Goal: Task Accomplishment & Management: Manage account settings

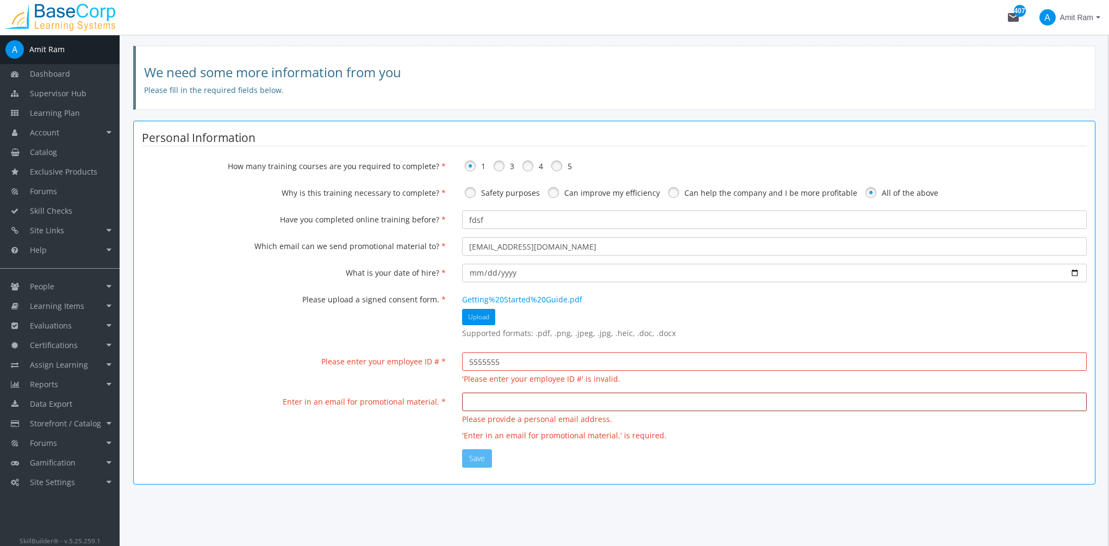
click at [531, 399] on input "email" at bounding box center [774, 402] width 625 height 18
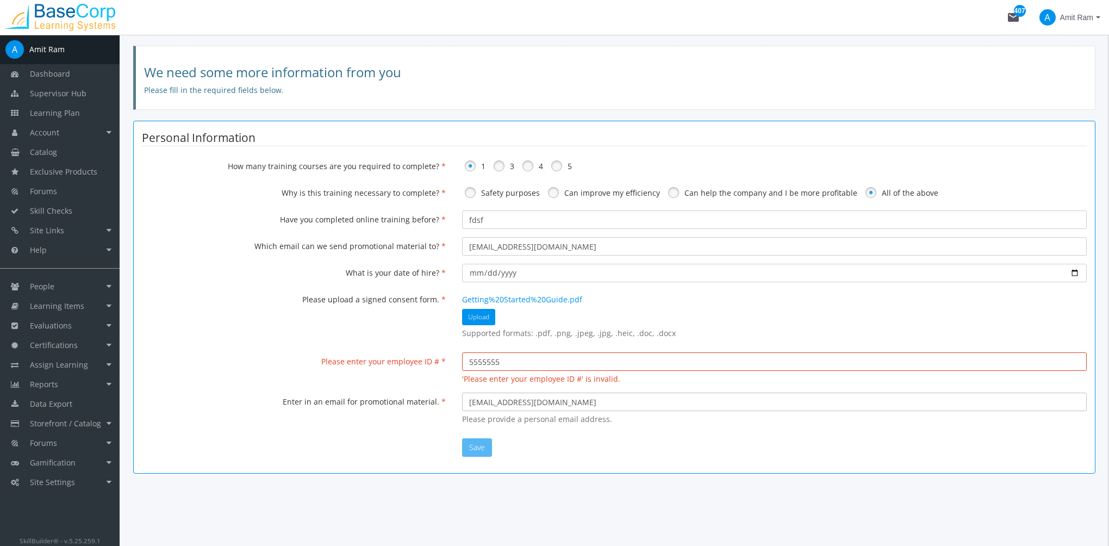
type input "[EMAIL_ADDRESS][DOMAIN_NAME]"
drag, startPoint x: 520, startPoint y: 364, endPoint x: 361, endPoint y: 382, distance: 160.9
click at [361, 382] on div "Please enter your employee ID # 5555555 'Please enter your employee ID #' is in…" at bounding box center [614, 368] width 961 height 32
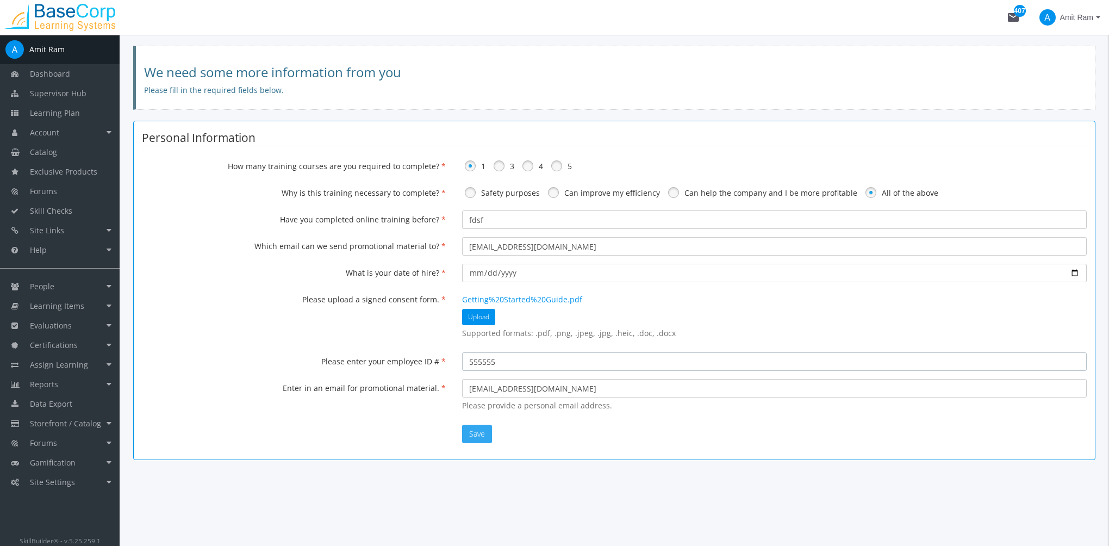
type input "555555"
click at [479, 437] on button "Save" at bounding box center [477, 434] width 30 height 18
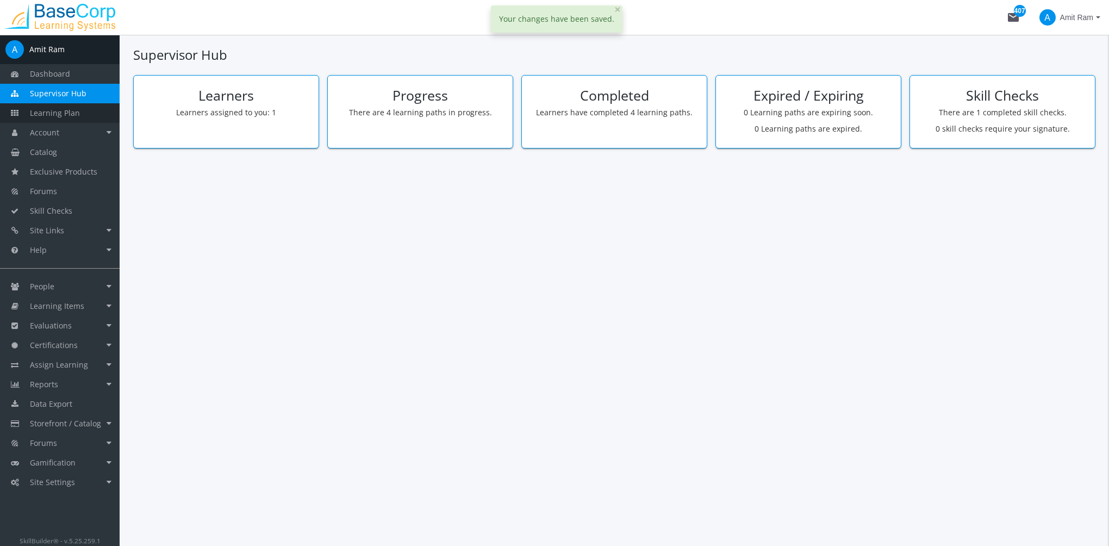
click at [83, 119] on link "Learning Plan" at bounding box center [60, 113] width 120 height 20
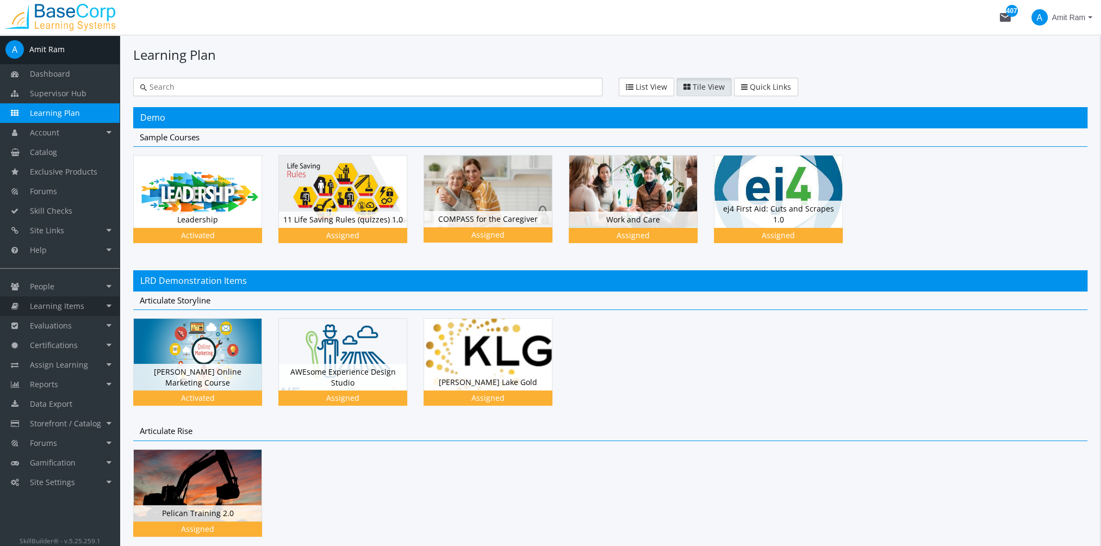
click at [77, 302] on span "Learning Items" at bounding box center [57, 306] width 54 height 10
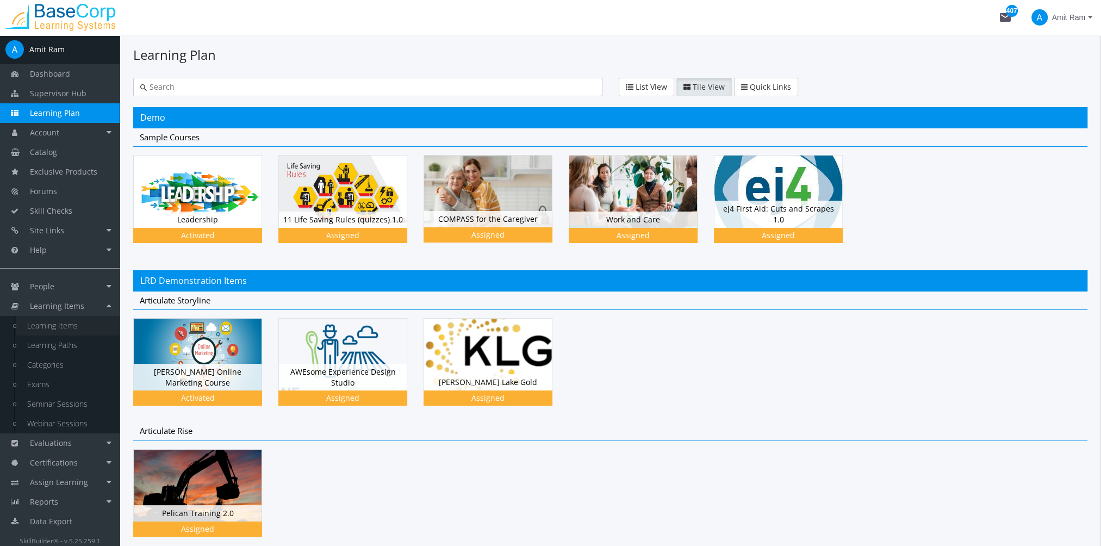
click at [79, 325] on link "Learning Items" at bounding box center [67, 326] width 103 height 20
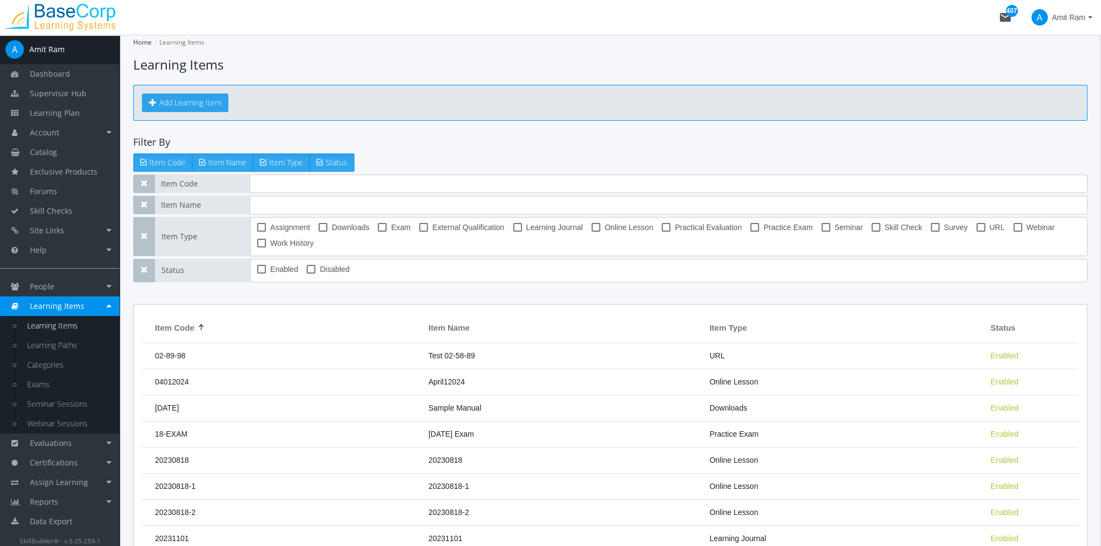
click at [205, 105] on button "Add Learning Item" at bounding box center [185, 103] width 86 height 18
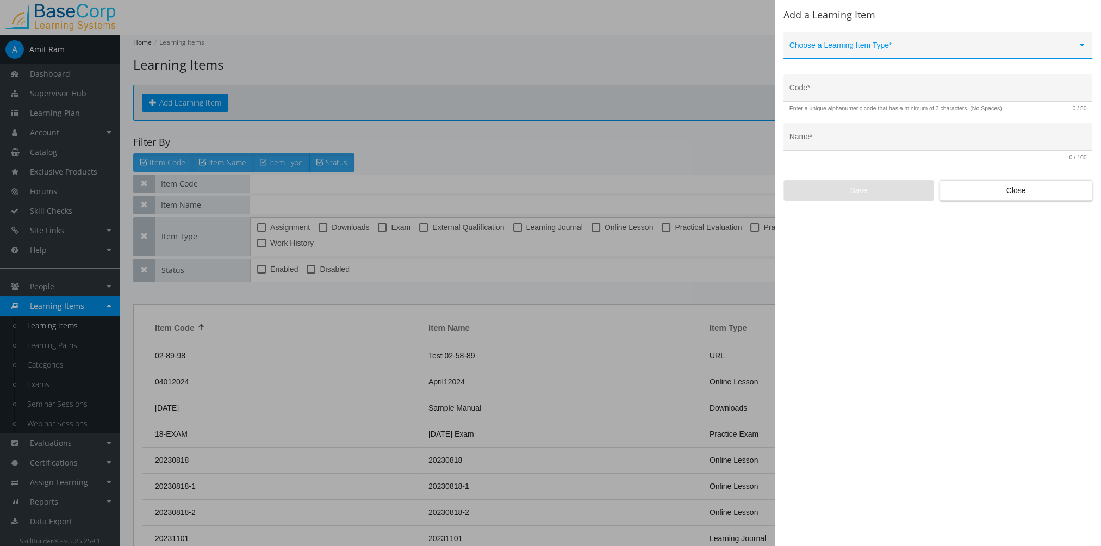
click at [860, 47] on span at bounding box center [934, 49] width 288 height 9
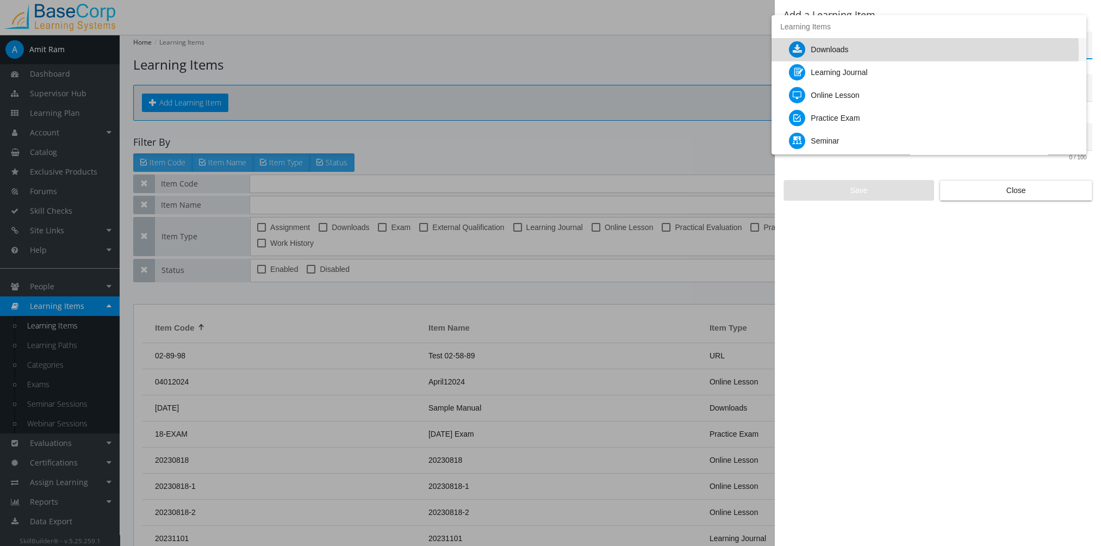
click at [848, 52] on div "Downloads" at bounding box center [830, 49] width 38 height 23
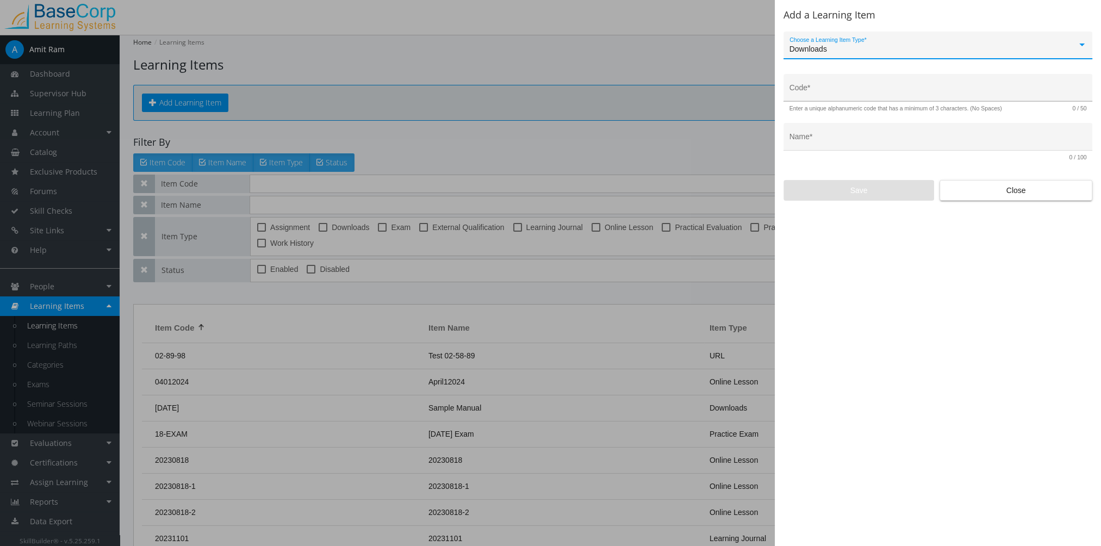
click at [826, 91] on input "Code *" at bounding box center [938, 92] width 297 height 9
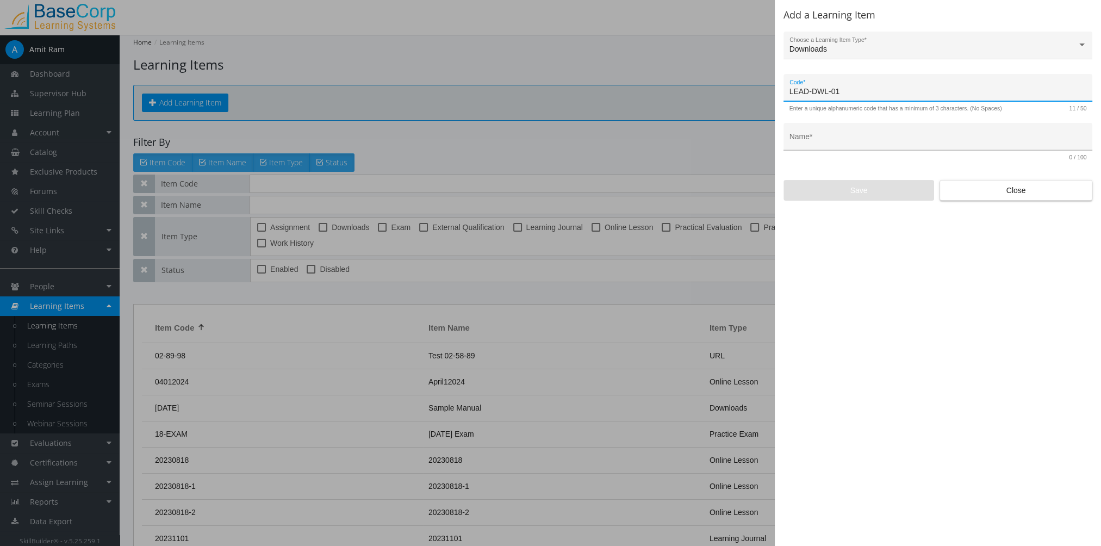
type input "LEAD-DWL-01"
click at [835, 139] on input "Name *" at bounding box center [938, 140] width 297 height 9
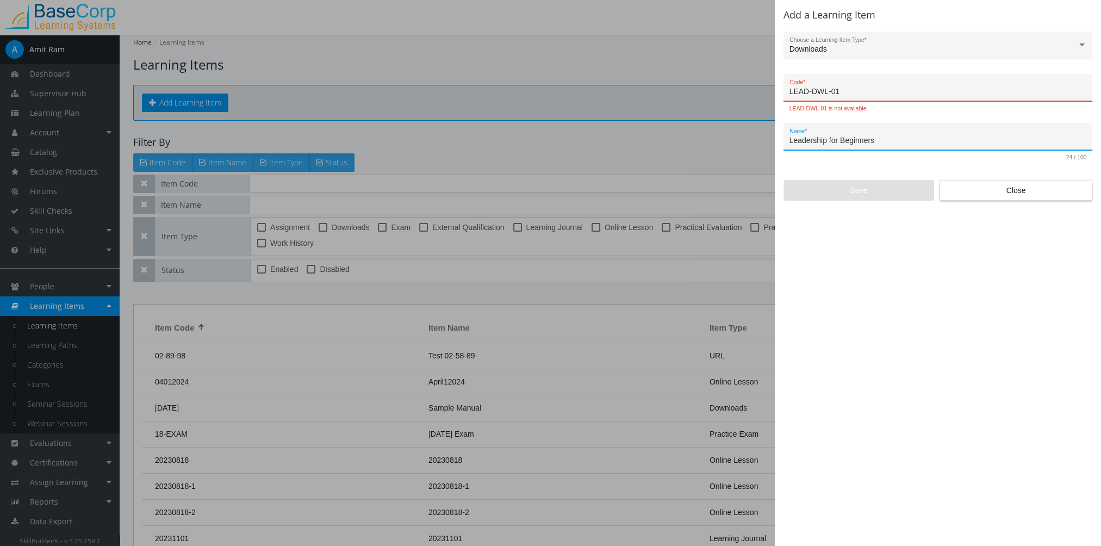
type input "Leadership for Beginners"
click at [858, 96] on input "LEAD-DWL-01" at bounding box center [938, 92] width 297 height 9
click at [901, 137] on input "Leadership for Beginners" at bounding box center [938, 140] width 297 height 9
click at [853, 82] on div "LEAD-DWL-11 Code *" at bounding box center [938, 91] width 297 height 22
drag, startPoint x: 854, startPoint y: 96, endPoint x: 836, endPoint y: 94, distance: 18.7
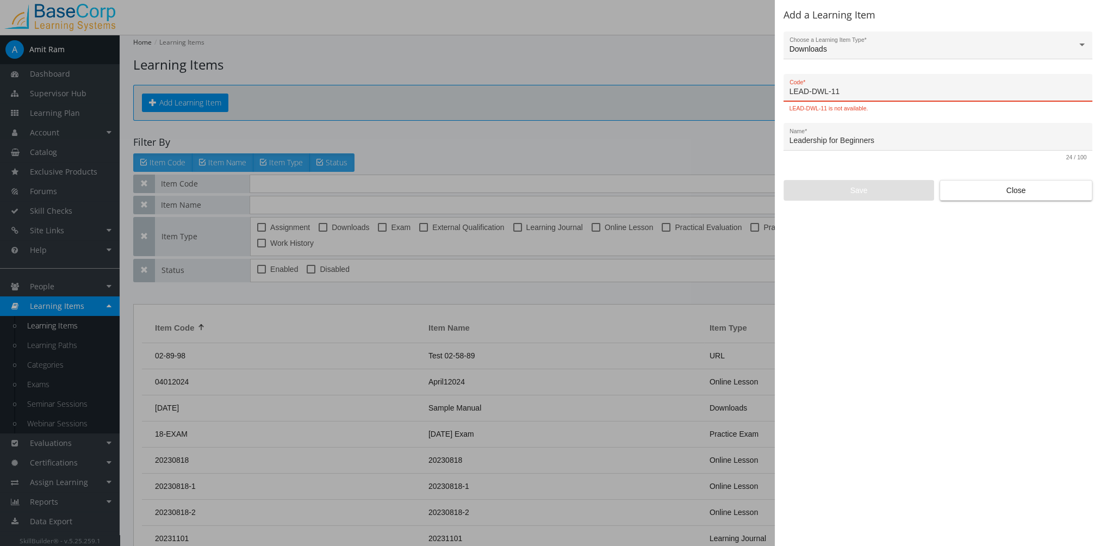
click at [836, 94] on div "LEAD-DWL-11 Code *" at bounding box center [938, 91] width 297 height 22
type input "LEAD-DWL-100"
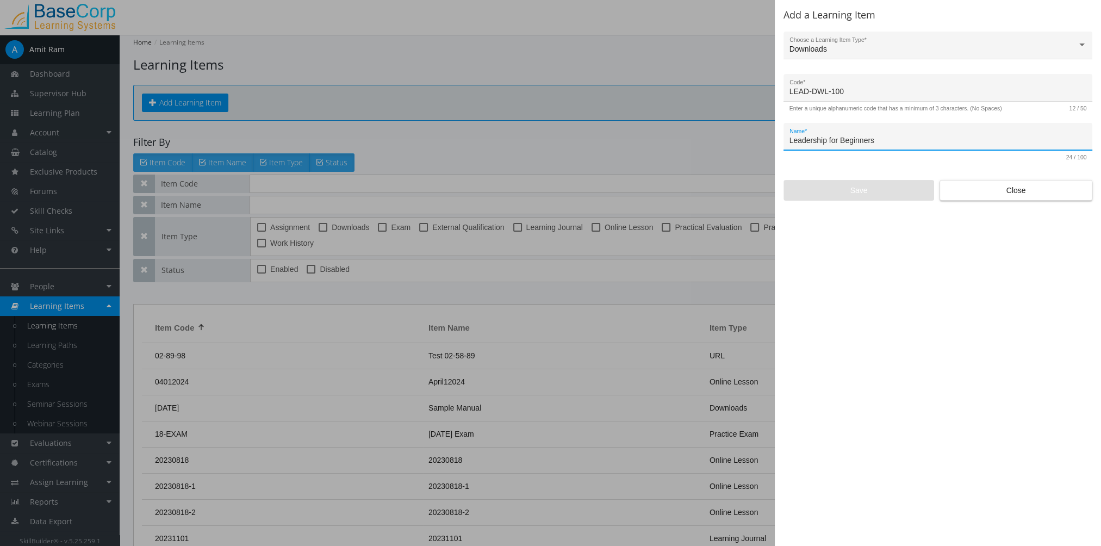
click at [890, 139] on input "Leadership for Beginners" at bounding box center [938, 140] width 297 height 9
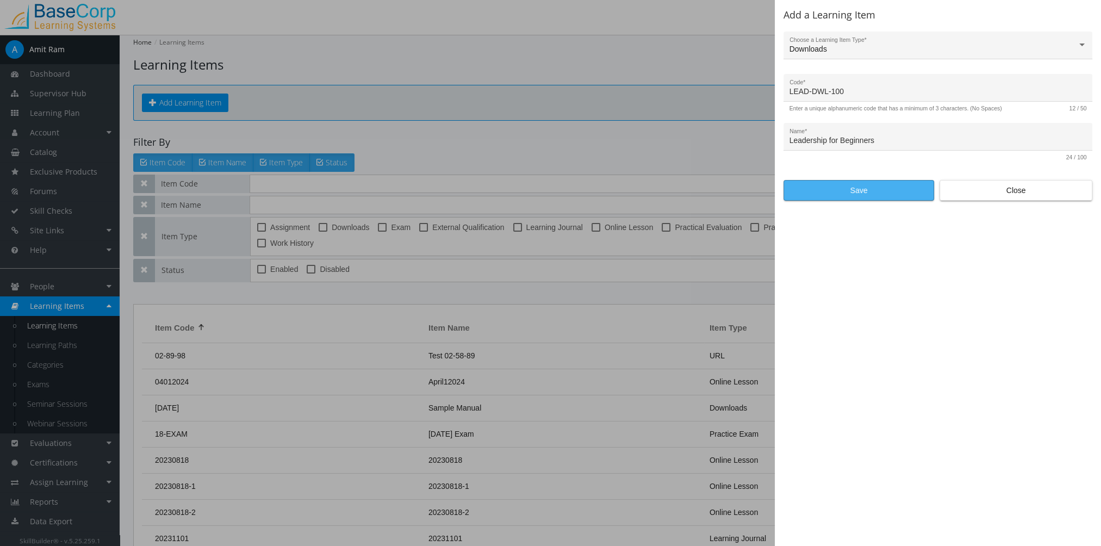
click at [886, 185] on span "Save" at bounding box center [859, 191] width 132 height 20
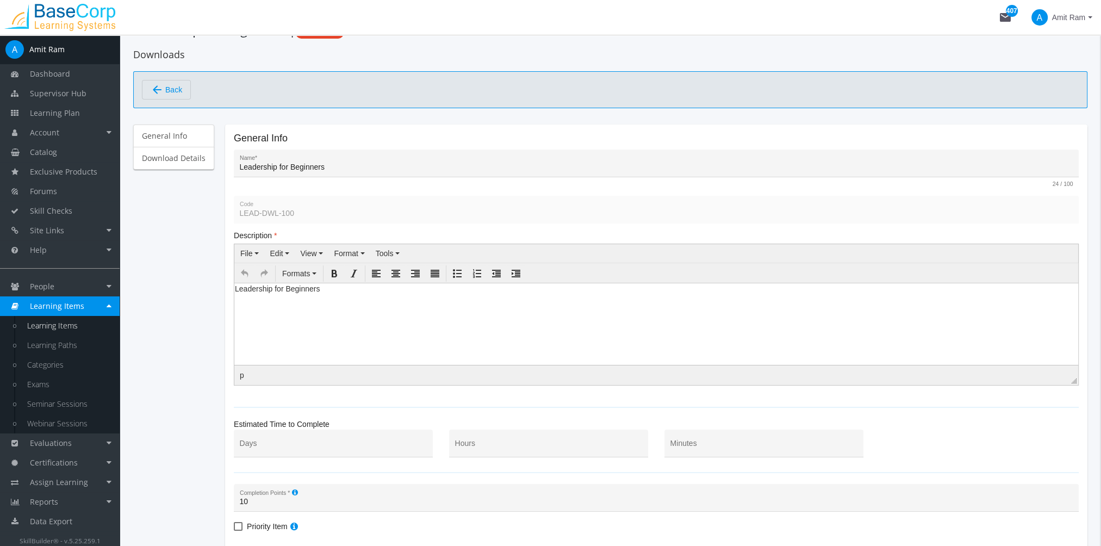
scroll to position [54, 0]
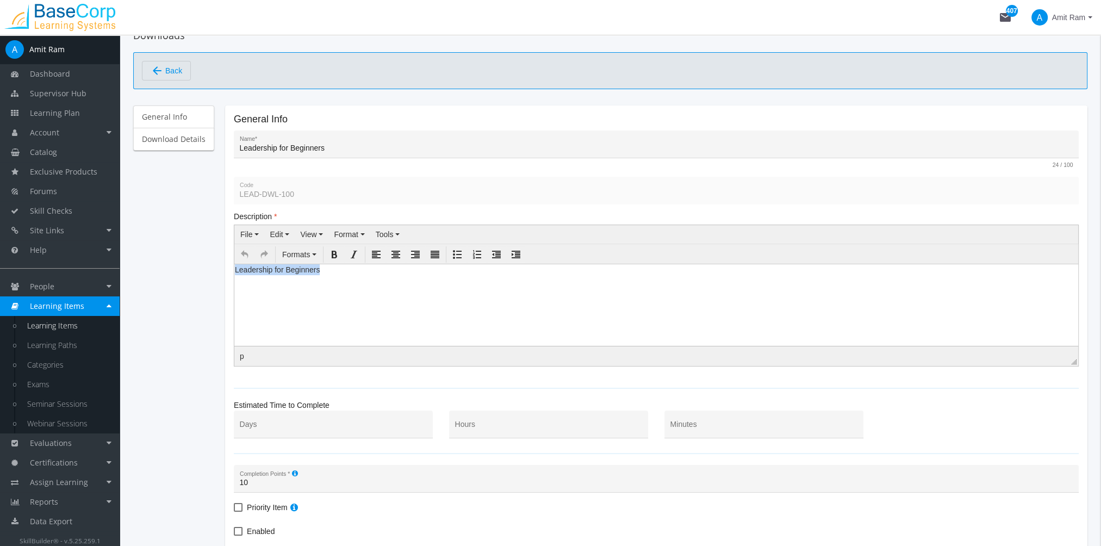
drag, startPoint x: 358, startPoint y: 276, endPoint x: 396, endPoint y: 531, distance: 258.0
click at [234, 268] on html "Leadership for Beginners" at bounding box center [656, 272] width 844 height 16
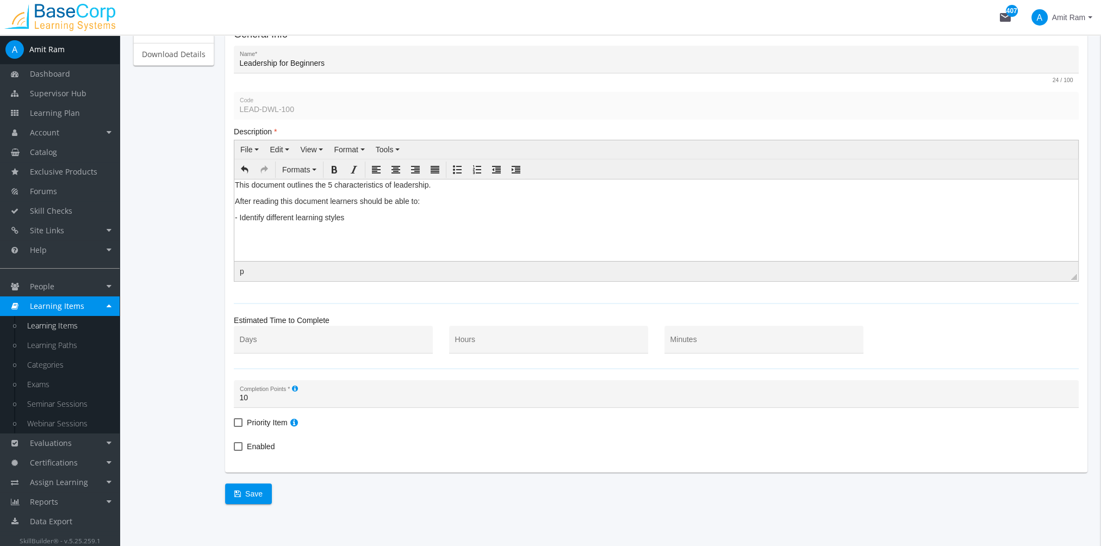
scroll to position [150, 0]
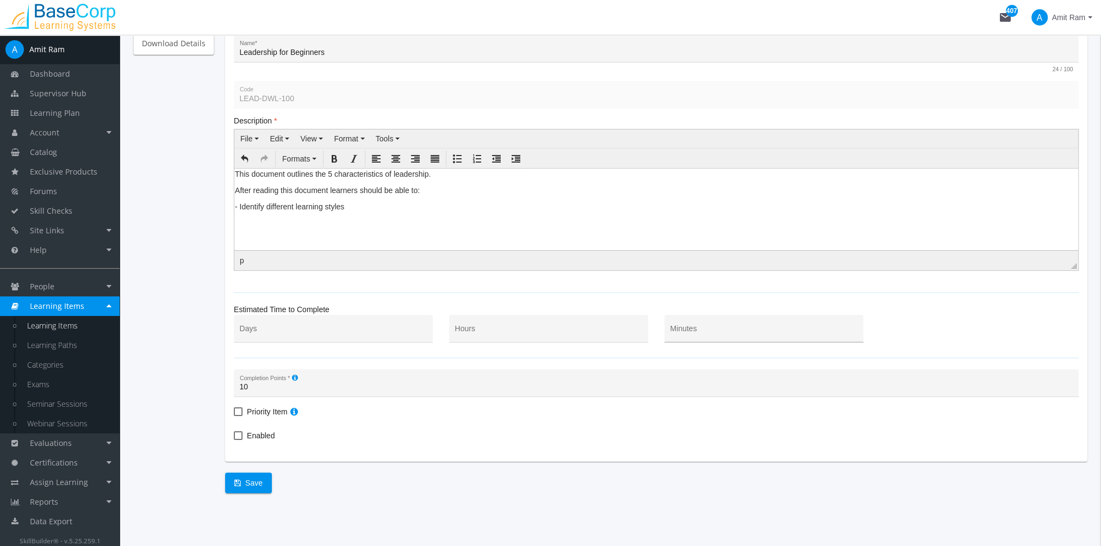
click at [700, 326] on div "Minutes" at bounding box center [765, 331] width 188 height 22
type input "15"
click at [254, 390] on div "10 Completion Points *" at bounding box center [657, 386] width 834 height 22
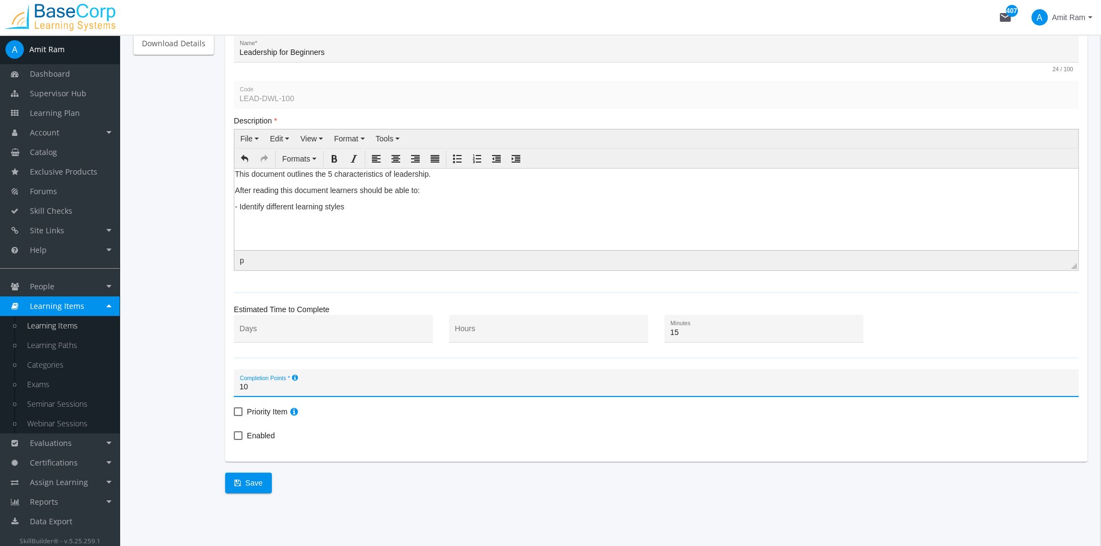
type input "1"
type input "10"
click at [236, 410] on span at bounding box center [238, 411] width 9 height 9
click at [234, 415] on input "Priority Item" at bounding box center [234, 415] width 1 height 1
checkbox input "true"
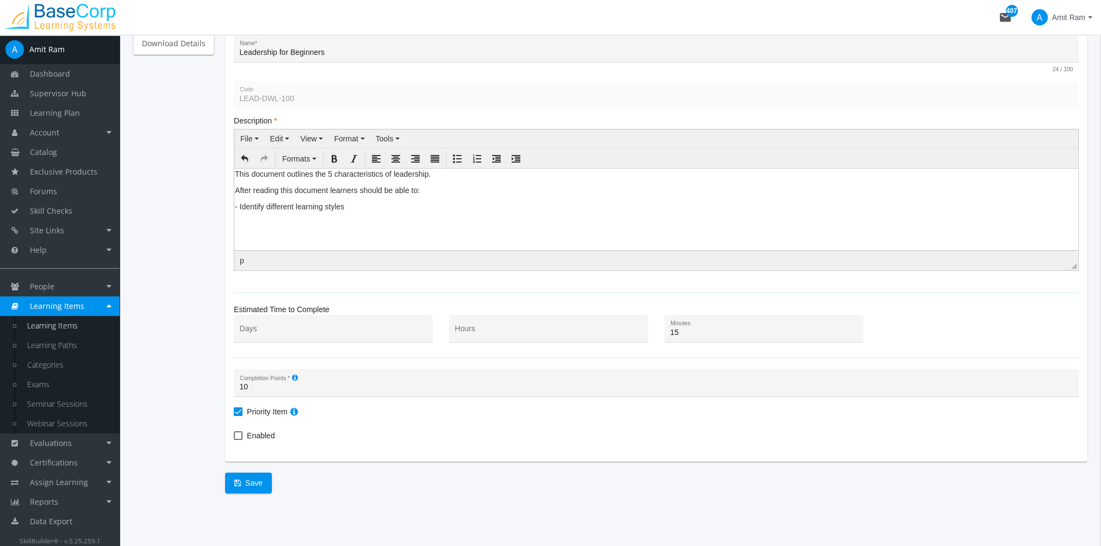
drag, startPoint x: 259, startPoint y: 435, endPoint x: 278, endPoint y: 460, distance: 31.0
click at [259, 435] on span "Enabled" at bounding box center [261, 435] width 28 height 13
click at [234, 439] on input "Enabled" at bounding box center [234, 439] width 1 height 1
checkbox input "true"
click at [257, 481] on span "Save" at bounding box center [248, 483] width 28 height 20
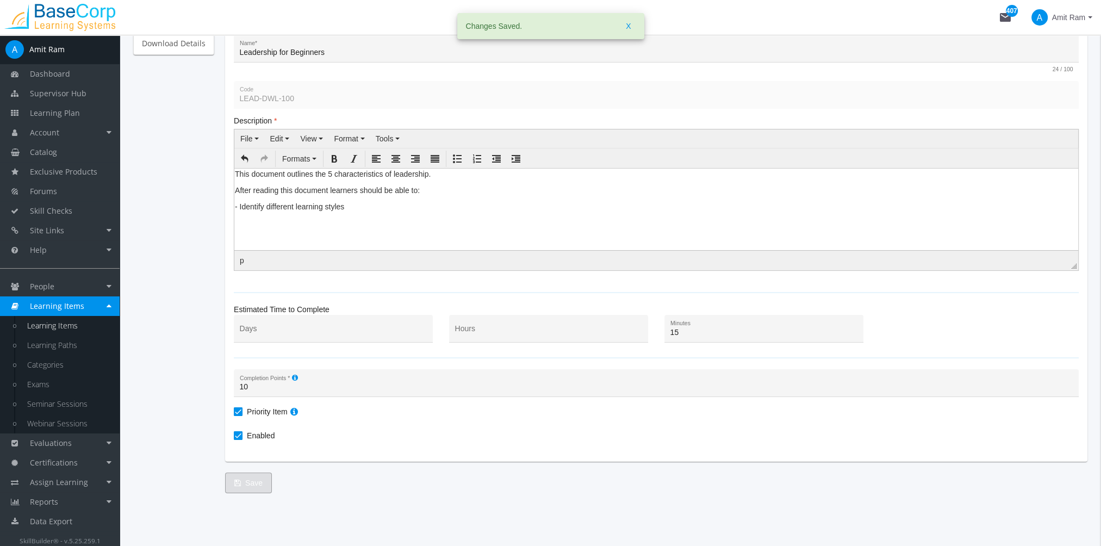
scroll to position [0, 0]
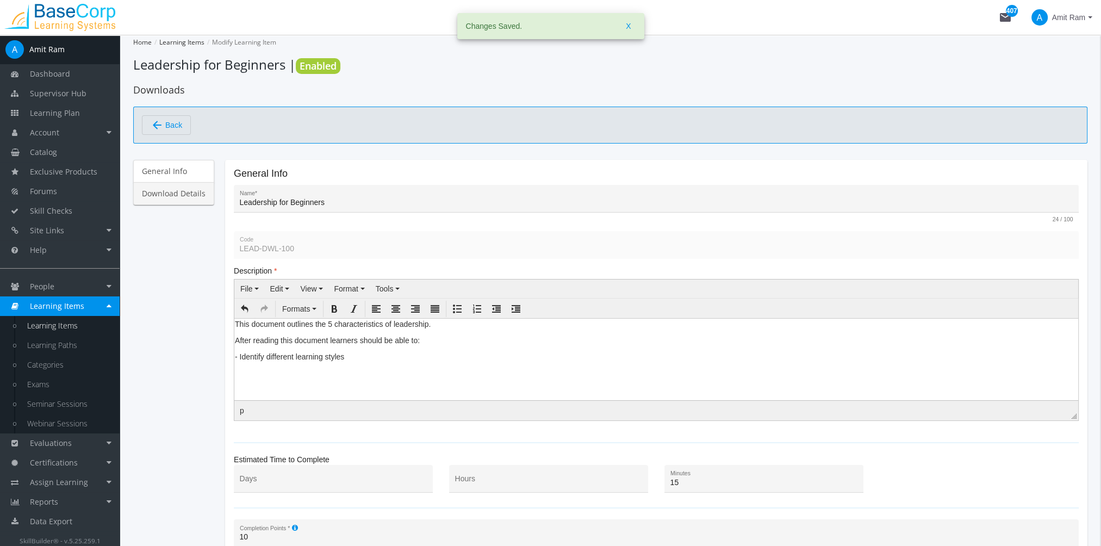
click at [185, 196] on link "Download Details" at bounding box center [173, 193] width 81 height 23
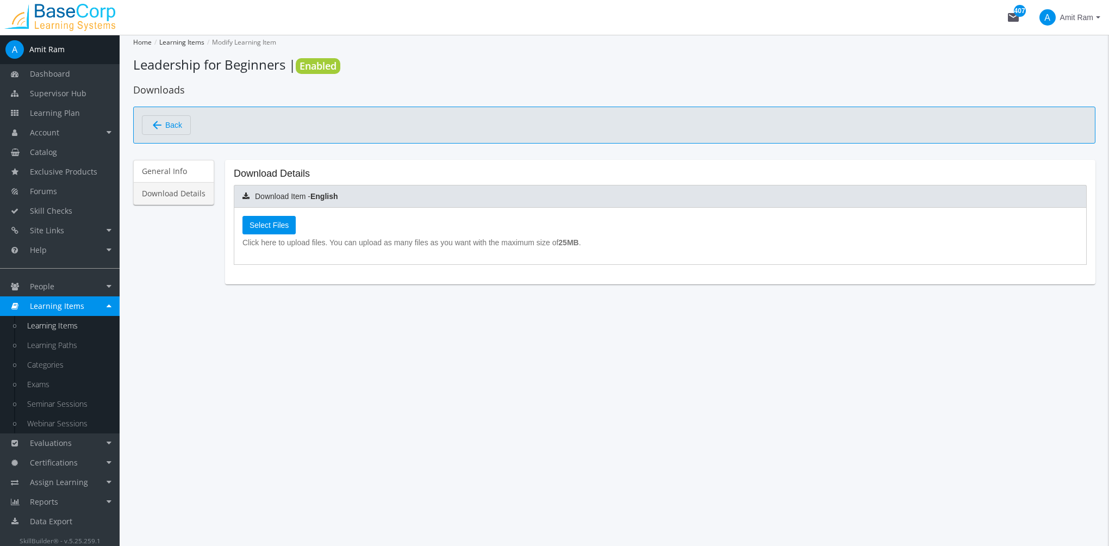
drag, startPoint x: 288, startPoint y: 223, endPoint x: 328, endPoint y: 280, distance: 69.9
click at [294, 220] on div "Select Files Click here to upload files. You can upload as many files as you wa…" at bounding box center [661, 232] width 836 height 32
click at [286, 224] on span "Select Files" at bounding box center [269, 225] width 39 height 9
click at [0, 0] on input "Select Files" at bounding box center [0, 0] width 0 height 0
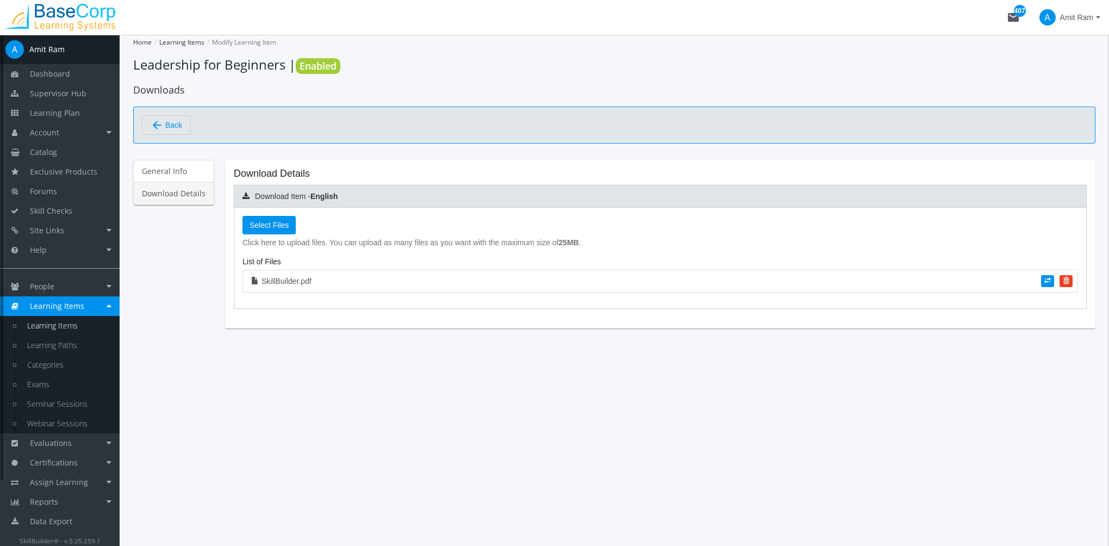
click at [67, 326] on link "Learning Items" at bounding box center [67, 326] width 103 height 20
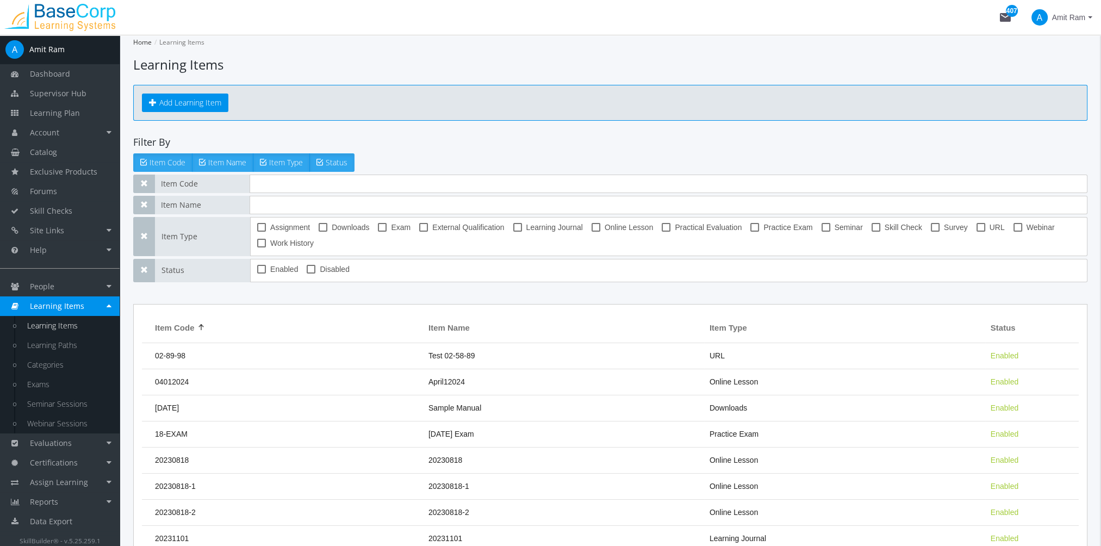
click at [320, 226] on span at bounding box center [323, 227] width 9 height 9
click at [319, 231] on input "Downloads" at bounding box center [319, 231] width 1 height 1
checkbox input "true"
click at [276, 187] on input "text" at bounding box center [669, 184] width 838 height 18
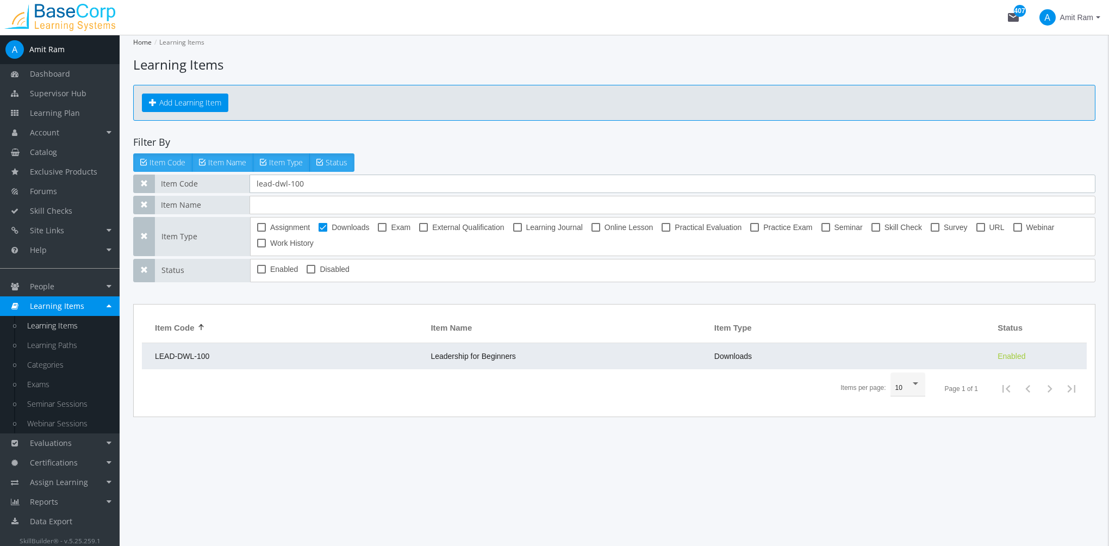
type input "lead-dwl-100"
click at [479, 361] on td "Leadership for Beginners" at bounding box center [566, 356] width 283 height 26
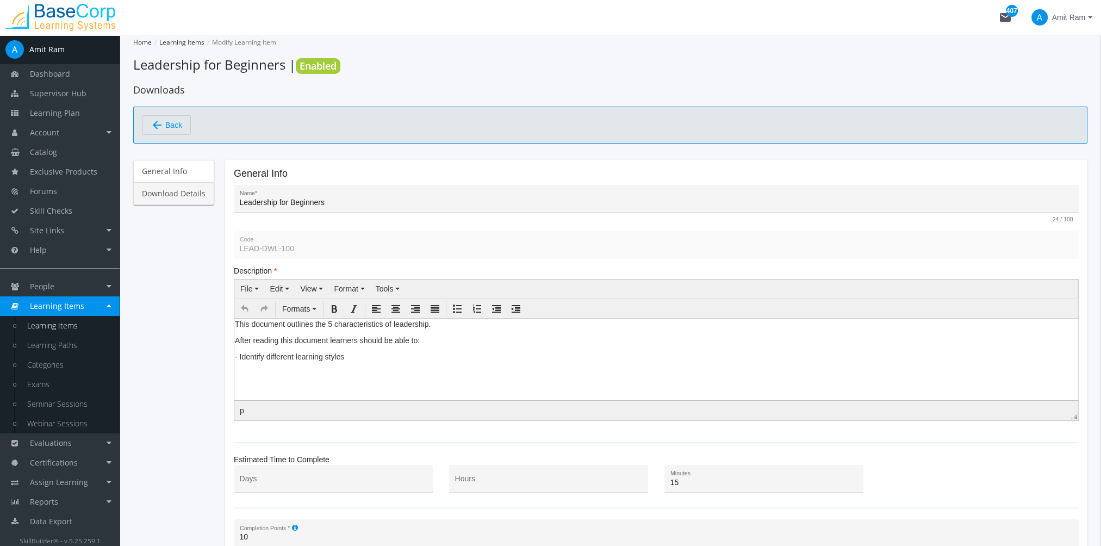
click at [198, 191] on link "Download Details" at bounding box center [173, 193] width 81 height 23
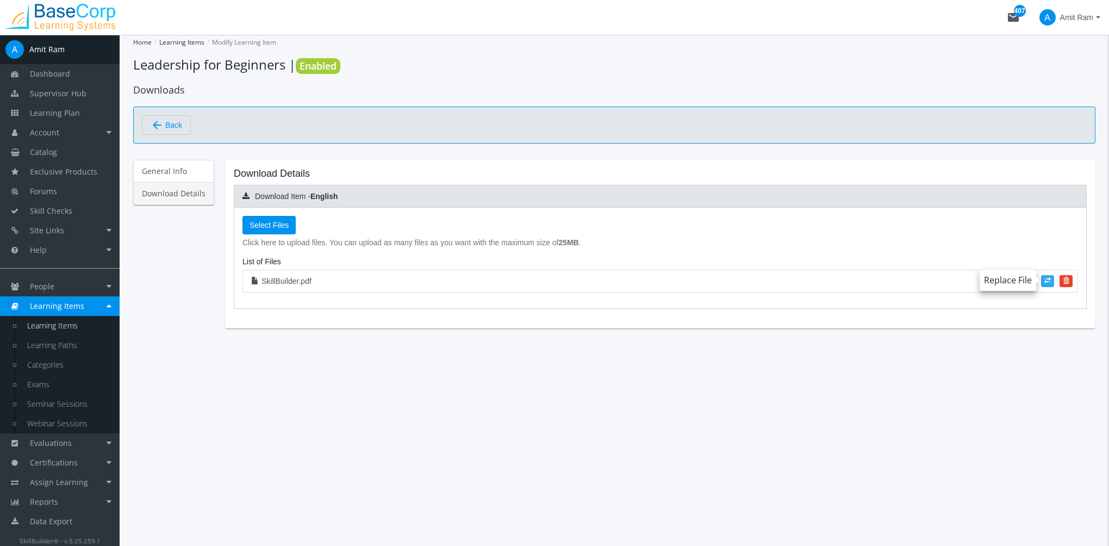
click at [1047, 278] on span at bounding box center [1048, 280] width 7 height 7
click at [0, 0] on input "file" at bounding box center [0, 0] width 0 height 0
click at [76, 329] on link "Learning Items" at bounding box center [67, 326] width 103 height 20
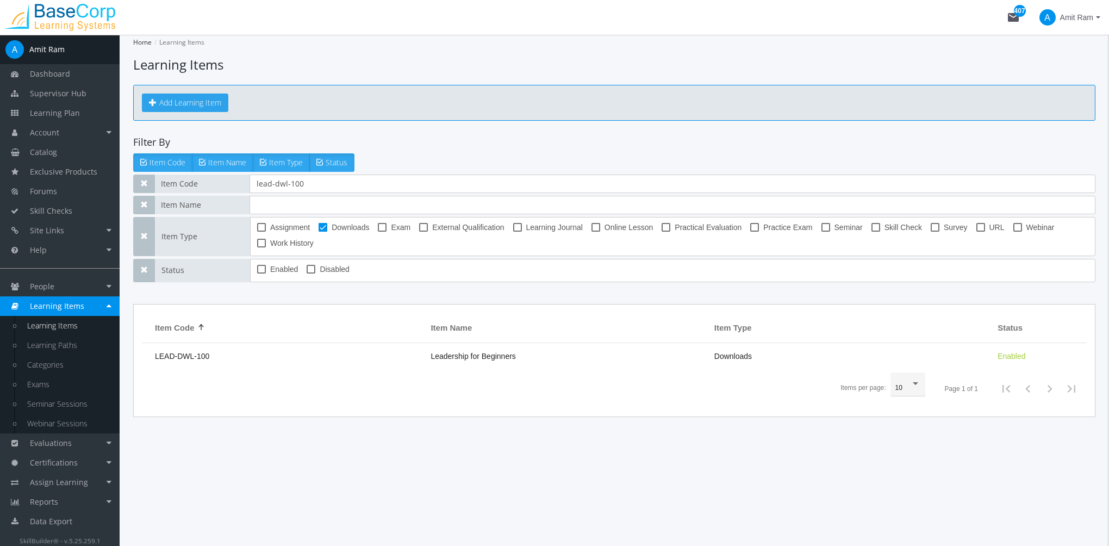
click at [196, 100] on button "Add Learning Item" at bounding box center [185, 103] width 86 height 18
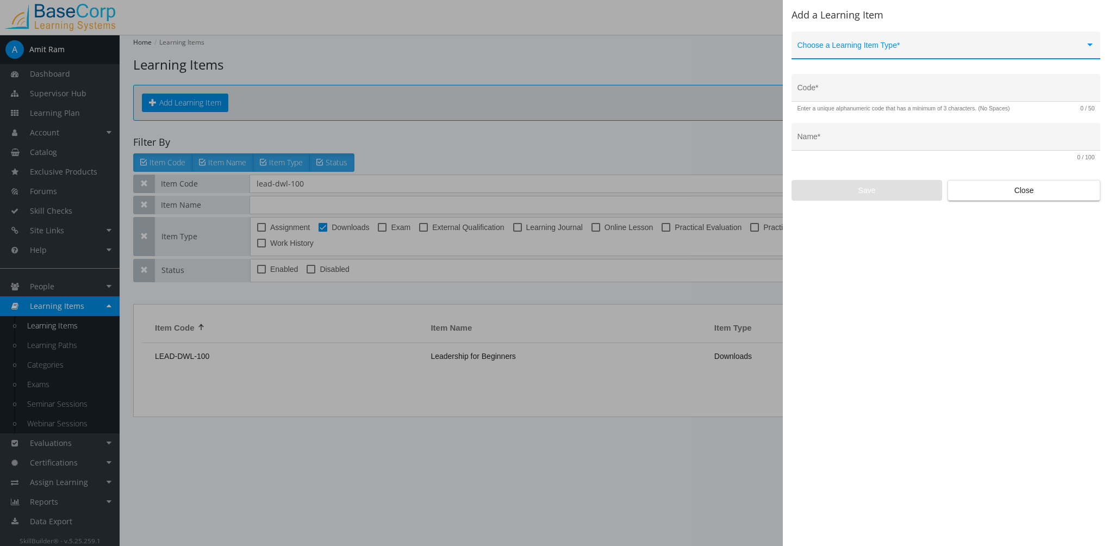
click at [916, 52] on span at bounding box center [942, 49] width 288 height 9
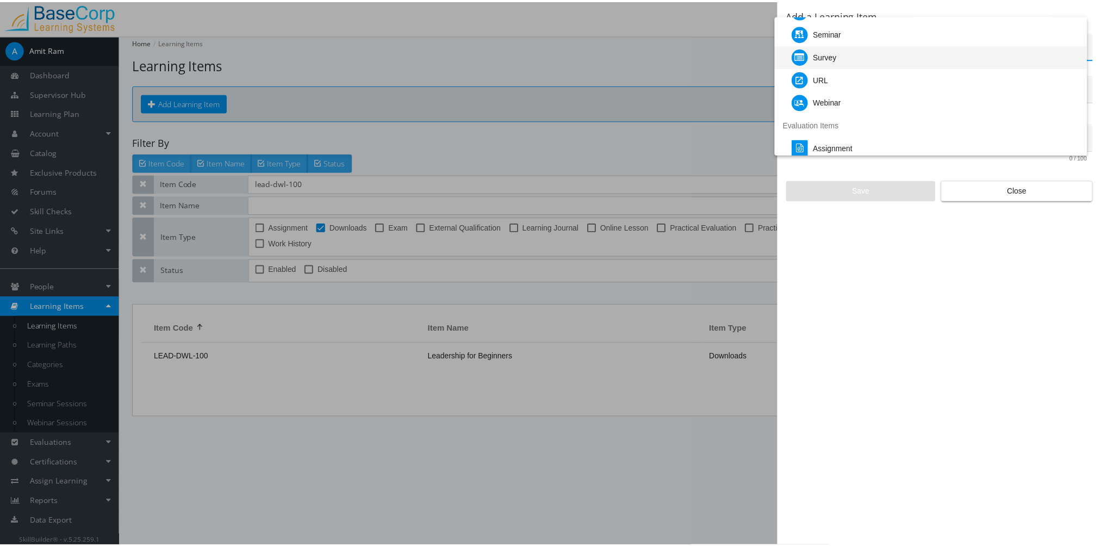
scroll to position [109, 0]
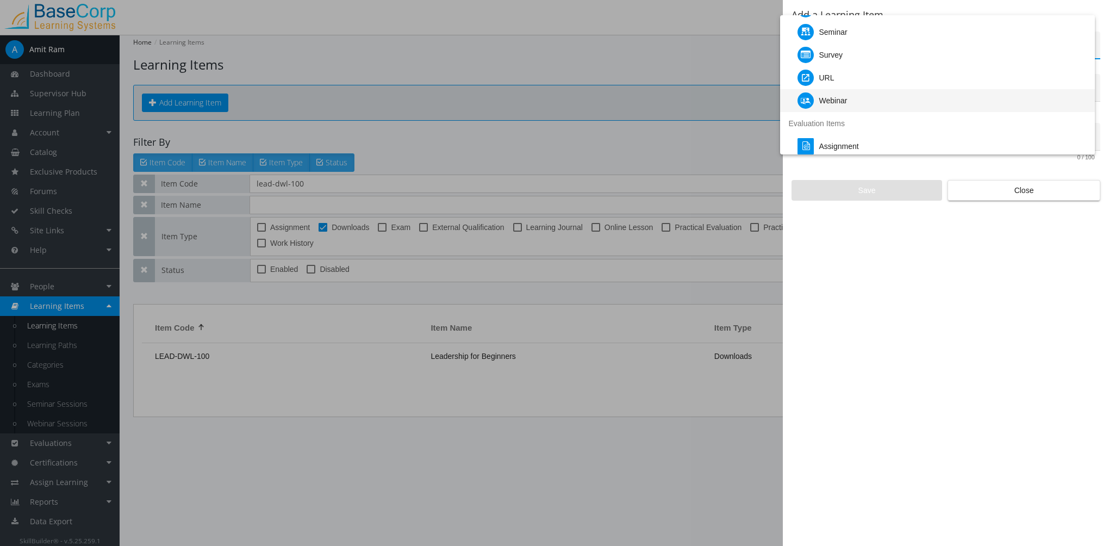
click at [876, 95] on div "Webinar" at bounding box center [942, 100] width 289 height 23
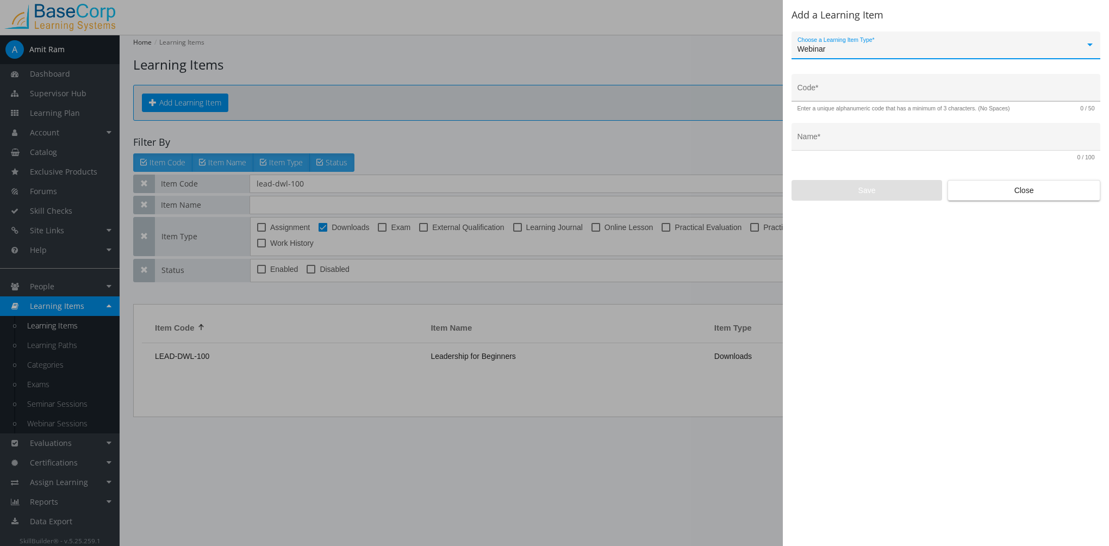
click at [876, 95] on input "Code *" at bounding box center [946, 92] width 297 height 9
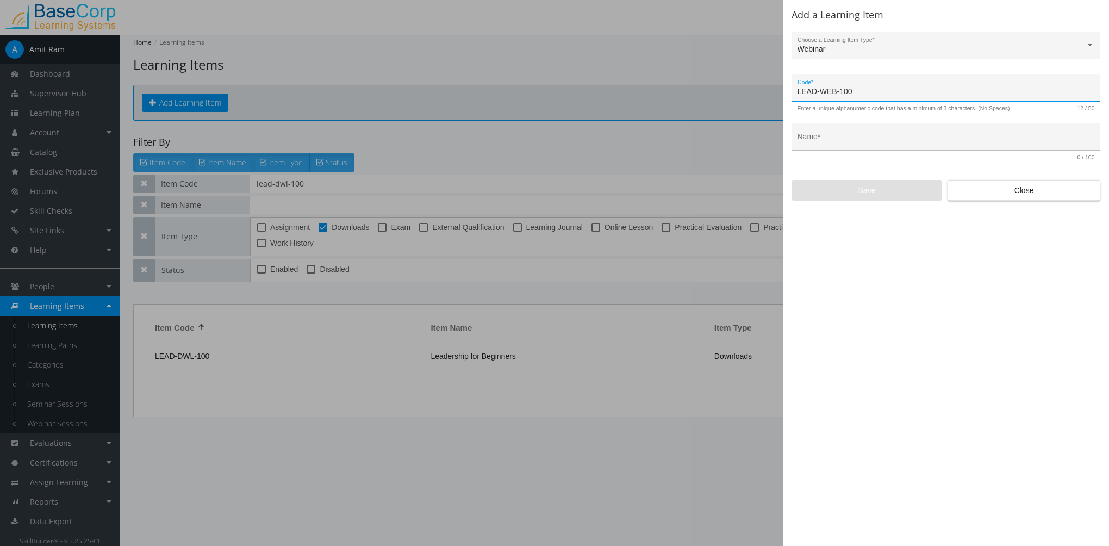
type input "LEAD-WEB-100"
click at [840, 142] on input "Name *" at bounding box center [946, 140] width 297 height 9
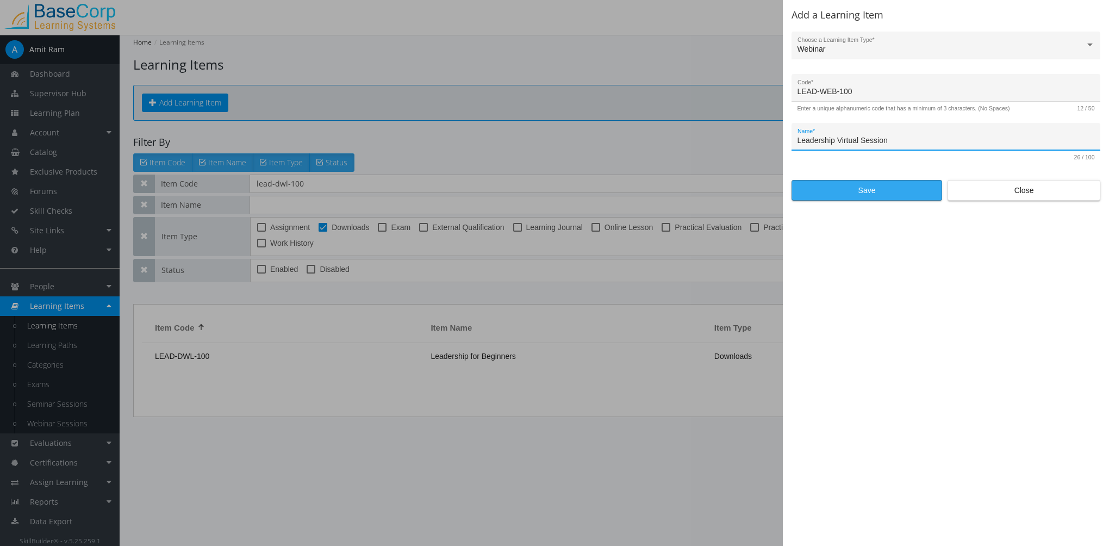
type input "Leadership Virtual Session"
click at [893, 189] on span "Save" at bounding box center [867, 191] width 132 height 20
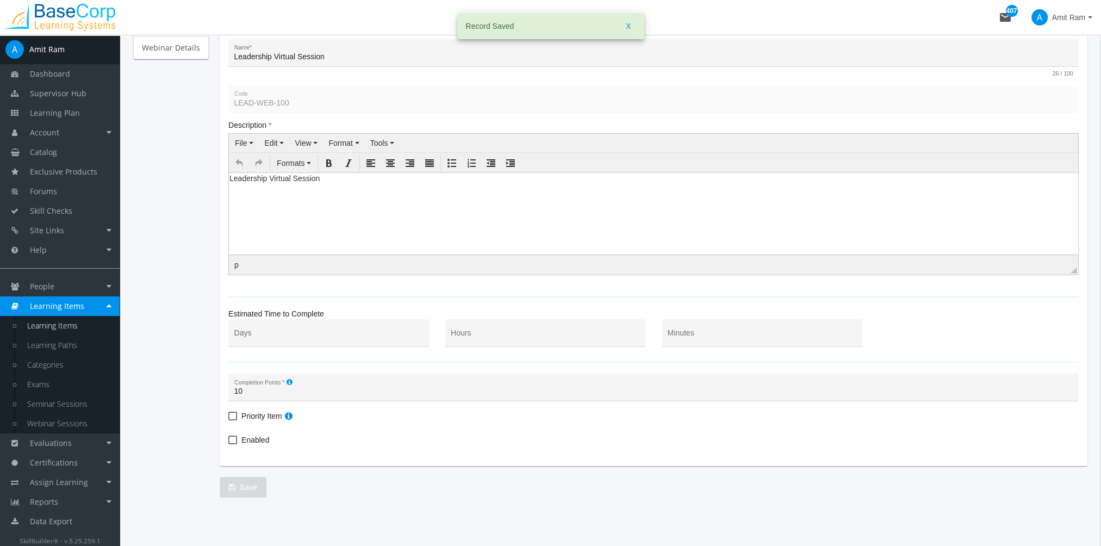
scroll to position [150, 0]
click at [351, 181] on body "Leadership Virtual Session" at bounding box center [653, 176] width 849 height 16
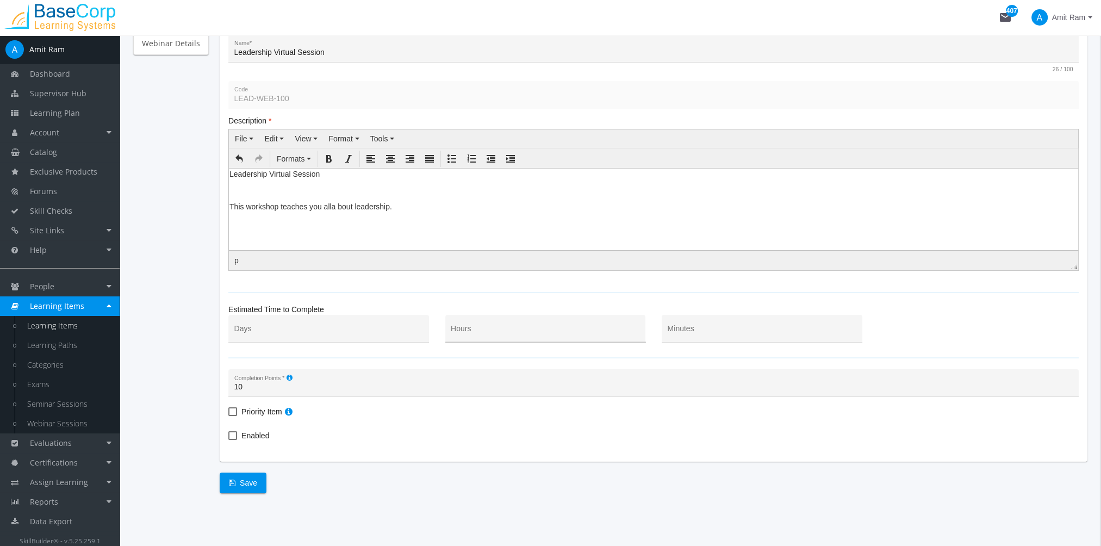
click at [459, 322] on div "Hours" at bounding box center [545, 331] width 189 height 22
type input "1"
click at [259, 436] on span "Enabled" at bounding box center [255, 435] width 28 height 13
click at [229, 439] on input "Enabled" at bounding box center [228, 439] width 1 height 1
checkbox input "true"
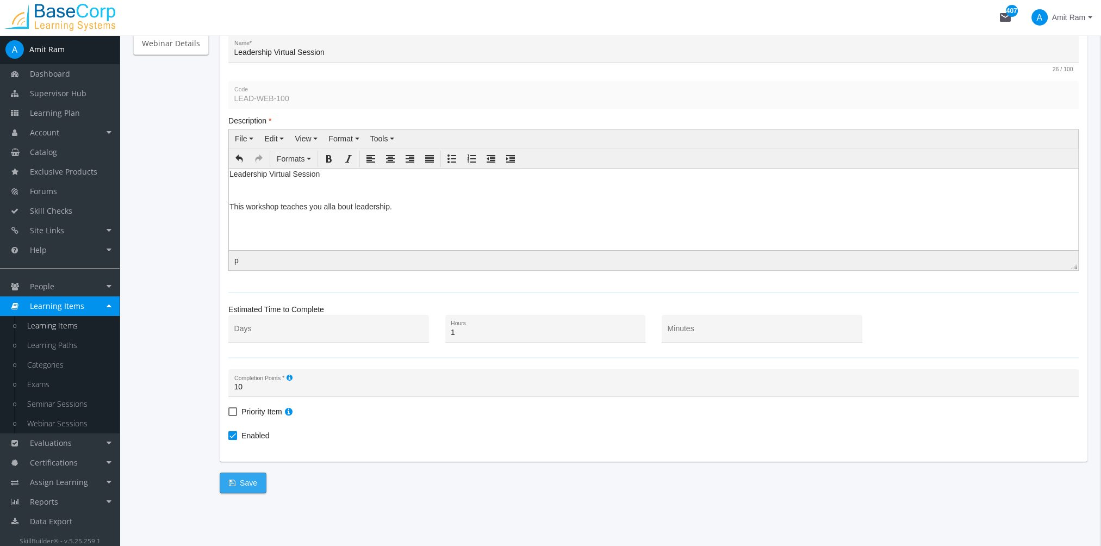
click at [235, 479] on span "Save" at bounding box center [243, 483] width 28 height 20
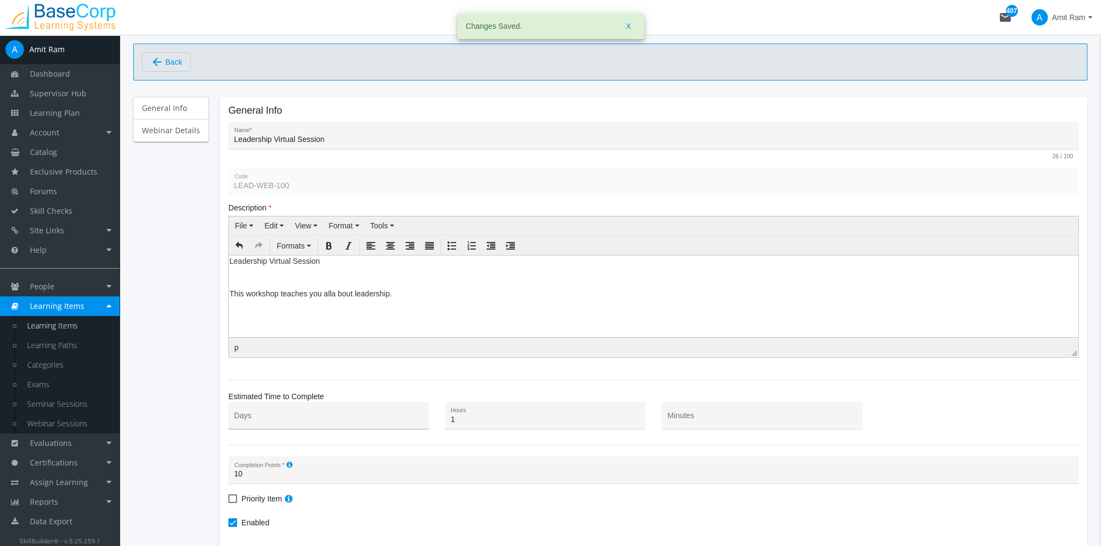
scroll to position [0, 0]
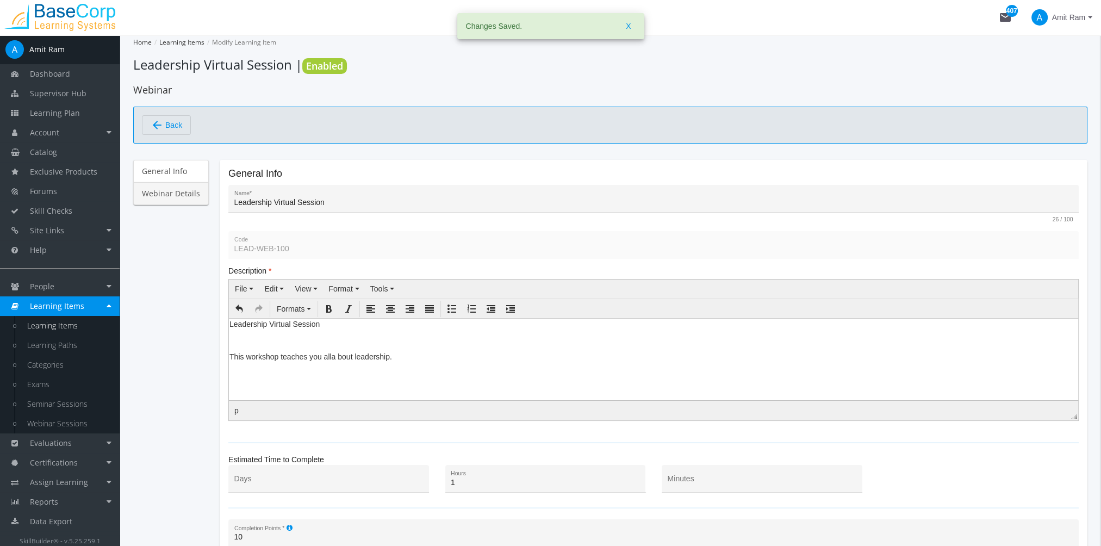
click at [191, 196] on link "Webinar Details" at bounding box center [171, 193] width 76 height 23
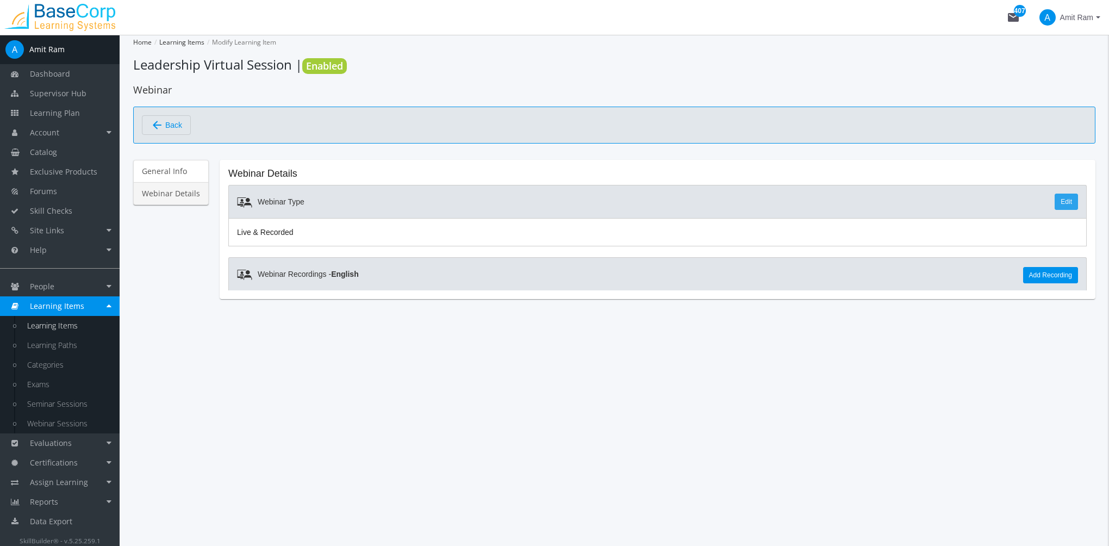
click at [1071, 200] on link "Edit" at bounding box center [1066, 202] width 23 height 16
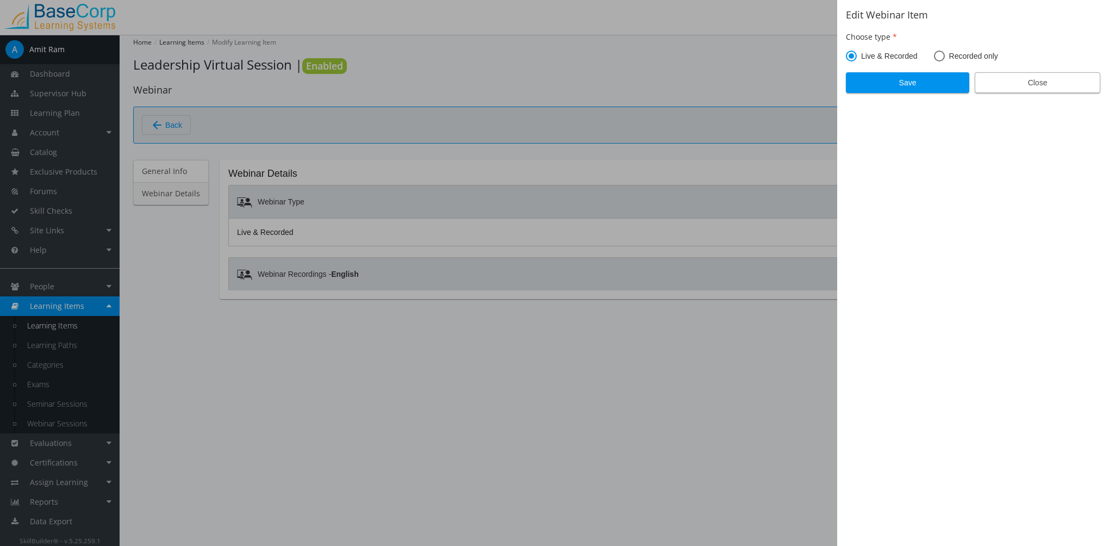
click at [1046, 80] on span "Close" at bounding box center [1037, 83] width 107 height 20
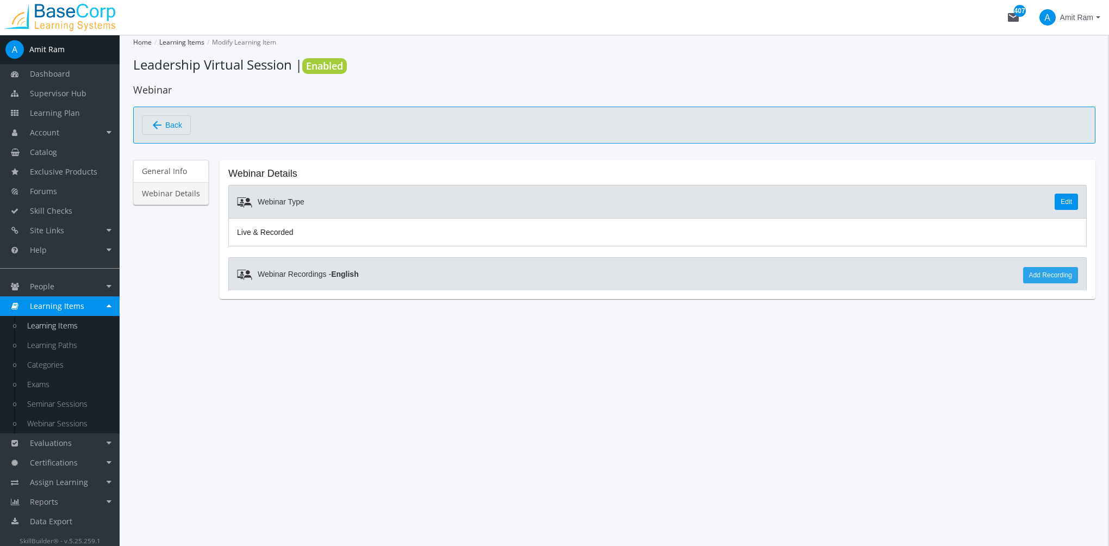
click at [1037, 278] on link "Add Recording" at bounding box center [1050, 275] width 55 height 16
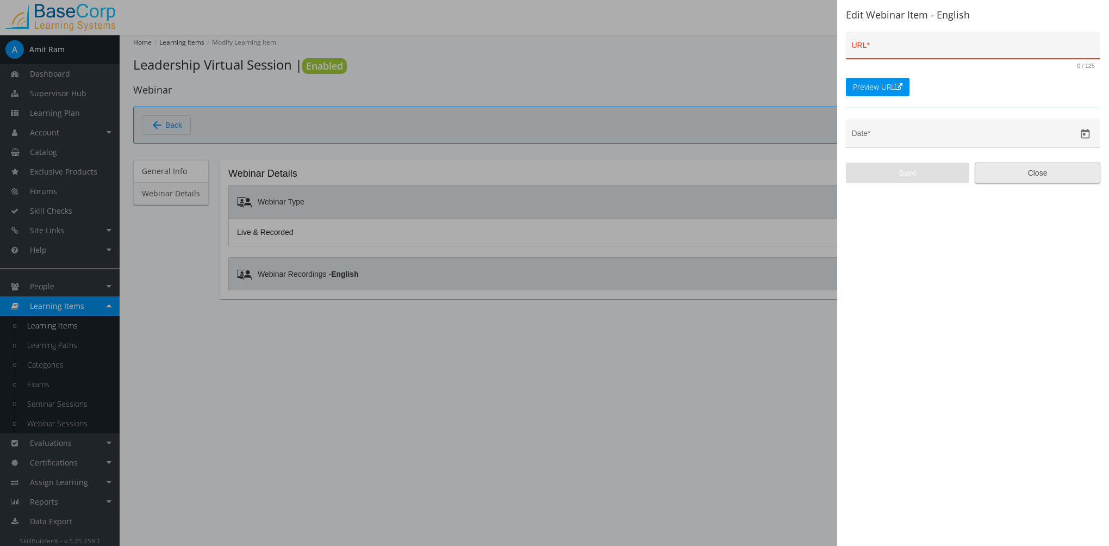
click at [1048, 176] on span "Close" at bounding box center [1037, 173] width 107 height 20
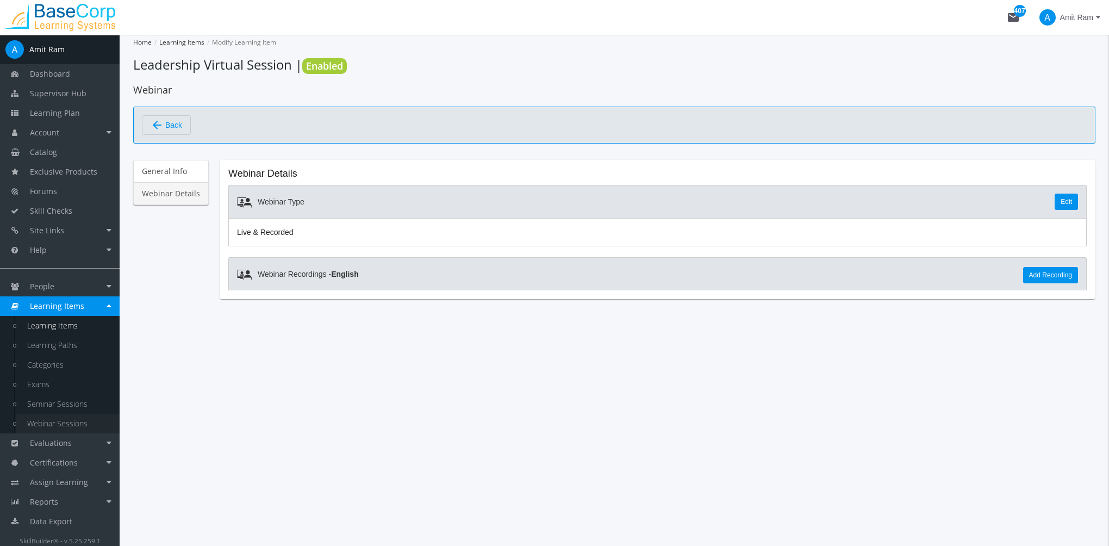
click at [72, 421] on link "Webinar Sessions" at bounding box center [67, 424] width 103 height 20
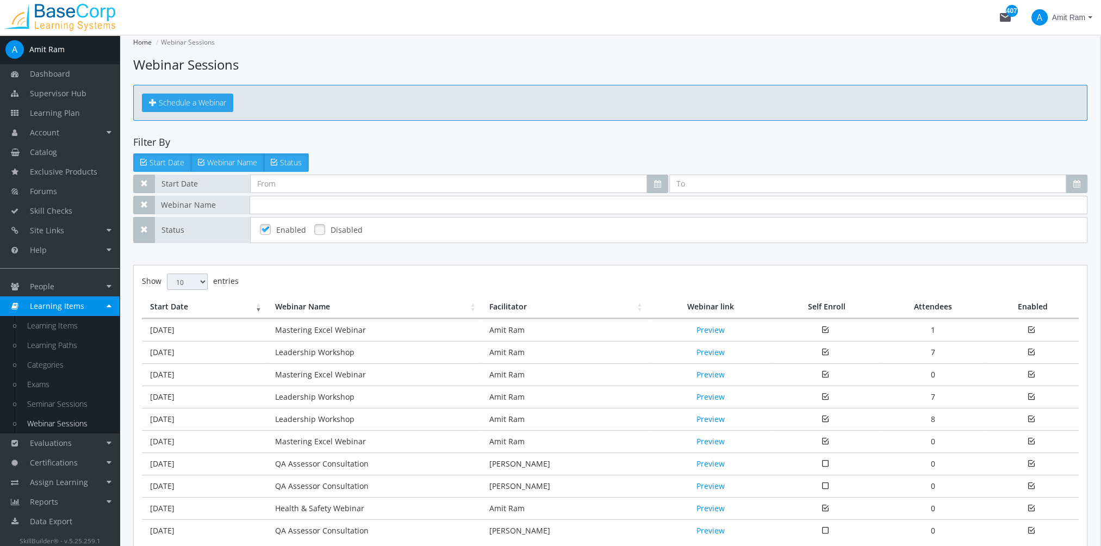
click at [196, 102] on span "Schedule a Webinar" at bounding box center [192, 102] width 67 height 10
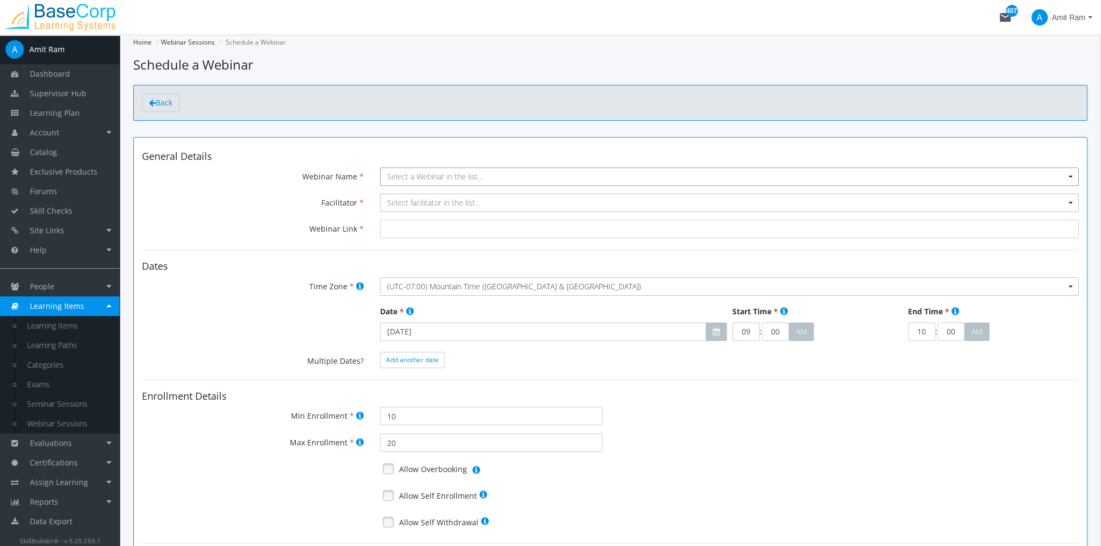
click at [398, 177] on span "Select a Webinar in the list..." at bounding box center [435, 176] width 96 height 10
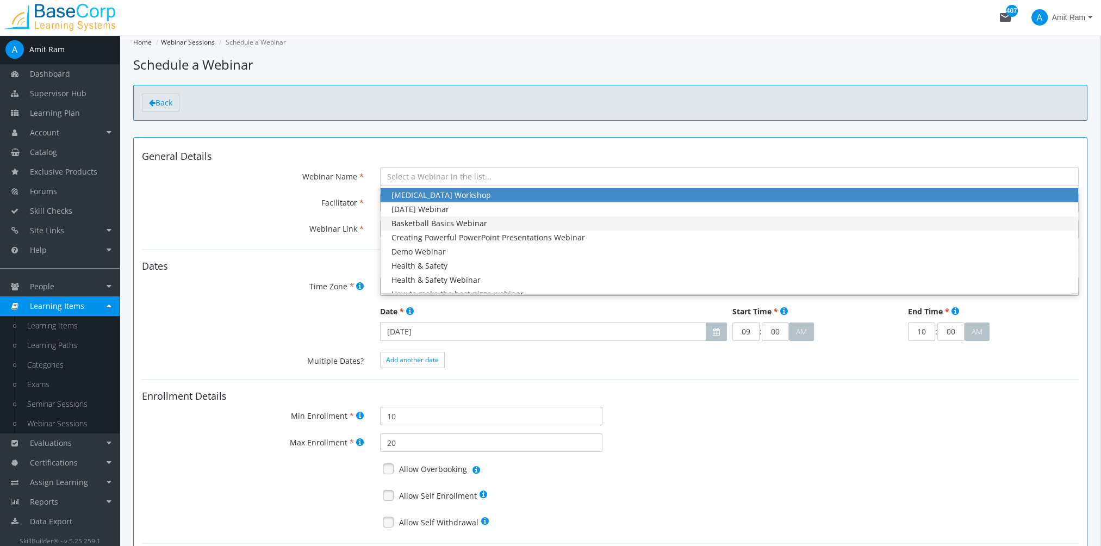
click at [430, 218] on div "Basketball Basics Webinar" at bounding box center [730, 223] width 676 height 11
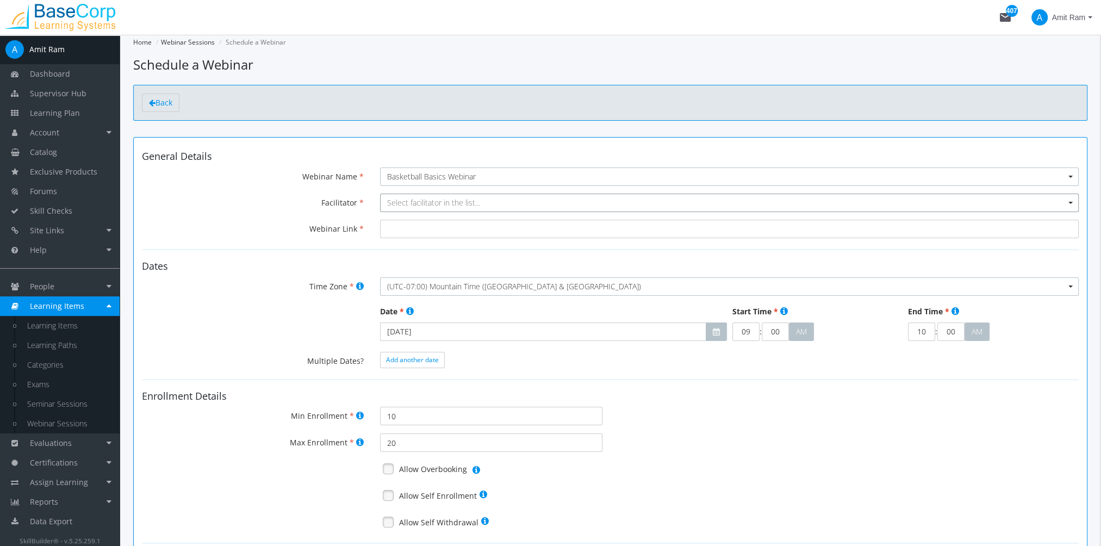
click at [408, 200] on span "Select facilitator in the list..." at bounding box center [433, 202] width 93 height 10
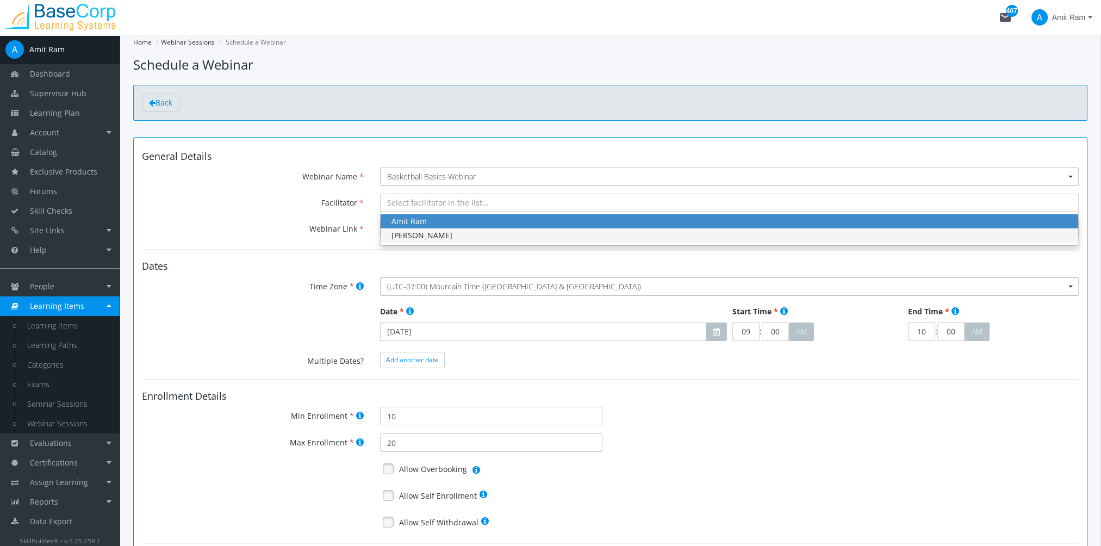
click at [419, 230] on div "[PERSON_NAME]" at bounding box center [730, 235] width 676 height 11
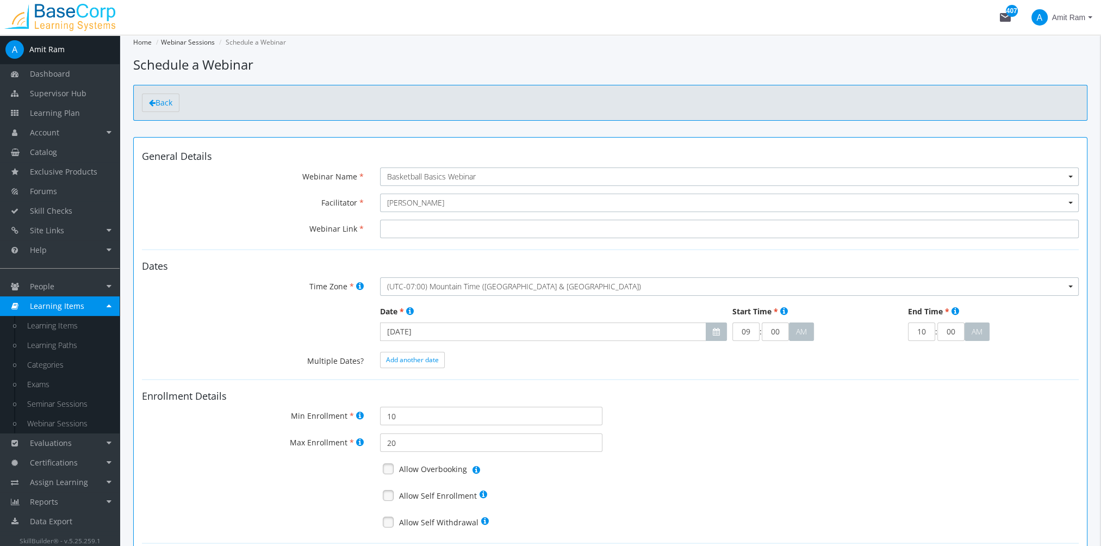
click at [418, 232] on input "Webinar Link" at bounding box center [729, 229] width 699 height 18
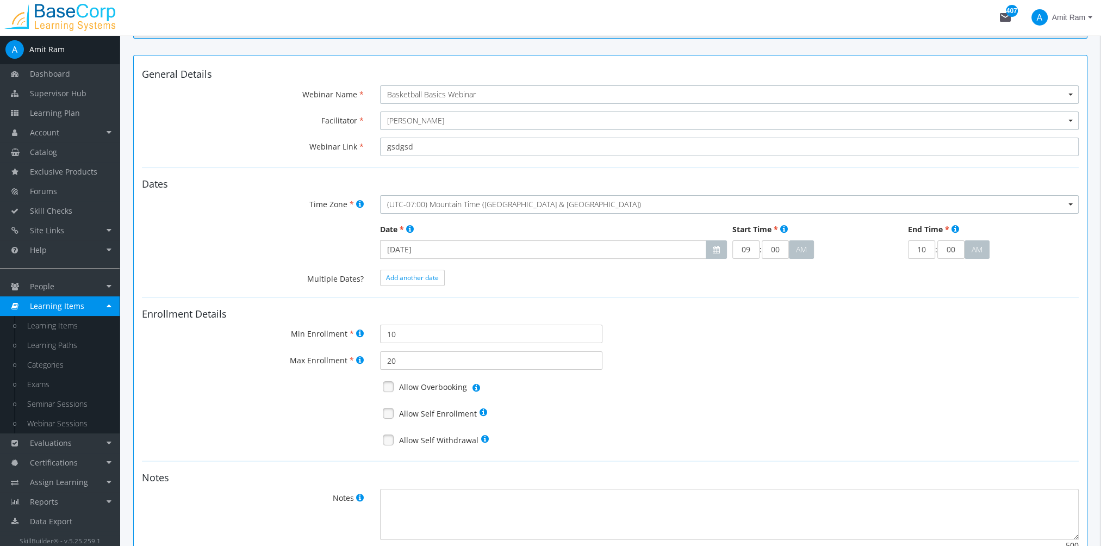
scroll to position [109, 0]
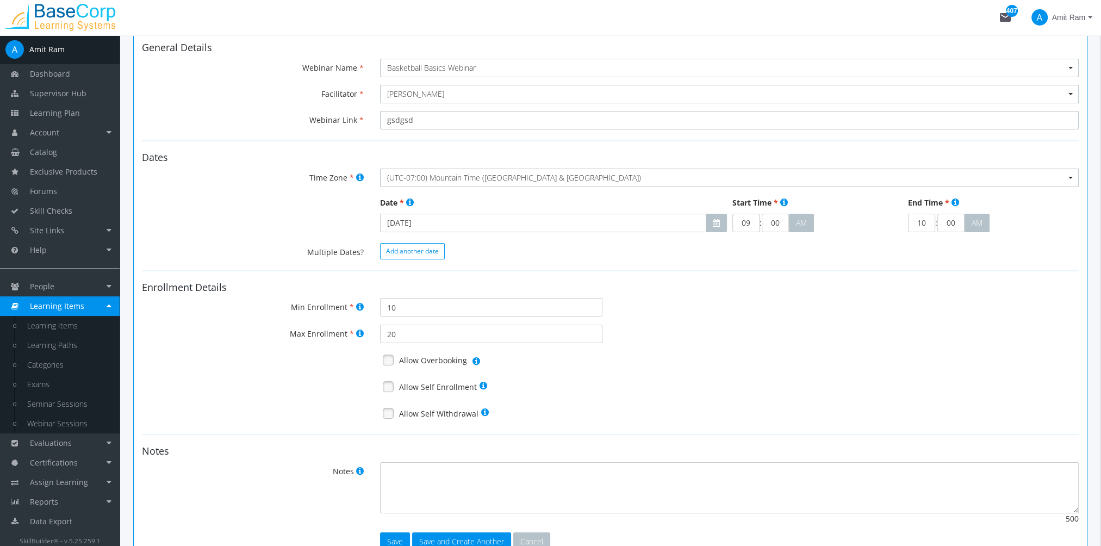
type input "gsdgsd"
click at [427, 253] on span "Add another date" at bounding box center [412, 250] width 53 height 9
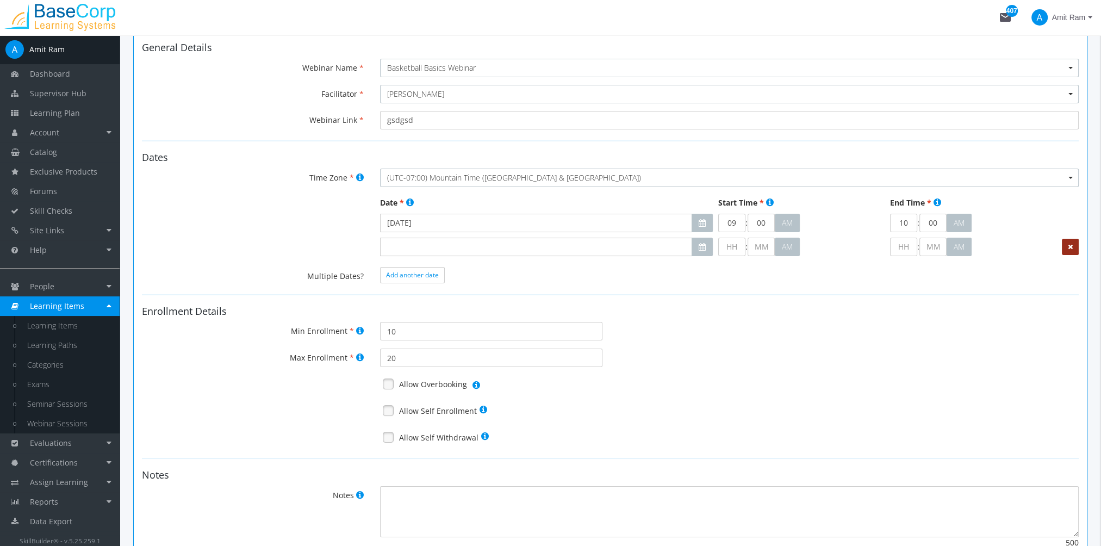
click at [1072, 246] on icon at bounding box center [1070, 247] width 5 height 7
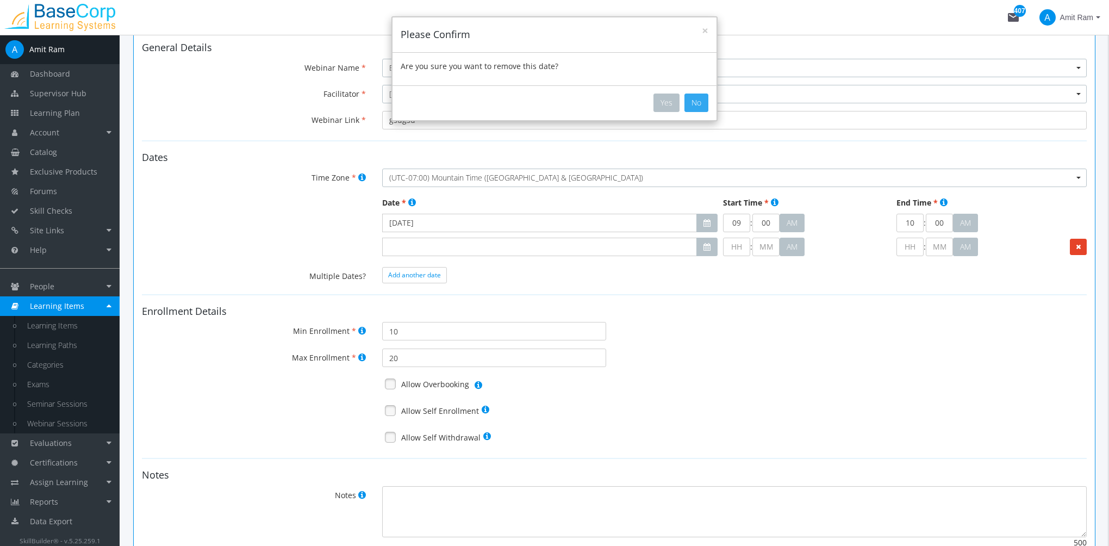
click at [698, 102] on button "No" at bounding box center [697, 103] width 24 height 18
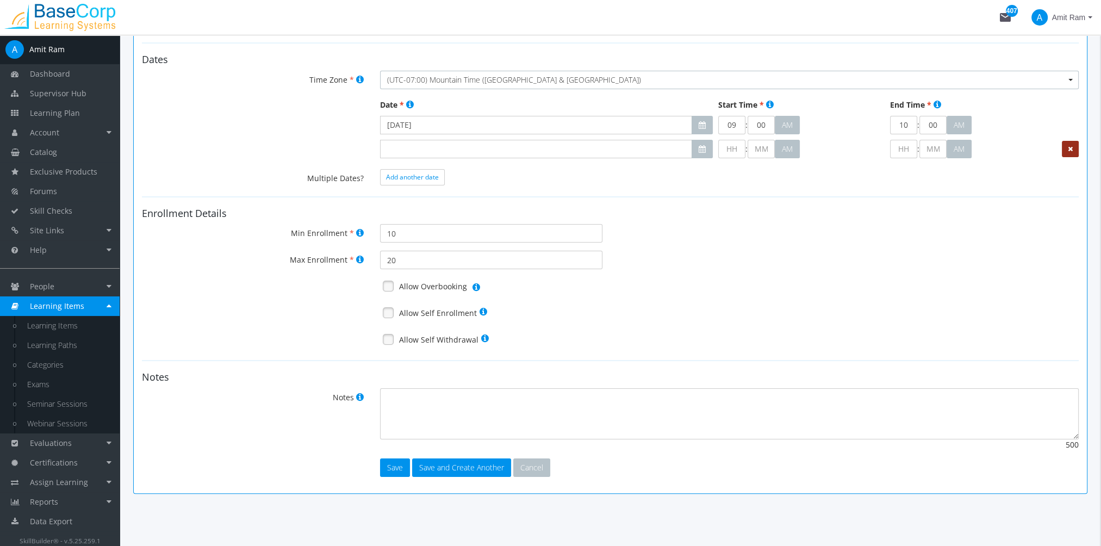
scroll to position [207, 0]
click at [387, 289] on link at bounding box center [388, 286] width 16 height 16
click at [389, 314] on link at bounding box center [388, 313] width 16 height 16
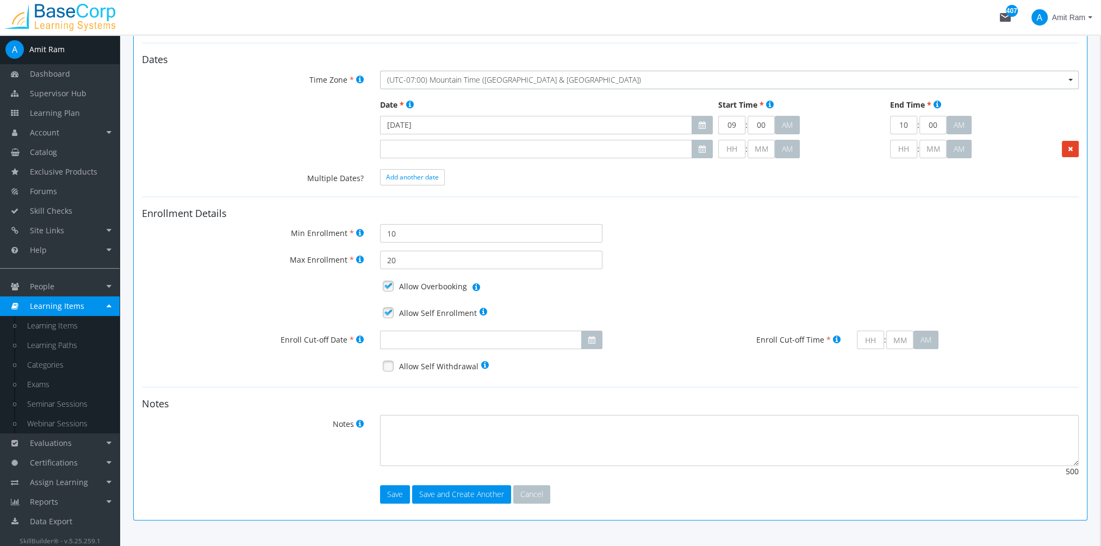
click at [390, 366] on link at bounding box center [388, 366] width 16 height 16
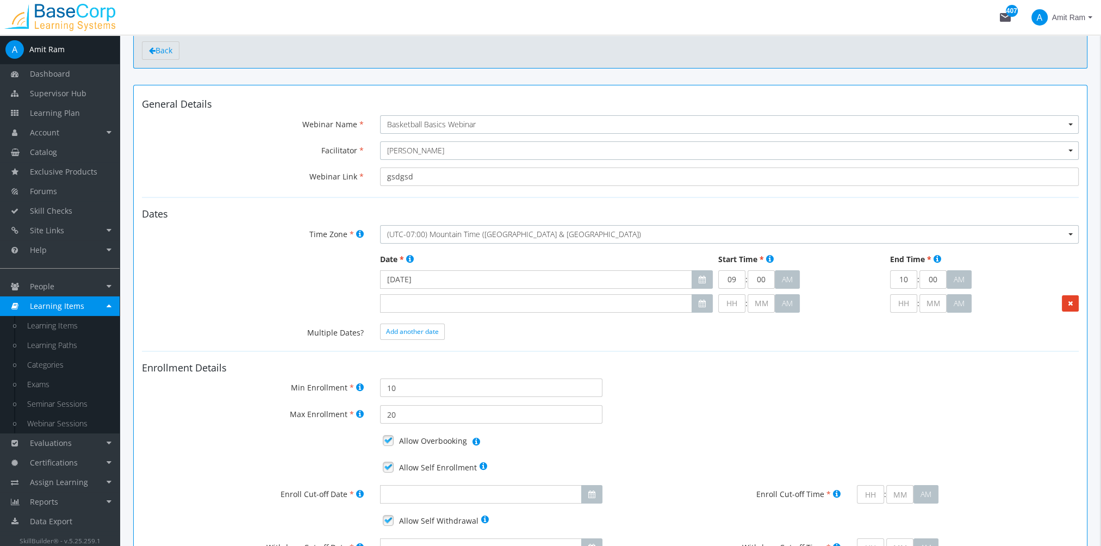
scroll to position [42, 0]
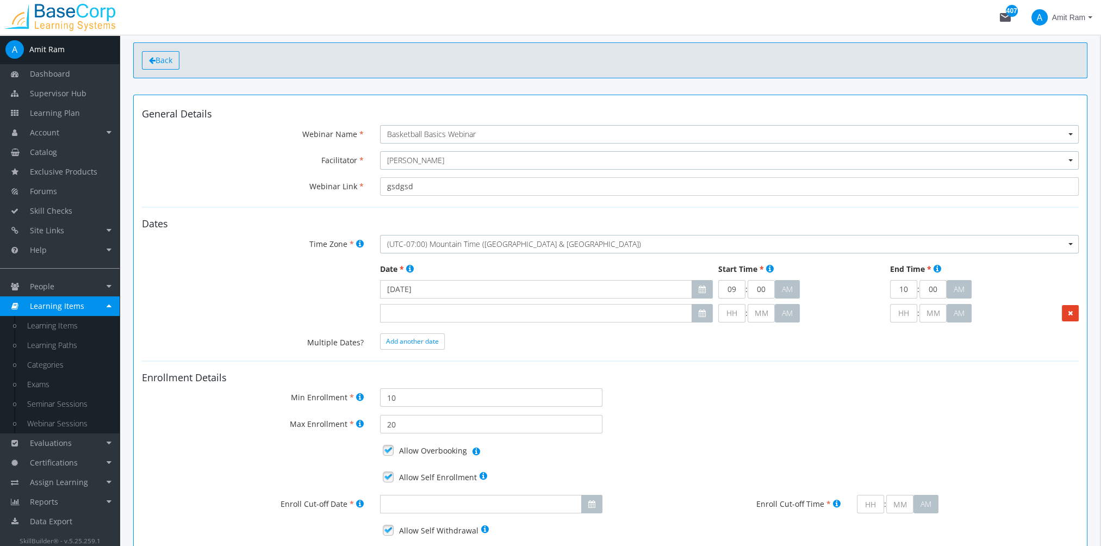
click at [159, 56] on span "Back" at bounding box center [164, 60] width 17 height 10
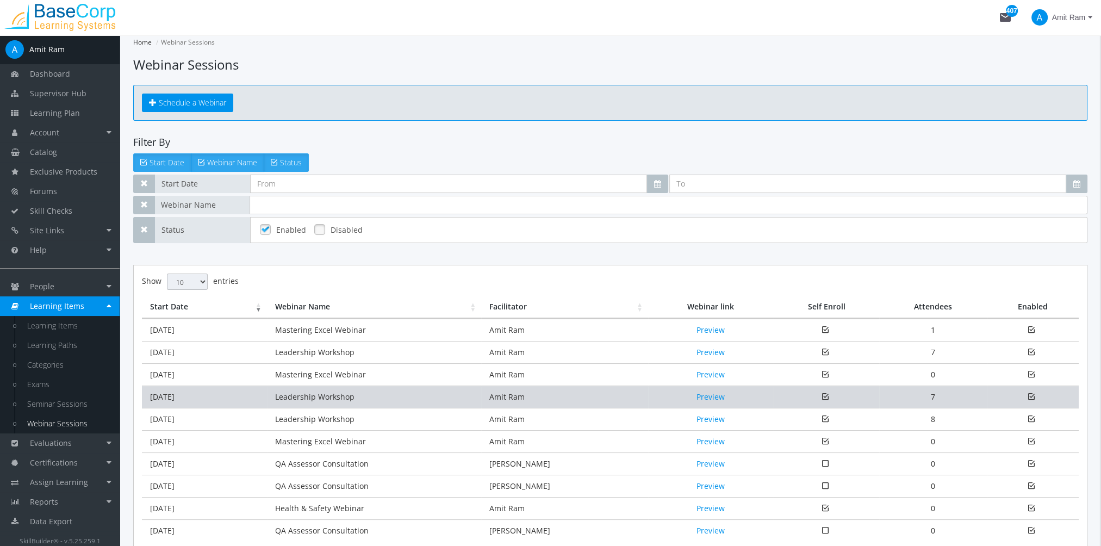
click at [315, 392] on td "Leadership Workshop" at bounding box center [374, 397] width 214 height 22
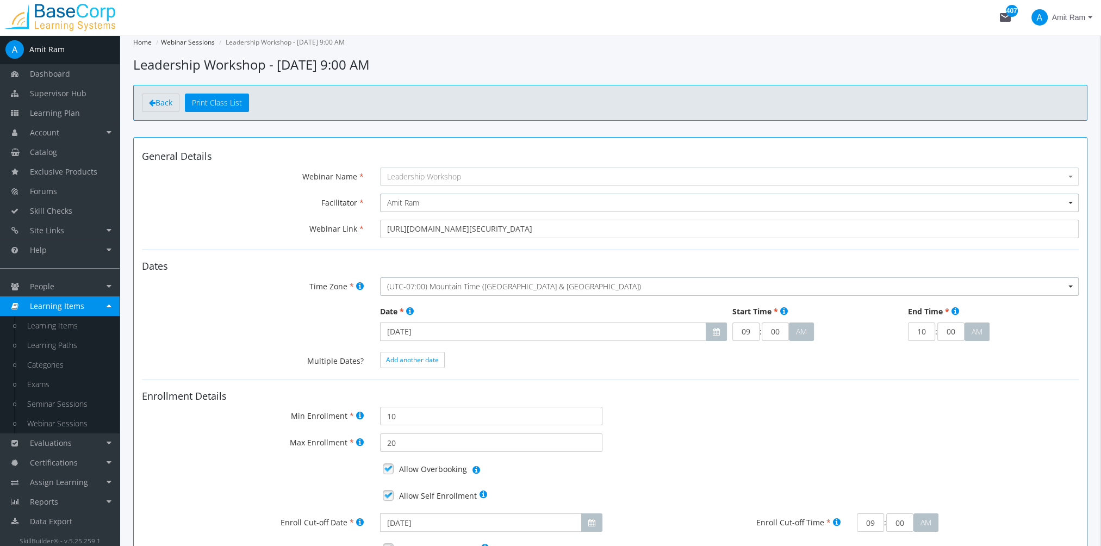
click at [52, 312] on link "Learning Items" at bounding box center [60, 306] width 120 height 20
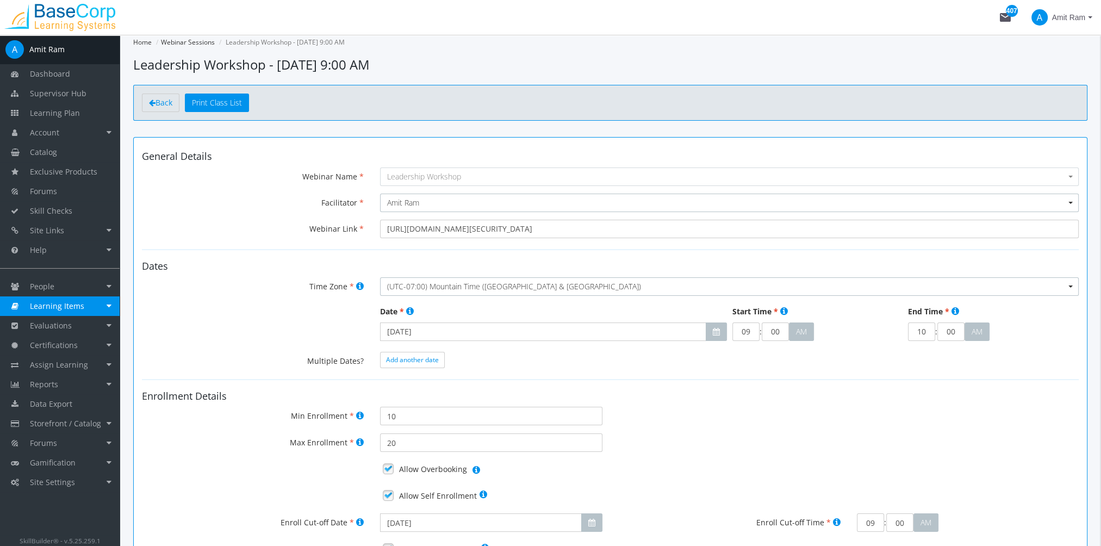
click at [67, 309] on span "Learning Items" at bounding box center [57, 306] width 54 height 10
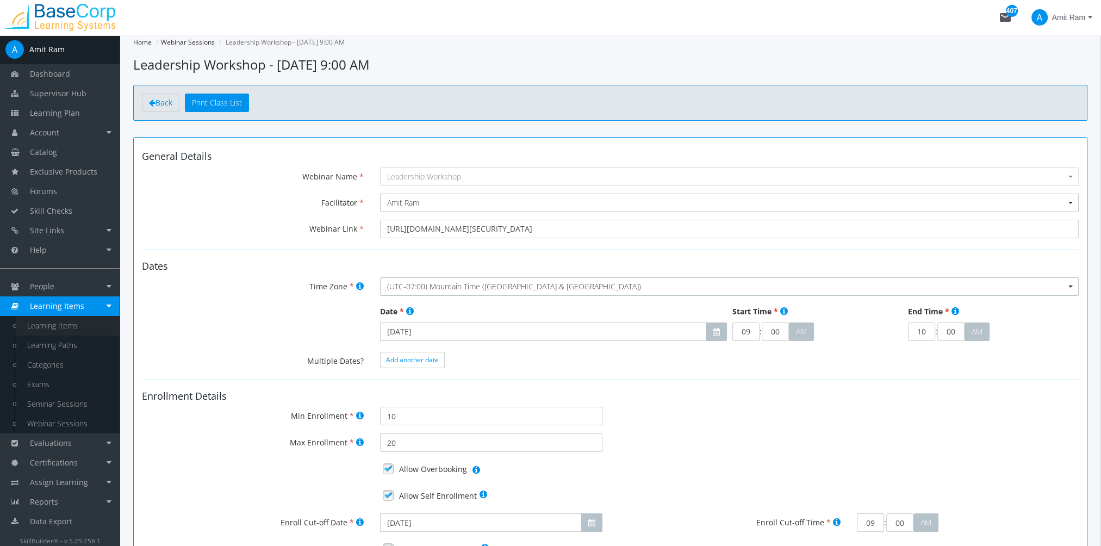
click at [70, 325] on link "Learning Items" at bounding box center [67, 326] width 103 height 20
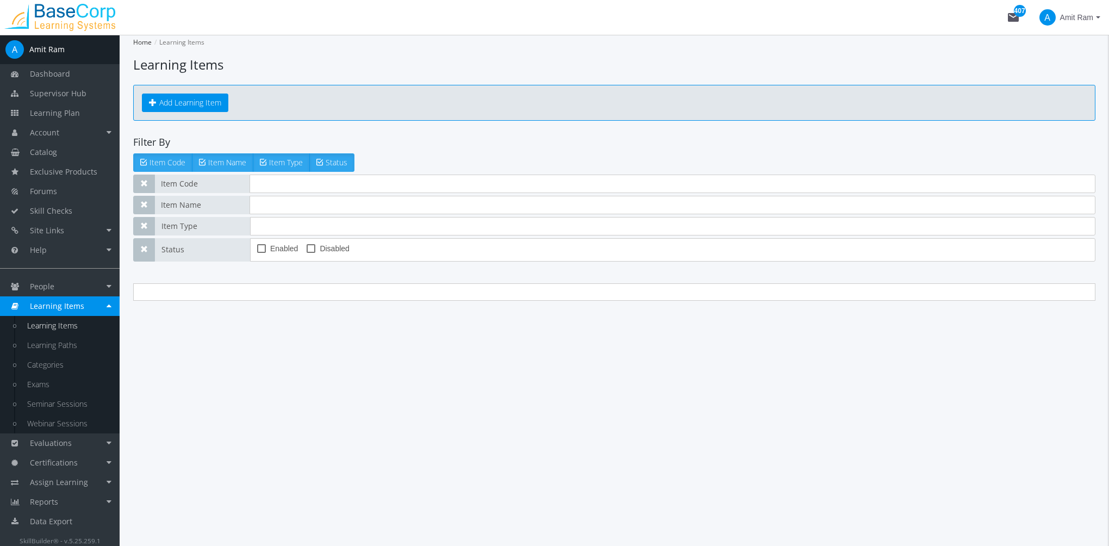
type input "lead-dwl-100"
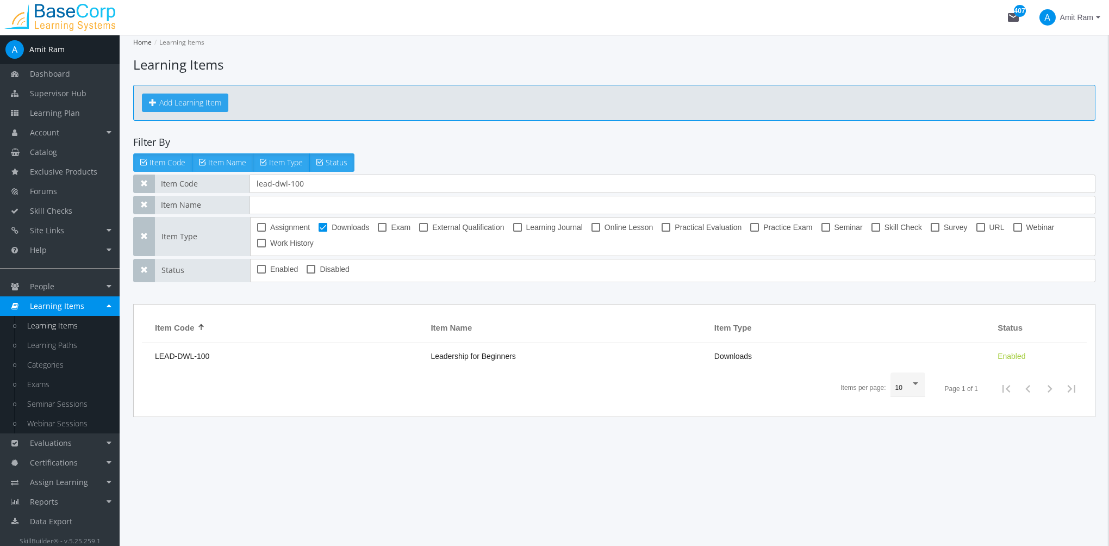
click at [182, 94] on div "Add Learning Item" at bounding box center [614, 103] width 963 height 36
click at [185, 102] on button "Add Learning Item" at bounding box center [185, 103] width 86 height 18
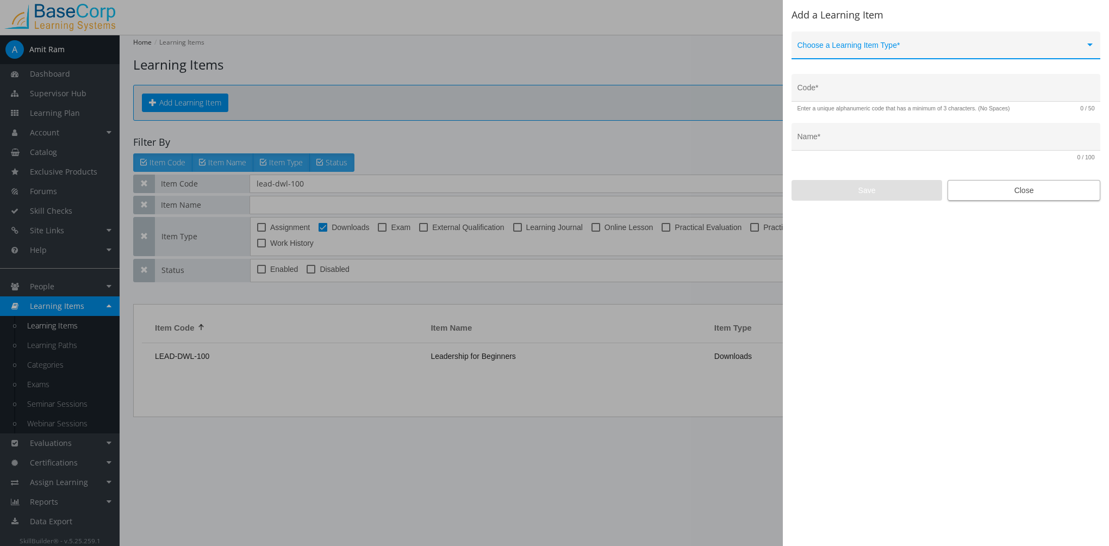
click at [1051, 185] on span "Close" at bounding box center [1024, 191] width 134 height 20
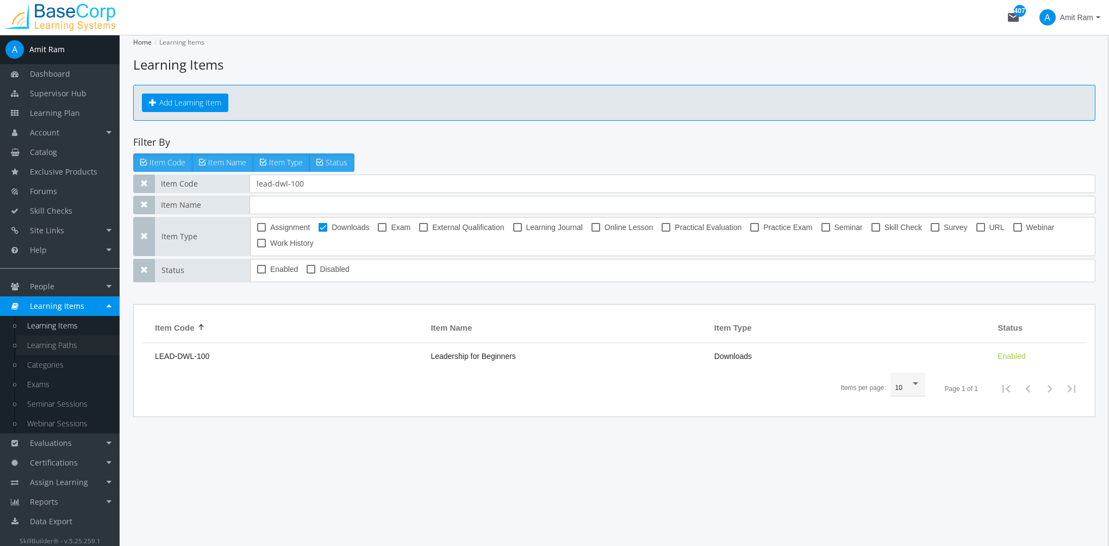
click at [65, 347] on link "Learning Paths" at bounding box center [67, 346] width 103 height 20
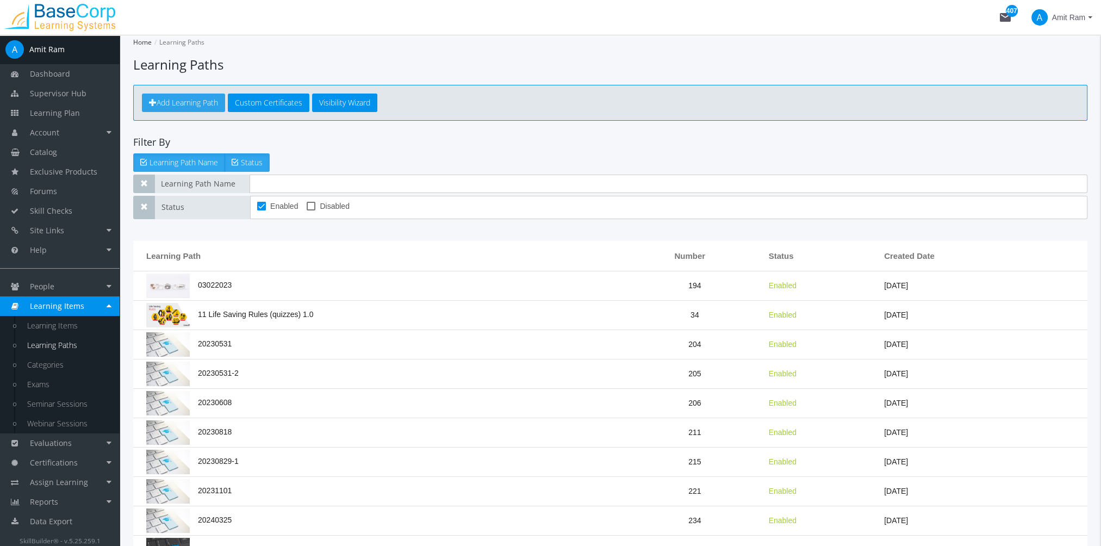
click at [174, 106] on span "Add Learning Path" at bounding box center [187, 102] width 61 height 10
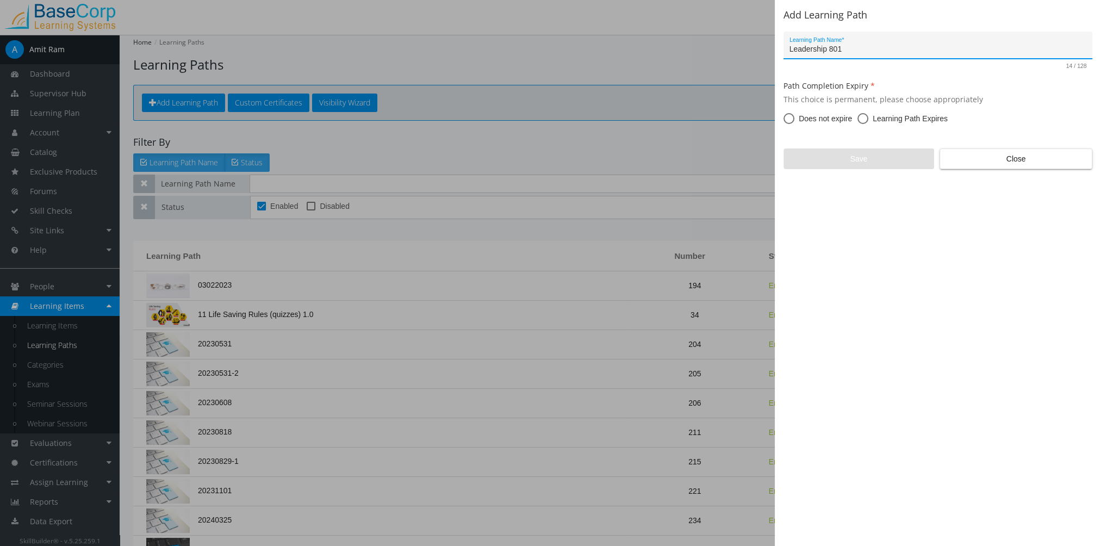
type input "Leadership 801"
click at [807, 121] on span "Does not expire" at bounding box center [824, 118] width 58 height 11
click at [795, 121] on input "Does not expire" at bounding box center [789, 120] width 11 height 11
radio input "true"
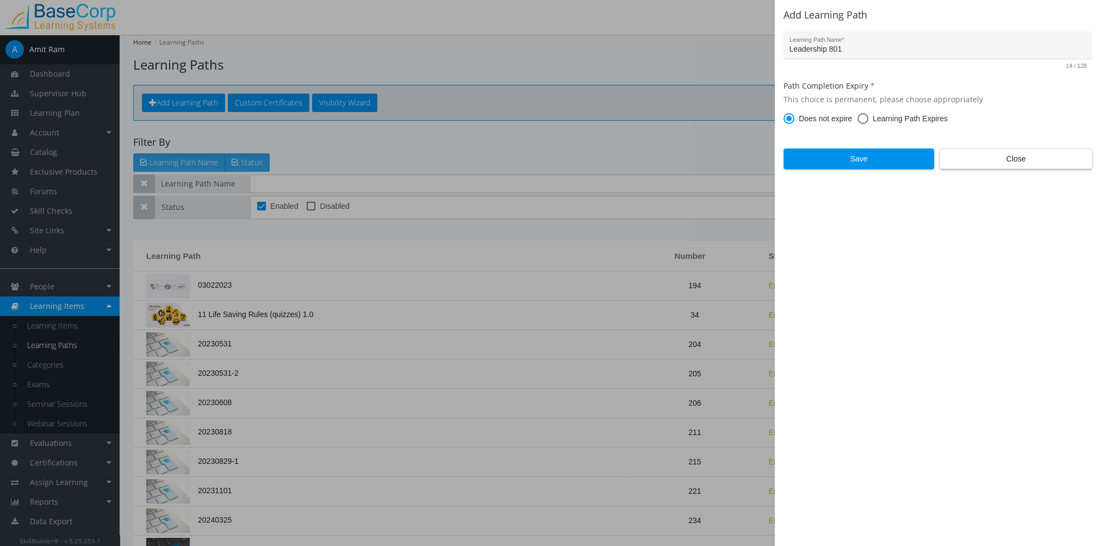
click at [882, 124] on mat-radio-button "Learning Path Expires" at bounding box center [903, 120] width 90 height 14
click at [882, 120] on span "Learning Path Expires" at bounding box center [907, 118] width 79 height 11
click at [868, 120] on input "Learning Path Expires" at bounding box center [863, 120] width 11 height 11
radio input "true"
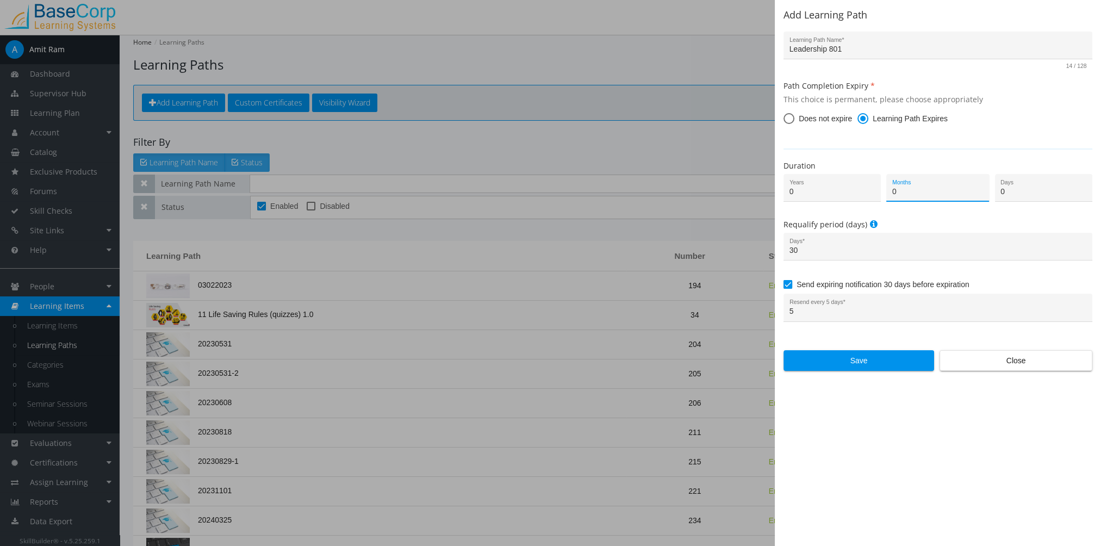
click at [893, 191] on input "0" at bounding box center [937, 192] width 91 height 9
drag, startPoint x: 898, startPoint y: 193, endPoint x: 888, endPoint y: 193, distance: 10.3
click at [888, 193] on div "0 Months" at bounding box center [937, 188] width 103 height 28
type input "12"
drag, startPoint x: 790, startPoint y: 120, endPoint x: 827, endPoint y: 202, distance: 90.8
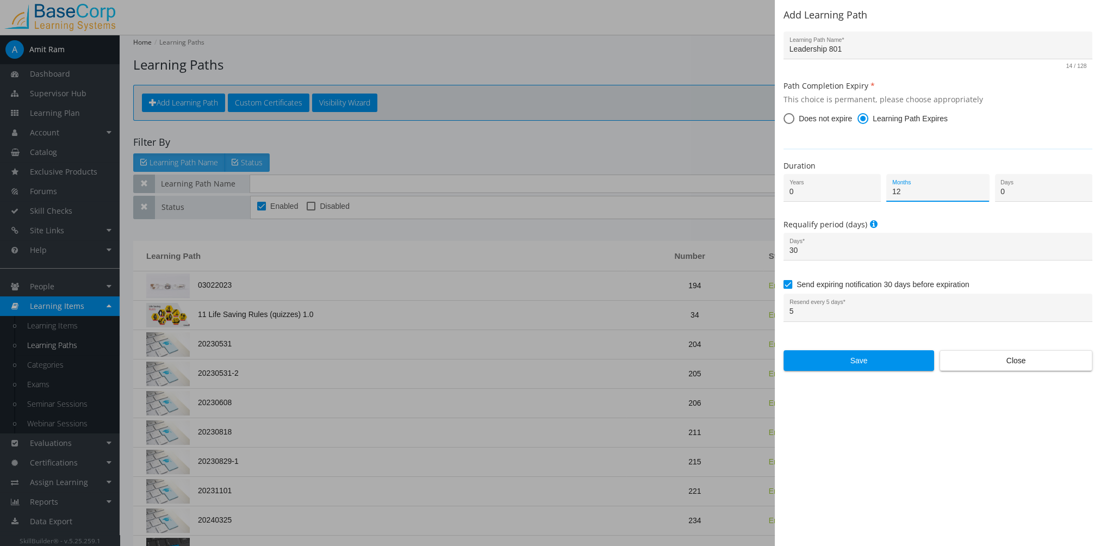
click at [791, 120] on span at bounding box center [789, 118] width 11 height 11
click at [791, 120] on input "Does not expire" at bounding box center [789, 120] width 11 height 11
radio input "true"
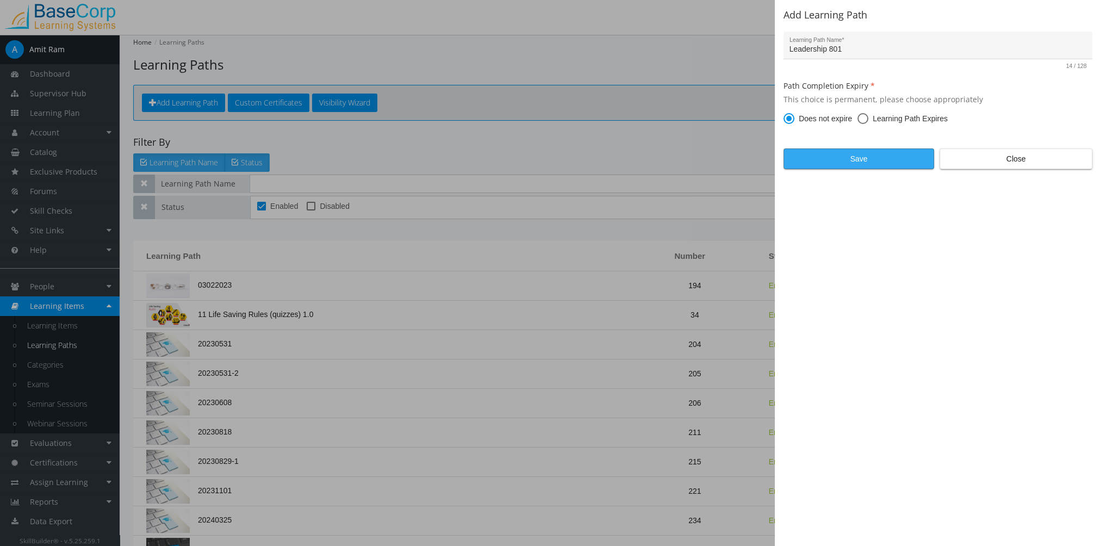
drag, startPoint x: 846, startPoint y: 161, endPoint x: 840, endPoint y: 160, distance: 6.0
click at [845, 160] on span "Save" at bounding box center [859, 159] width 132 height 20
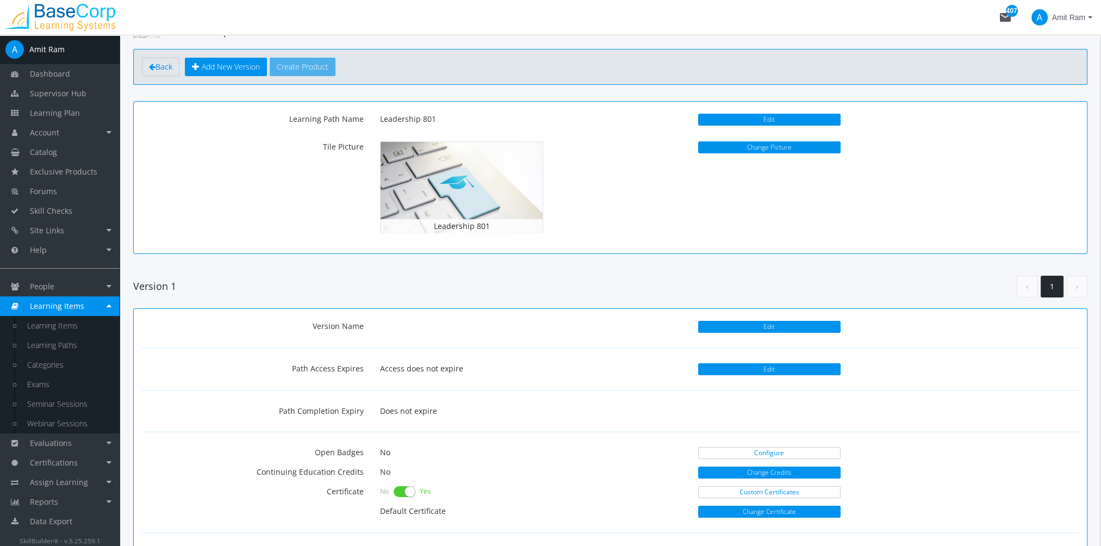
scroll to position [54, 0]
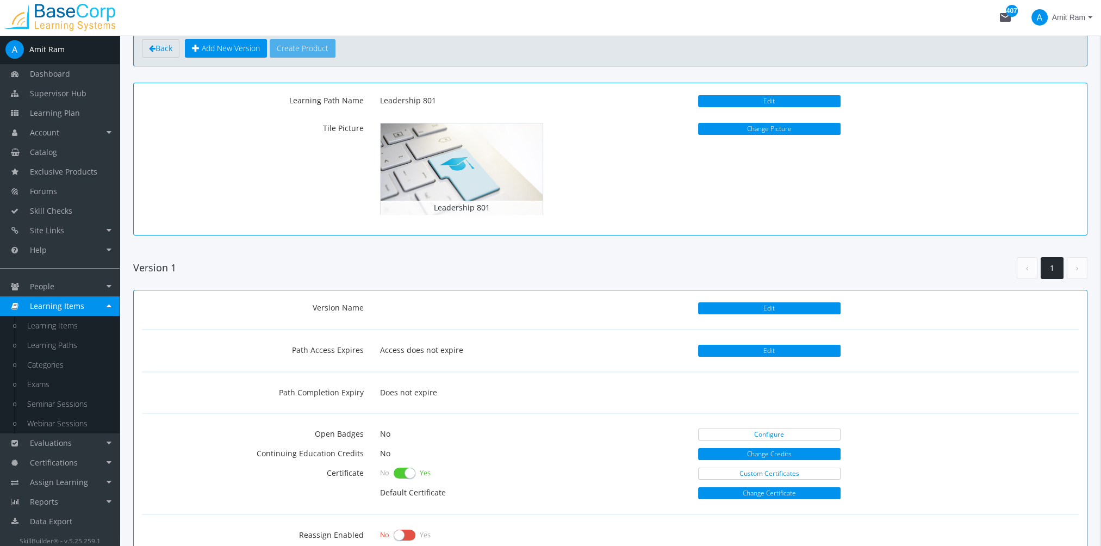
click at [791, 108] on p "Edit" at bounding box center [769, 101] width 142 height 20
click at [790, 103] on button "Edit" at bounding box center [769, 101] width 142 height 12
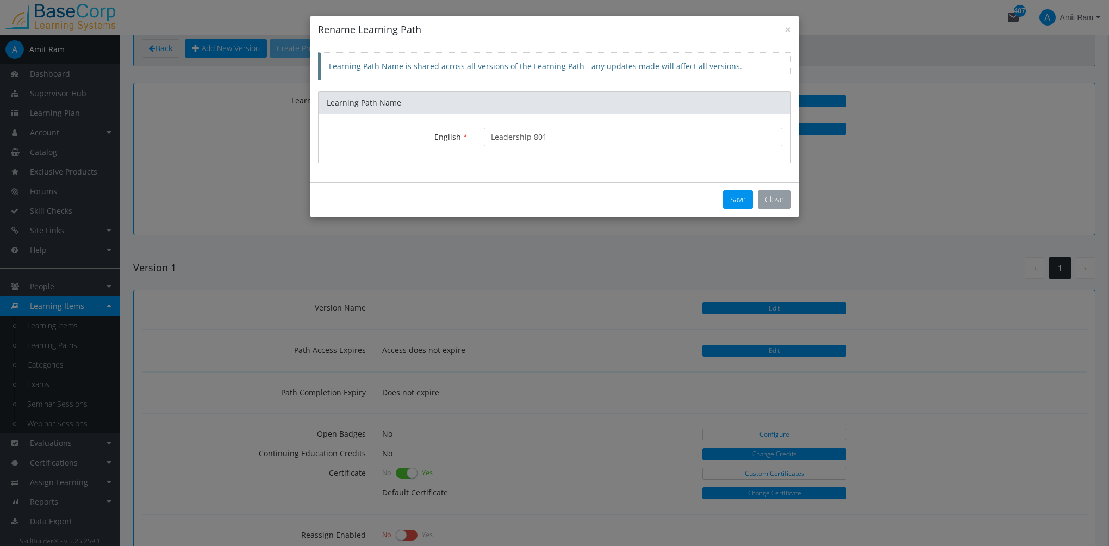
click at [783, 197] on button "Close" at bounding box center [774, 199] width 33 height 18
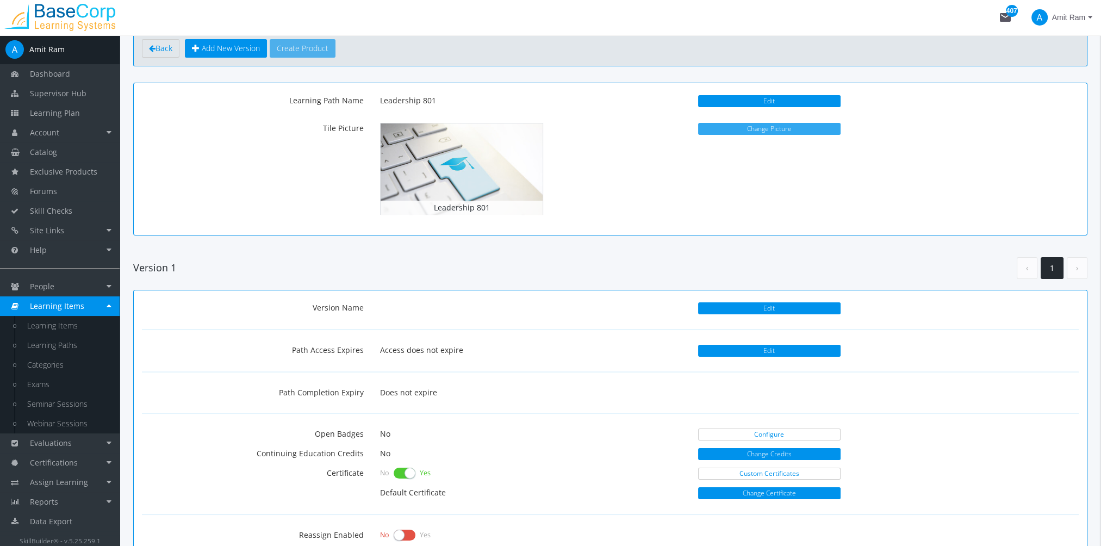
click at [748, 128] on button "Change Picture" at bounding box center [769, 129] width 142 height 12
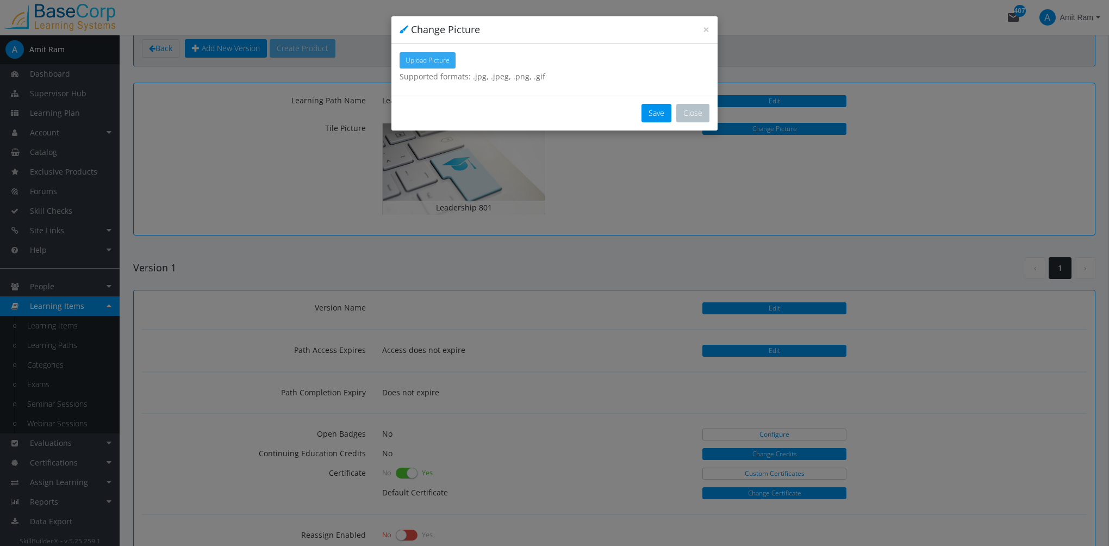
click at [434, 63] on span "Upload Picture" at bounding box center [428, 59] width 44 height 9
type input "C:\fakepath\leadership.jpg"
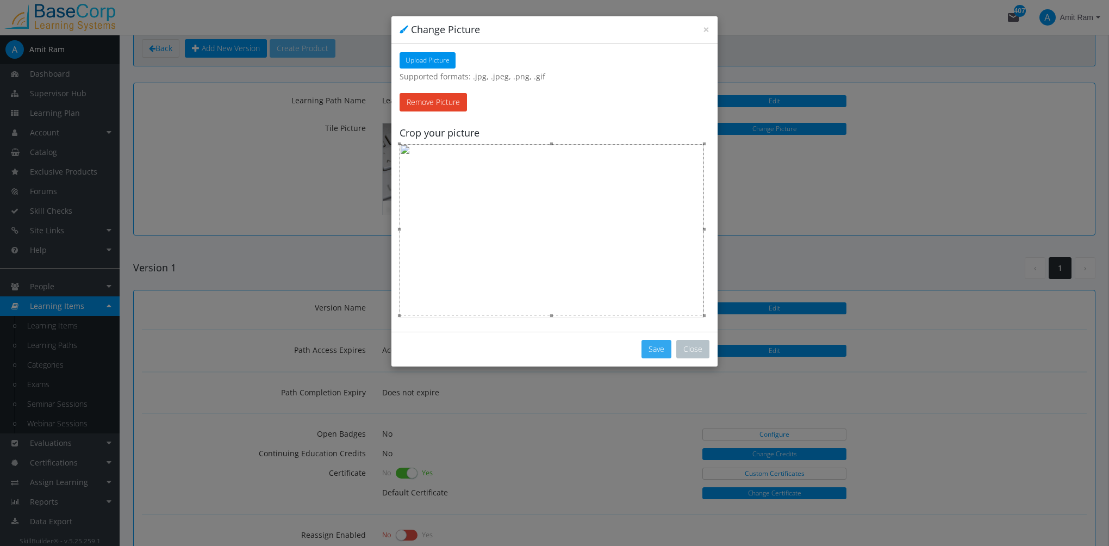
click at [652, 348] on button "Save" at bounding box center [657, 349] width 30 height 18
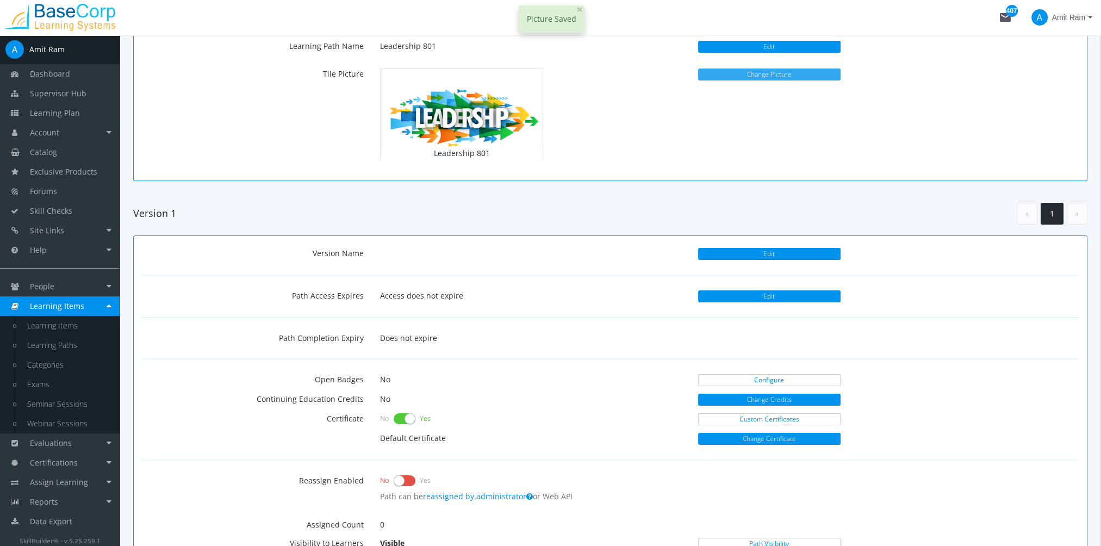
scroll to position [163, 0]
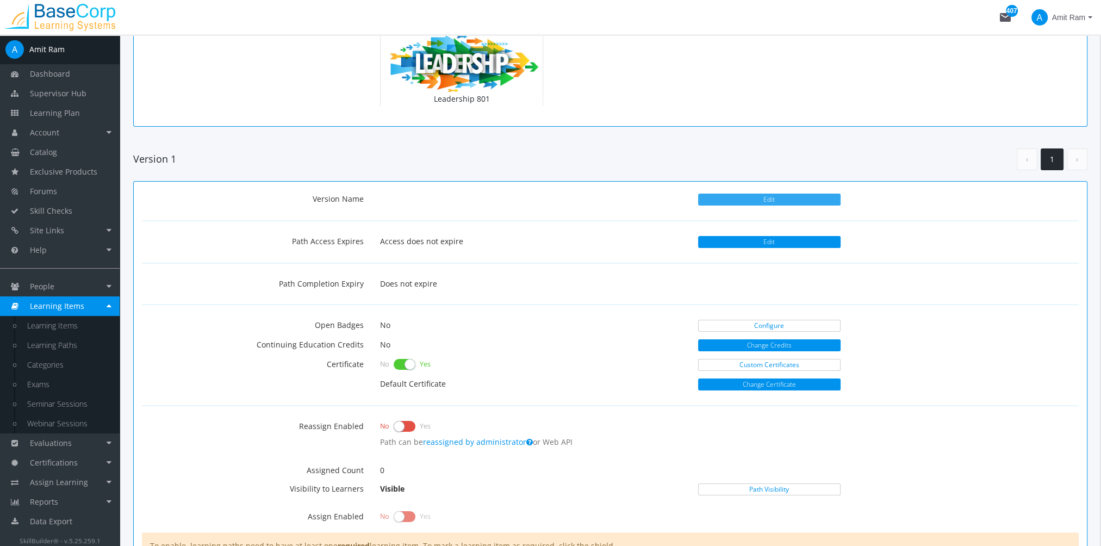
click at [727, 200] on button "Edit" at bounding box center [769, 200] width 142 height 12
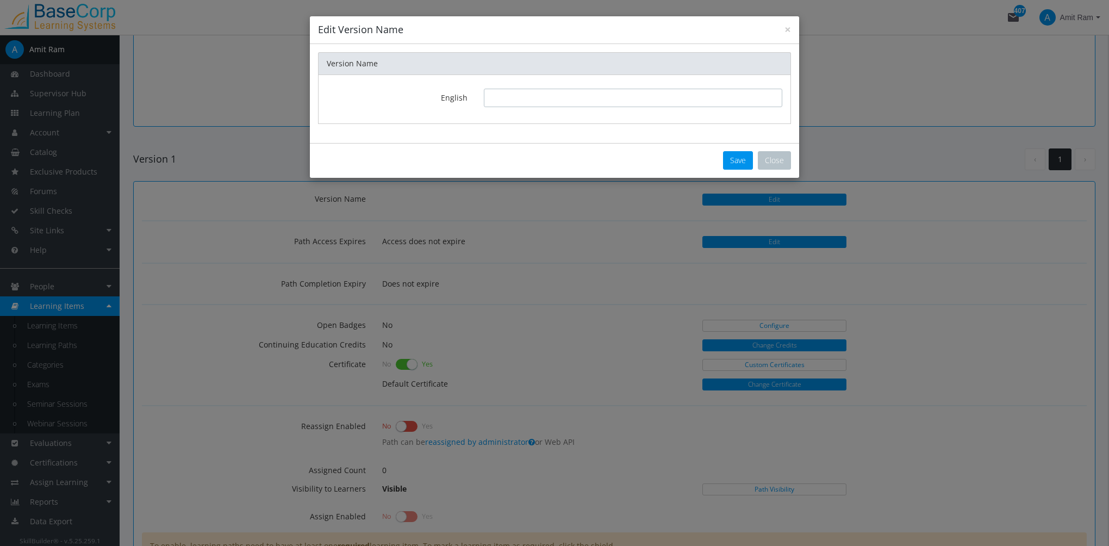
click at [513, 100] on input "text" at bounding box center [633, 98] width 299 height 18
type input "1.0"
click at [737, 160] on button "Save" at bounding box center [738, 160] width 30 height 18
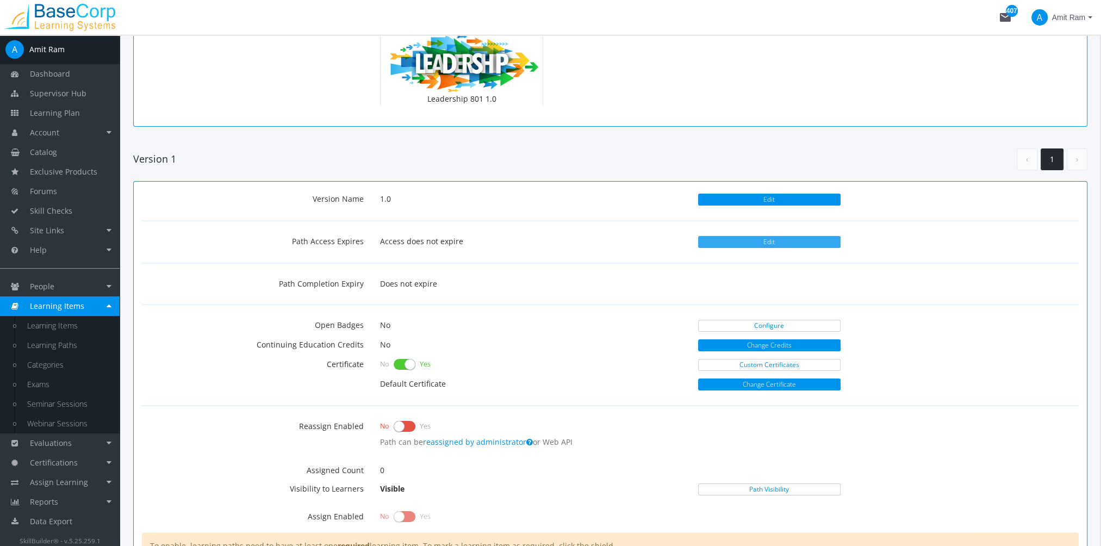
click at [781, 239] on button "Edit" at bounding box center [769, 242] width 142 height 12
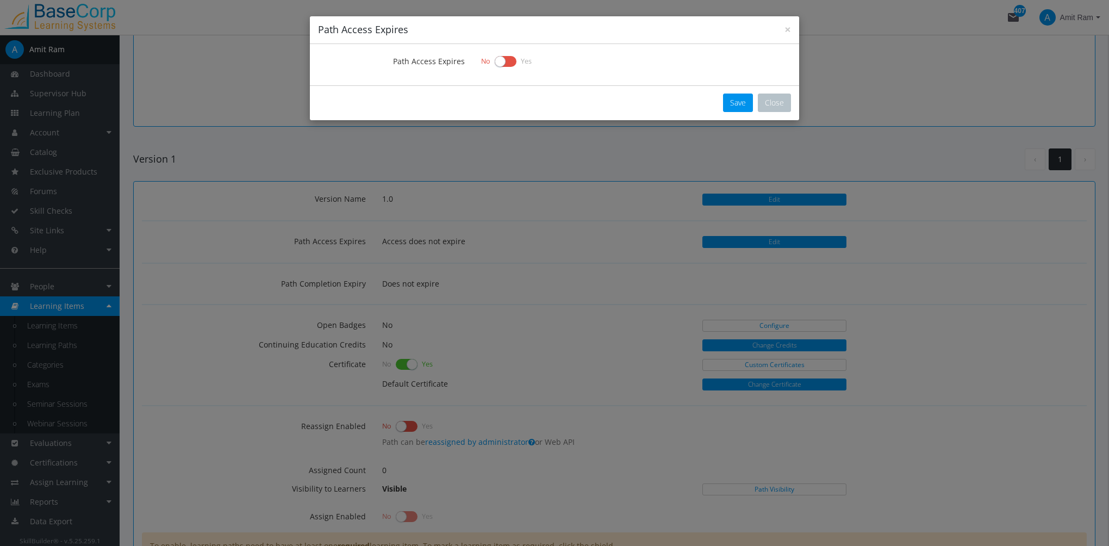
click at [504, 61] on label at bounding box center [506, 61] width 22 height 15
click at [0, 0] on input "checkbox" at bounding box center [0, 0] width 0 height 0
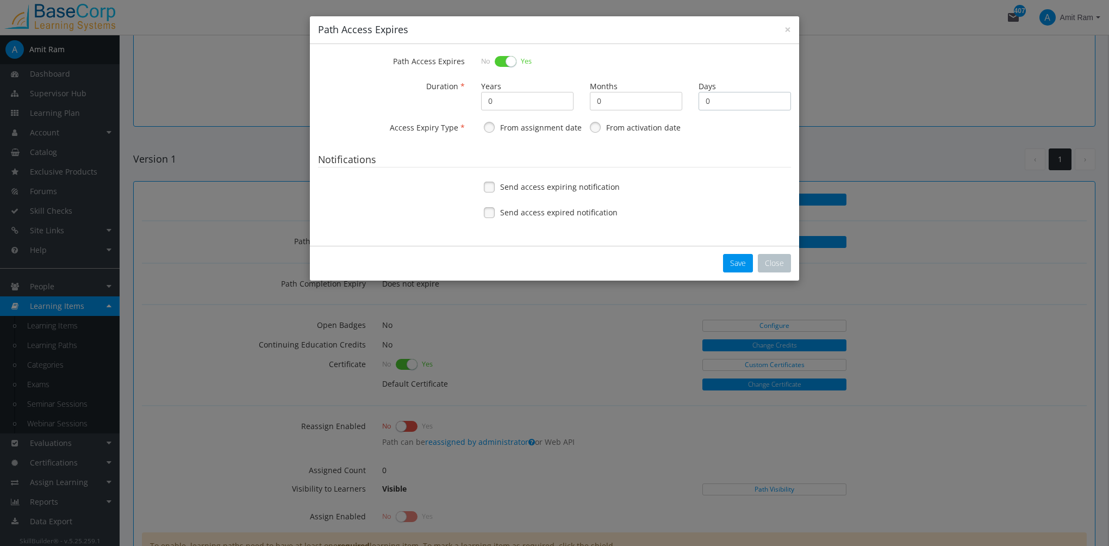
click at [741, 104] on input "0" at bounding box center [745, 101] width 92 height 18
type input "30"
click at [540, 126] on label "From assignment date" at bounding box center [541, 127] width 82 height 11
click at [600, 129] on link at bounding box center [595, 127] width 16 height 16
click at [563, 126] on label "From assignment date" at bounding box center [541, 127] width 82 height 11
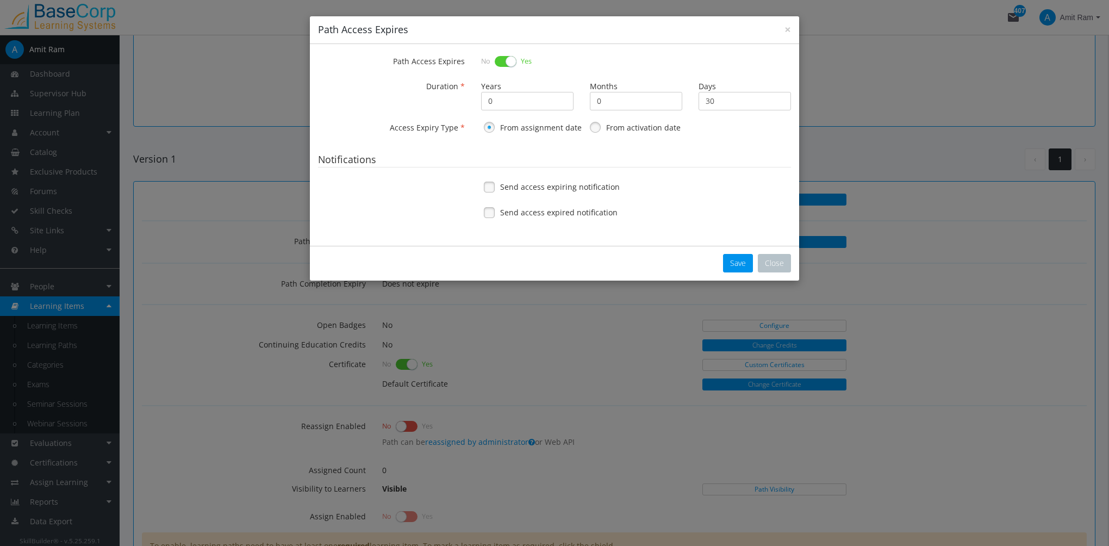
click at [553, 190] on span "Send access expiring notification" at bounding box center [560, 187] width 120 height 11
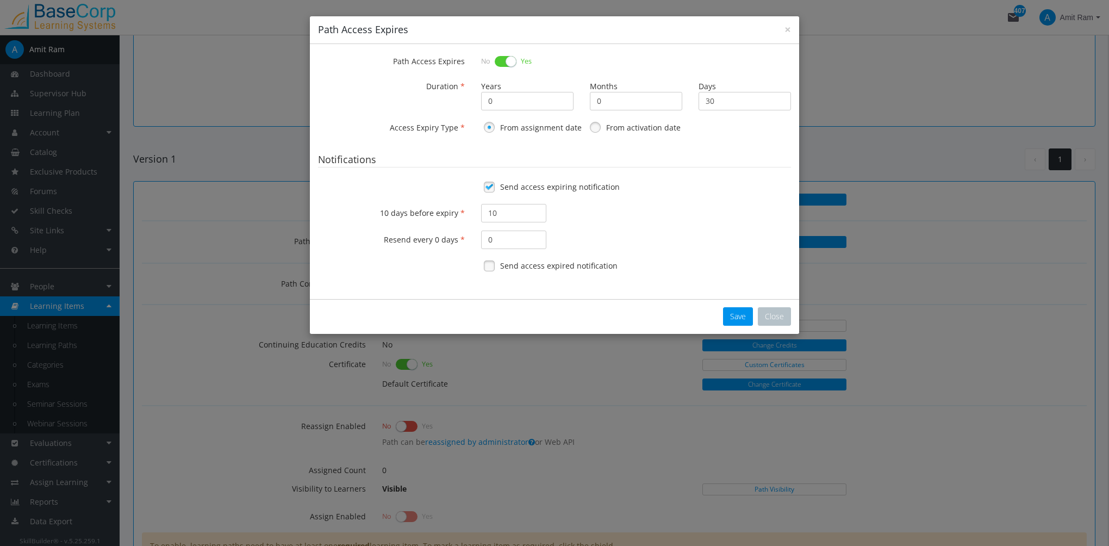
click at [539, 266] on span "Send access expired notification" at bounding box center [558, 265] width 117 height 11
drag, startPoint x: 475, startPoint y: 214, endPoint x: 463, endPoint y: 213, distance: 12.1
click at [463, 213] on div "10 days before expiry 10" at bounding box center [554, 213] width 489 height 18
type input "1"
type input "20"
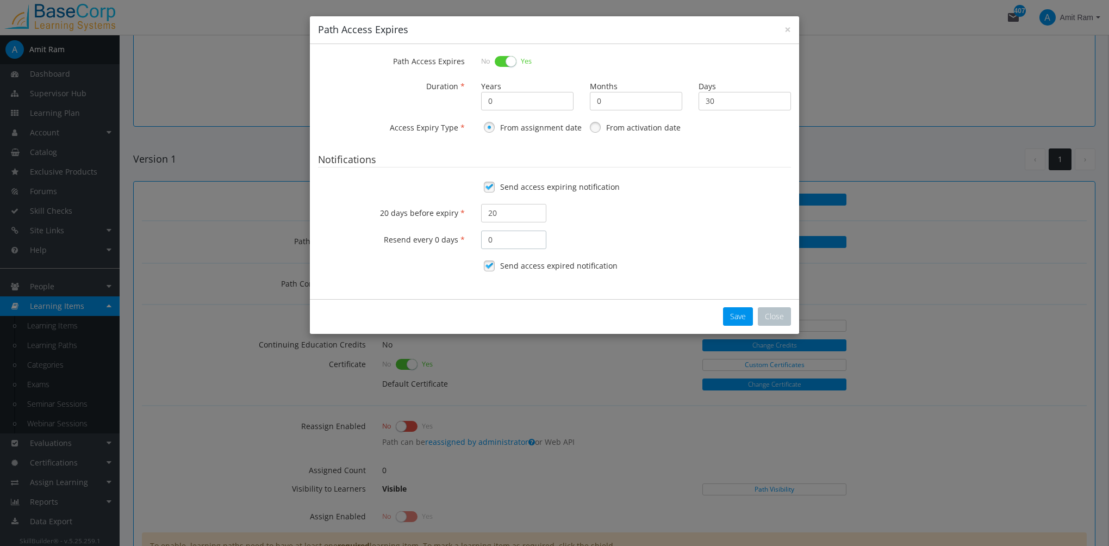
click at [501, 243] on input "0" at bounding box center [513, 240] width 65 height 18
type input "1"
click at [737, 322] on button "Save" at bounding box center [738, 316] width 30 height 18
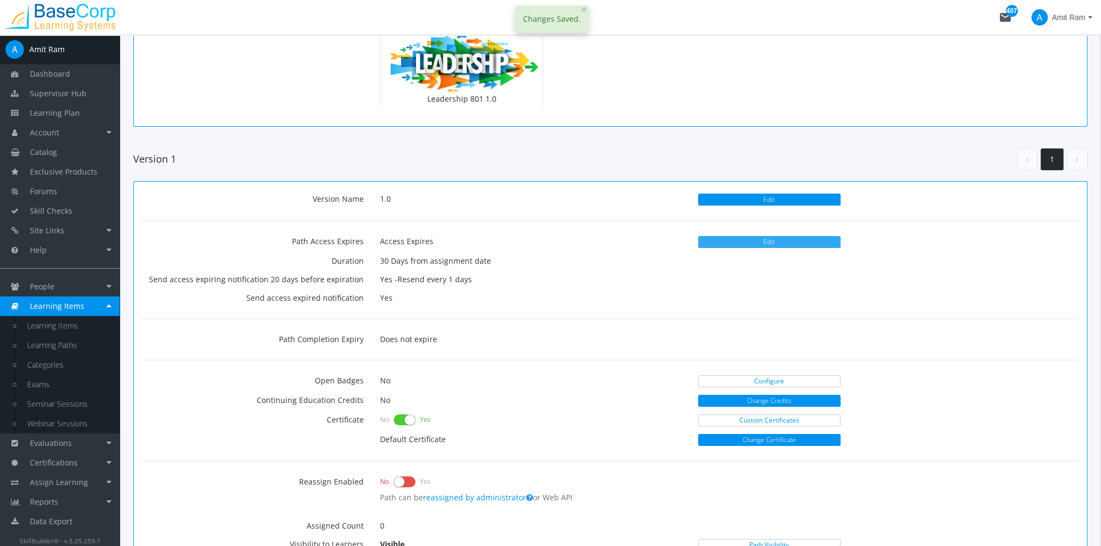
scroll to position [218, 0]
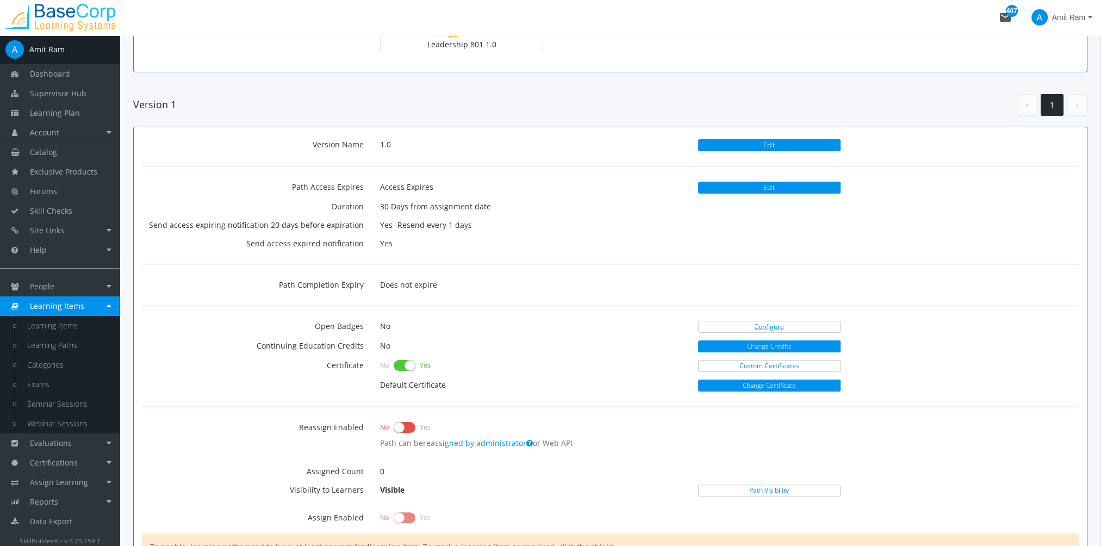
drag, startPoint x: 748, startPoint y: 322, endPoint x: 752, endPoint y: 350, distance: 28.0
click at [748, 322] on link "Configure" at bounding box center [769, 327] width 142 height 12
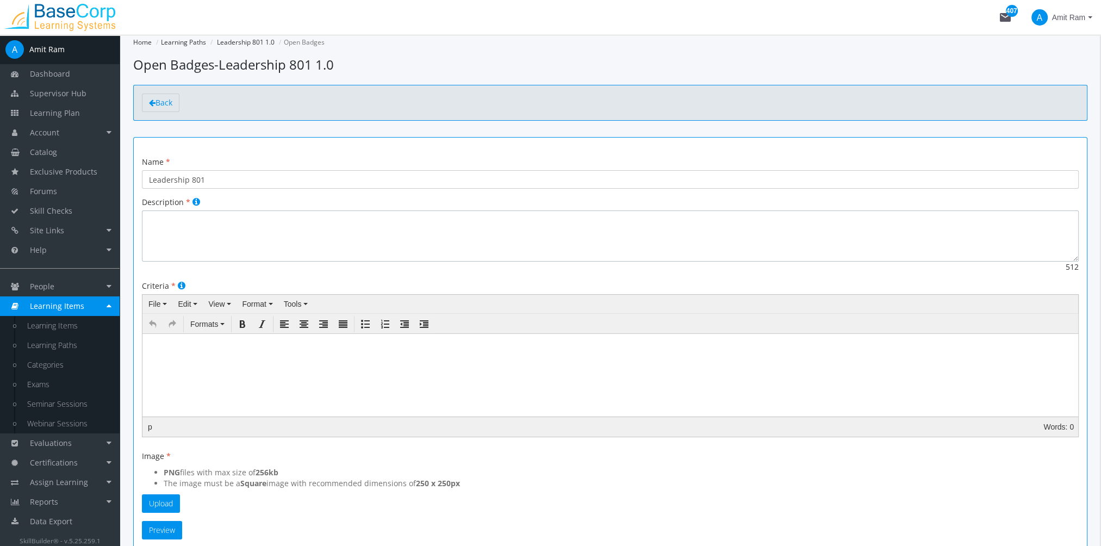
click at [291, 241] on textarea at bounding box center [610, 235] width 937 height 51
type textarea "This course teaches learners about leadership."
click at [247, 365] on body at bounding box center [610, 361] width 927 height 46
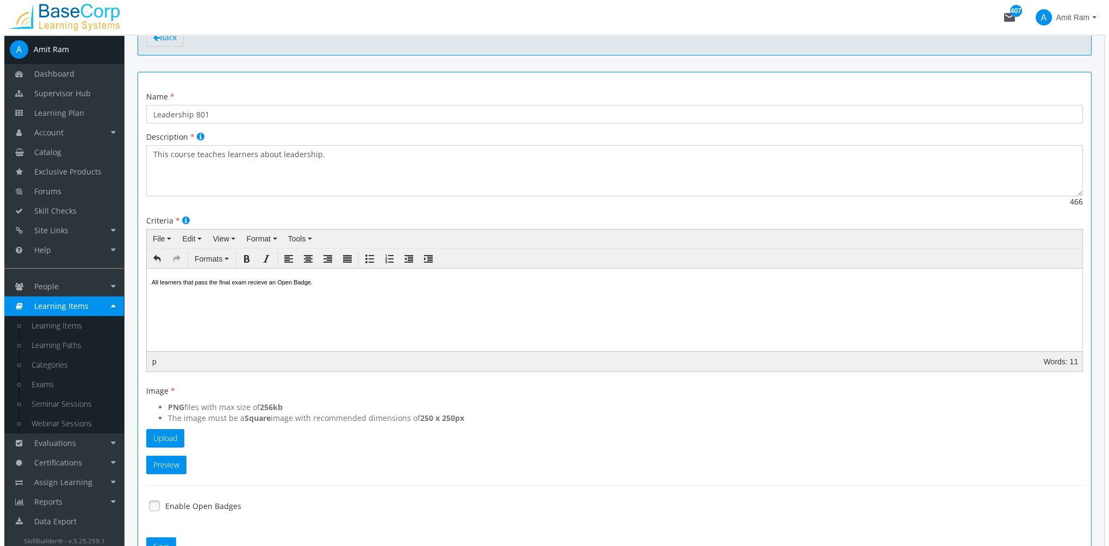
scroll to position [135, 0]
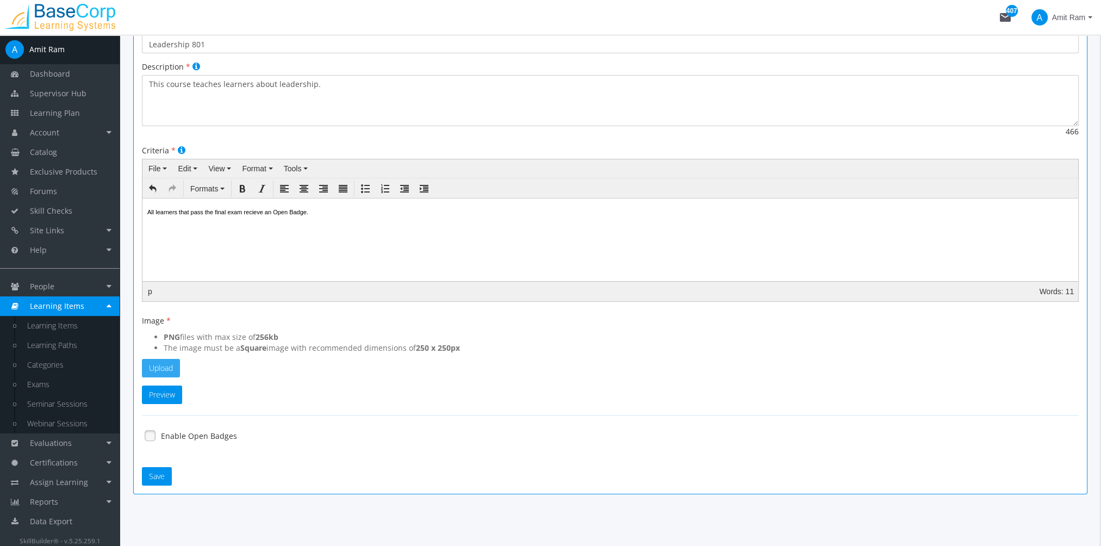
click at [175, 370] on button "Upload" at bounding box center [161, 368] width 38 height 18
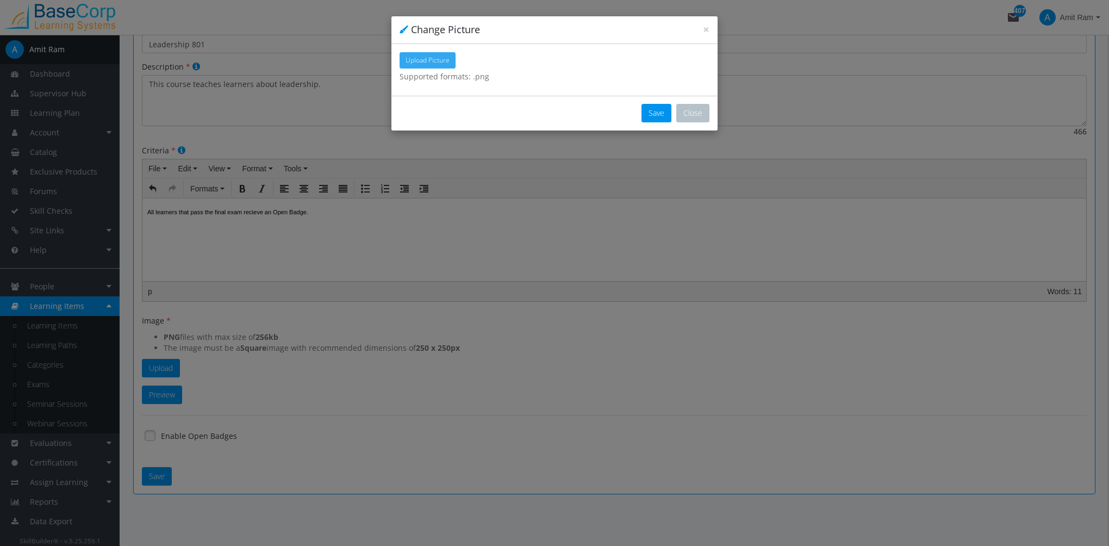
click at [416, 63] on span "Upload Picture" at bounding box center [428, 59] width 44 height 9
type input "C:\fakepath\SA-LeadershipBadge.png"
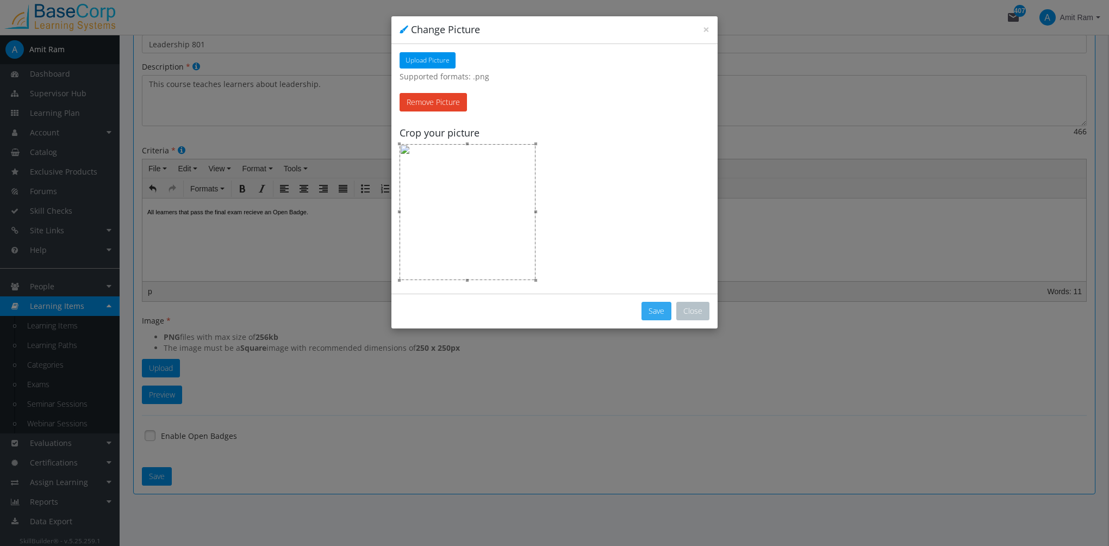
click at [650, 311] on button "Save" at bounding box center [657, 311] width 30 height 18
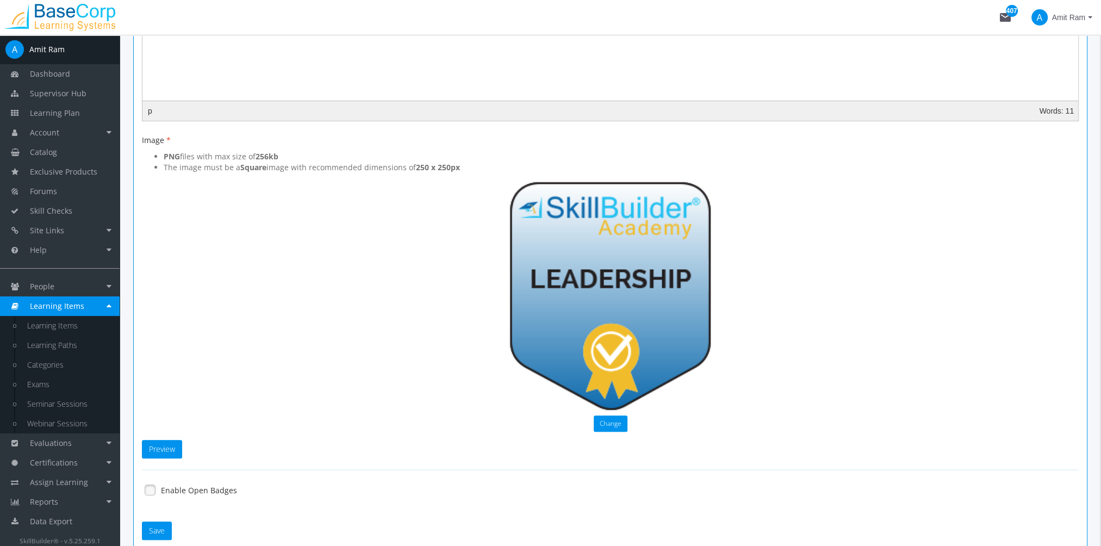
scroll to position [370, 0]
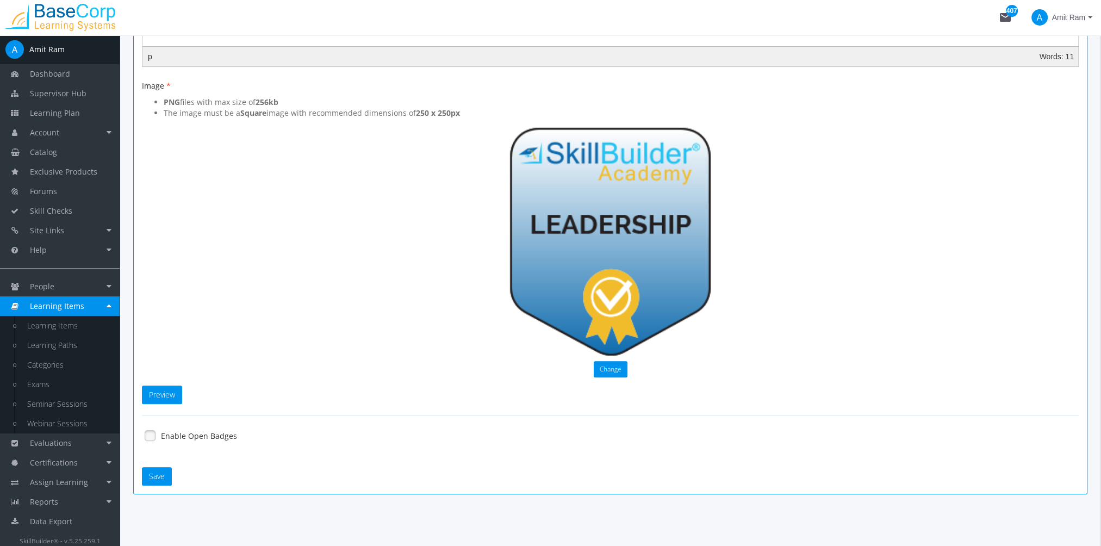
click at [199, 432] on label "Enable Open Badges" at bounding box center [199, 436] width 76 height 11
click at [163, 478] on button "Save" at bounding box center [157, 476] width 30 height 18
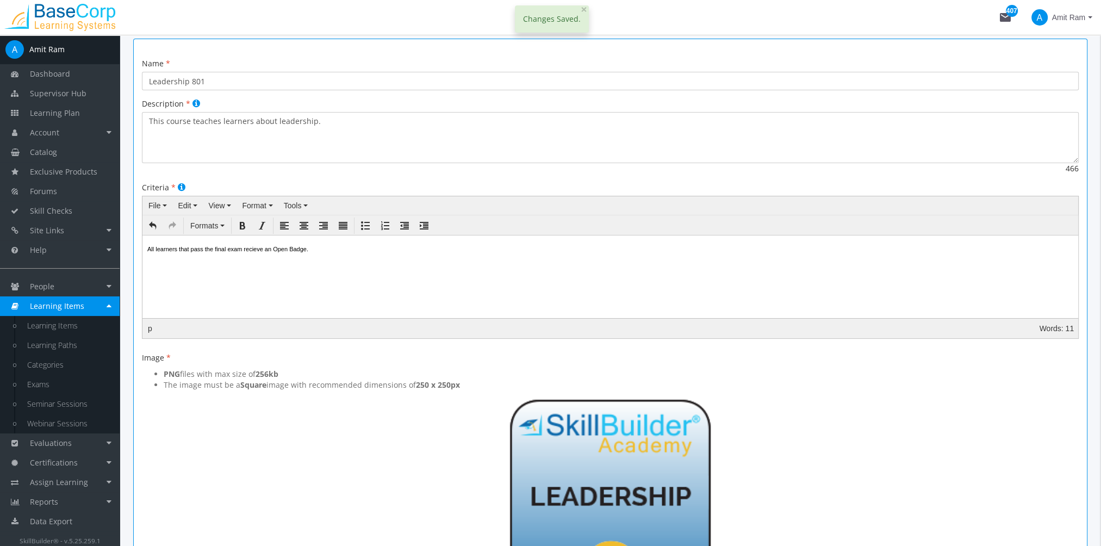
scroll to position [0, 0]
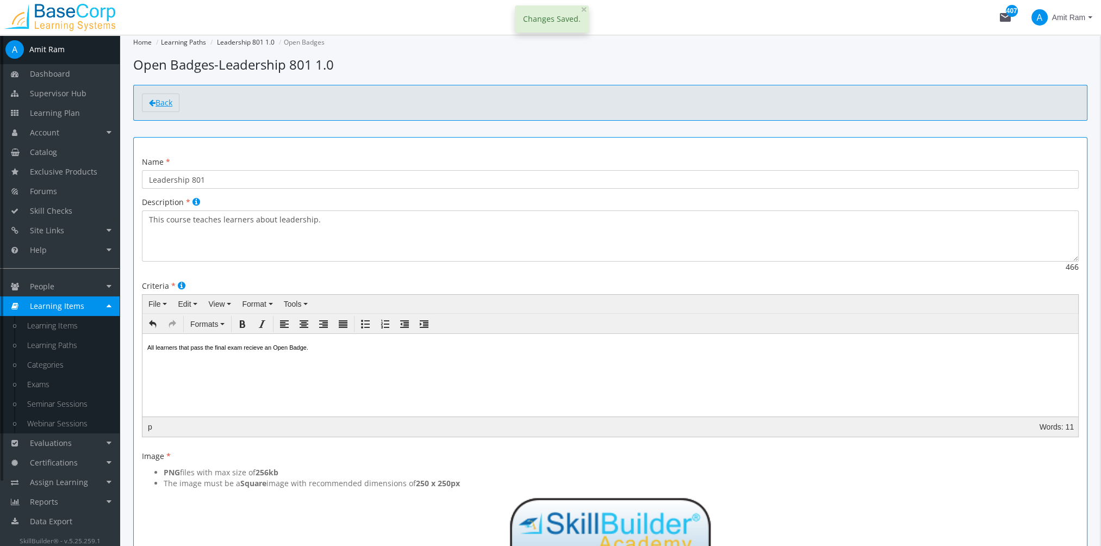
click at [170, 103] on span "Back" at bounding box center [164, 102] width 17 height 10
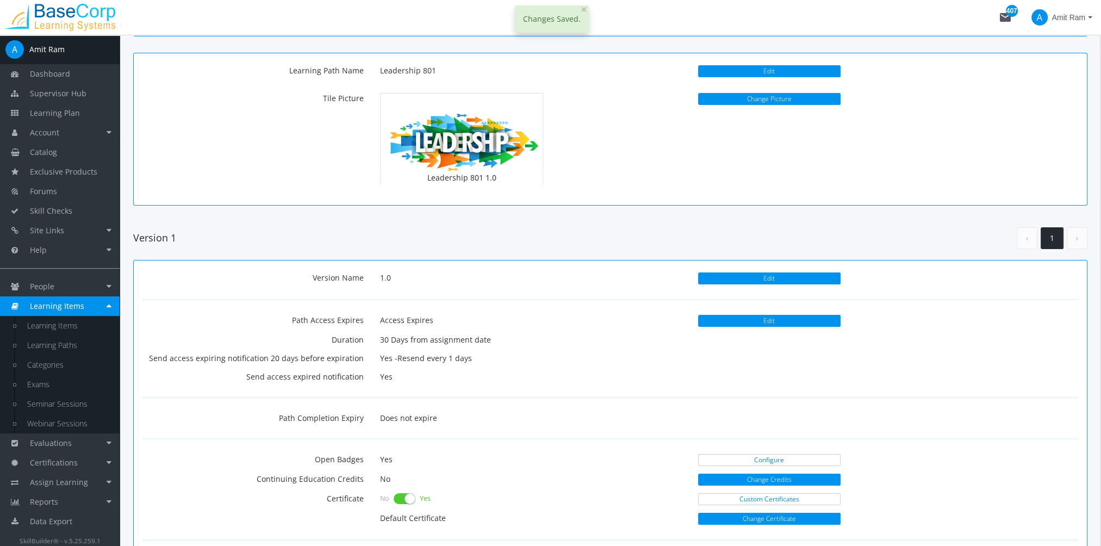
scroll to position [218, 0]
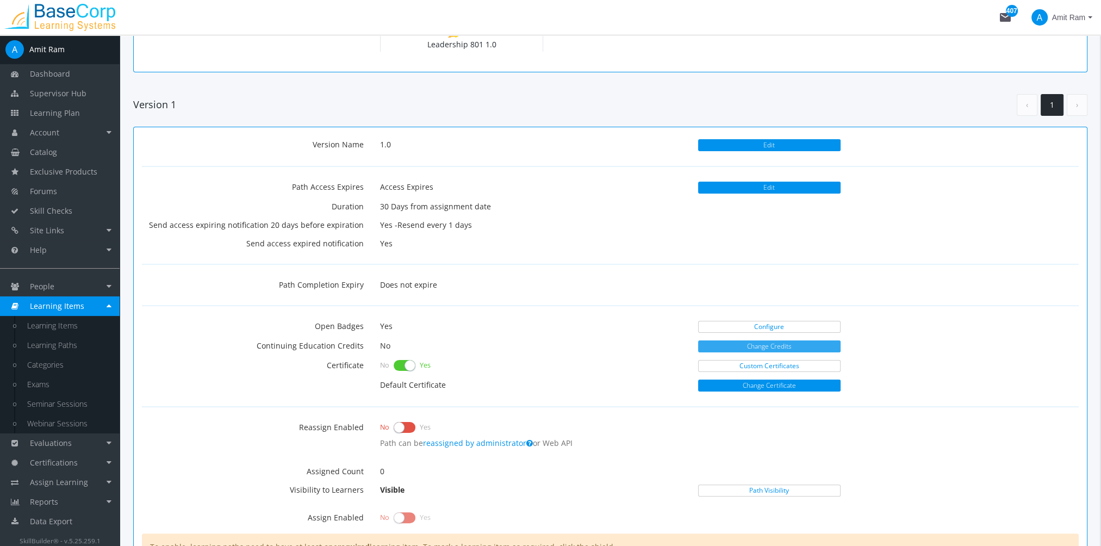
click at [765, 346] on button "Change Credits" at bounding box center [769, 346] width 142 height 12
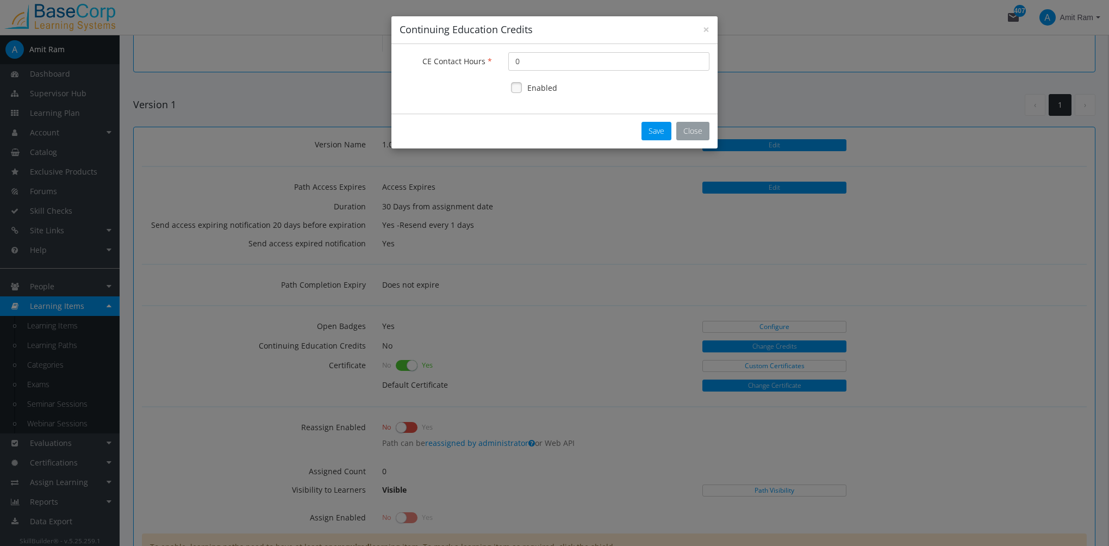
click at [697, 127] on button "Close" at bounding box center [693, 131] width 33 height 18
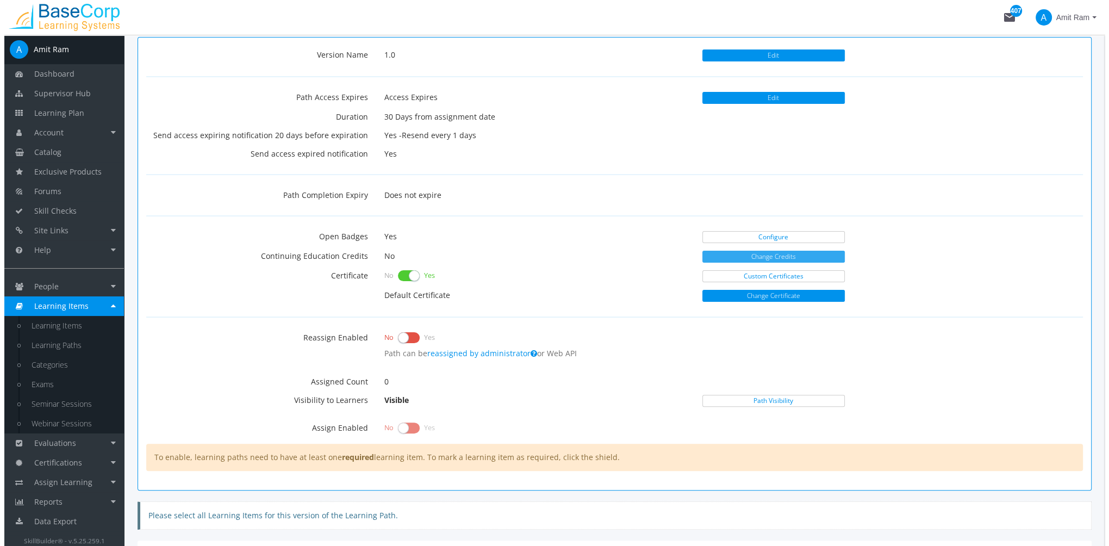
scroll to position [326, 0]
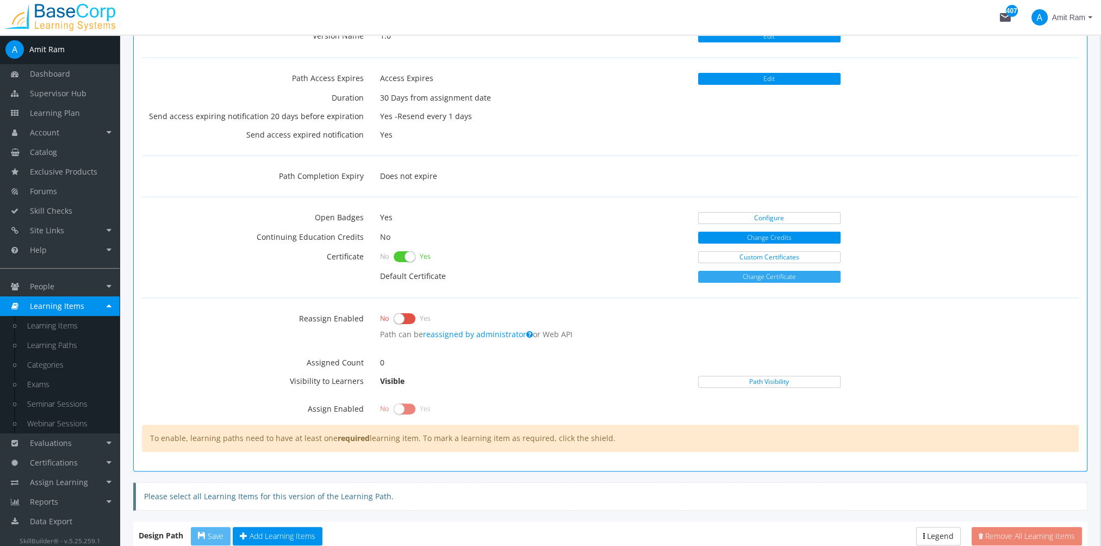
click at [748, 276] on button "Change Certificate" at bounding box center [769, 277] width 142 height 12
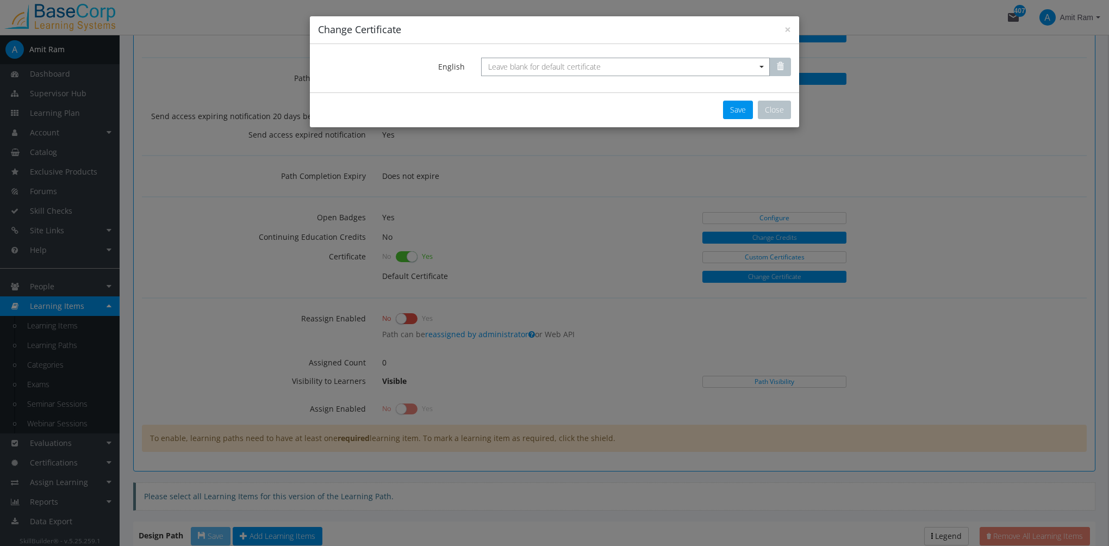
click at [561, 67] on span "Leave blank for default certificate" at bounding box center [544, 66] width 113 height 10
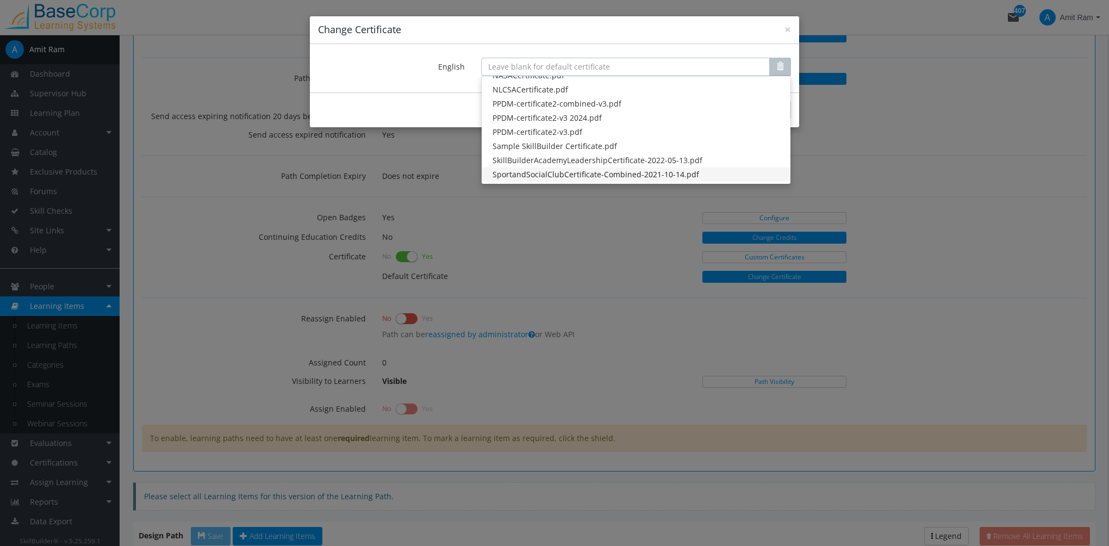
scroll to position [0, 0]
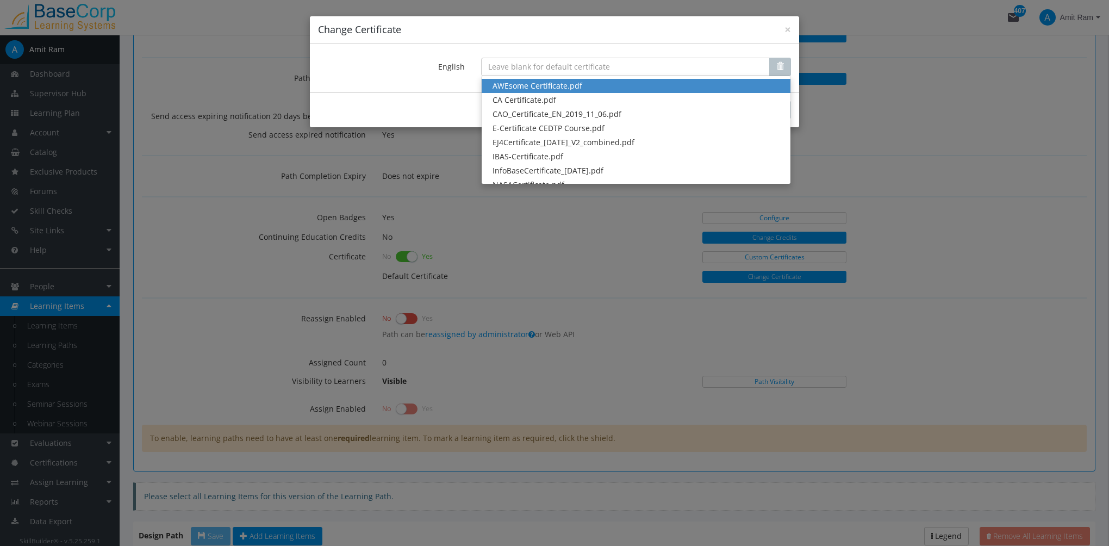
click at [580, 255] on div "× Change Certificate English Leave blank for default certificate AWEsome Certif…" at bounding box center [554, 273] width 1109 height 546
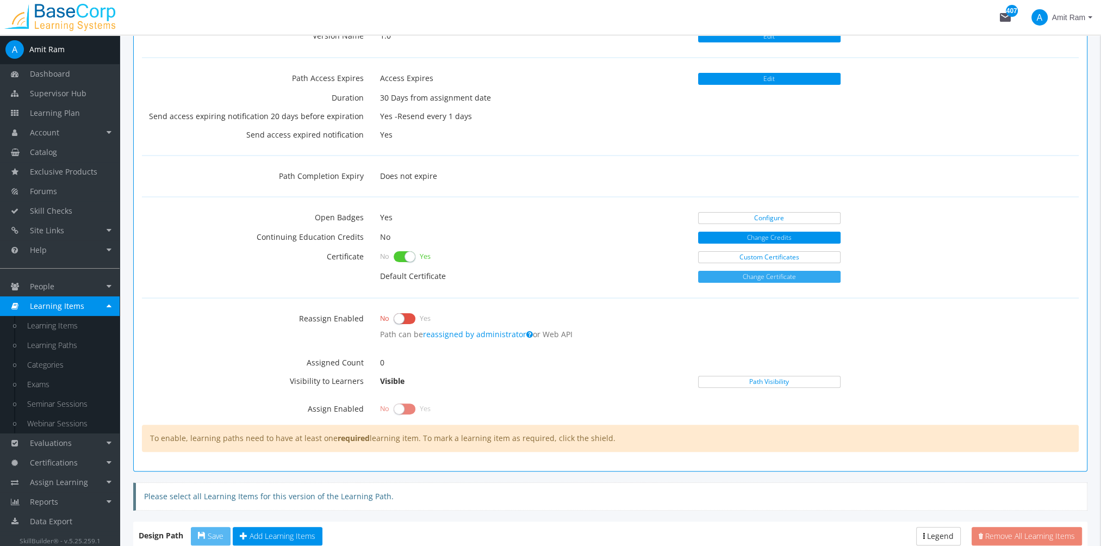
click at [754, 274] on button "Change Certificate" at bounding box center [769, 277] width 142 height 12
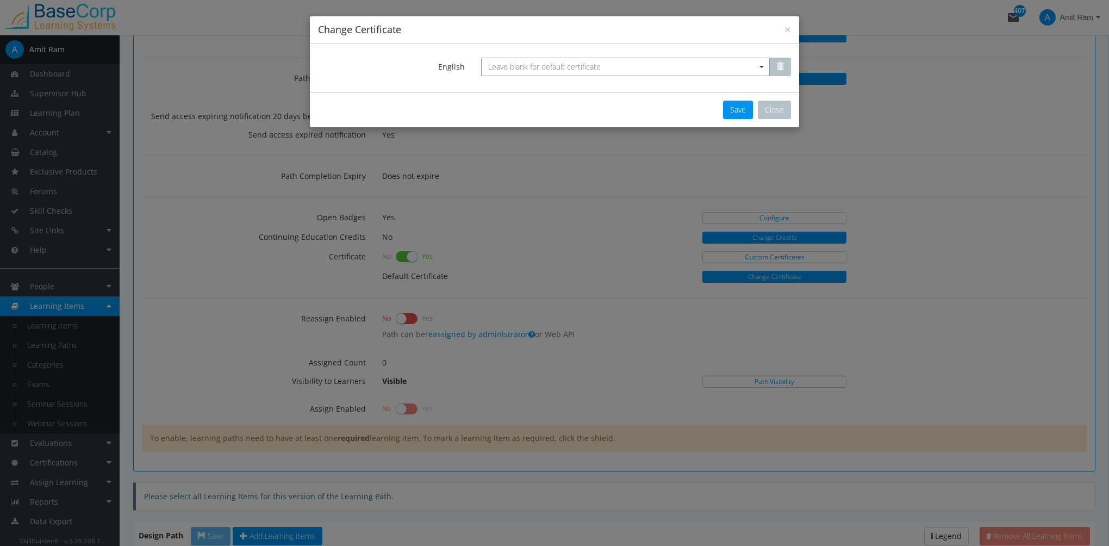
click at [593, 64] on span "Leave blank for default certificate" at bounding box center [544, 66] width 113 height 10
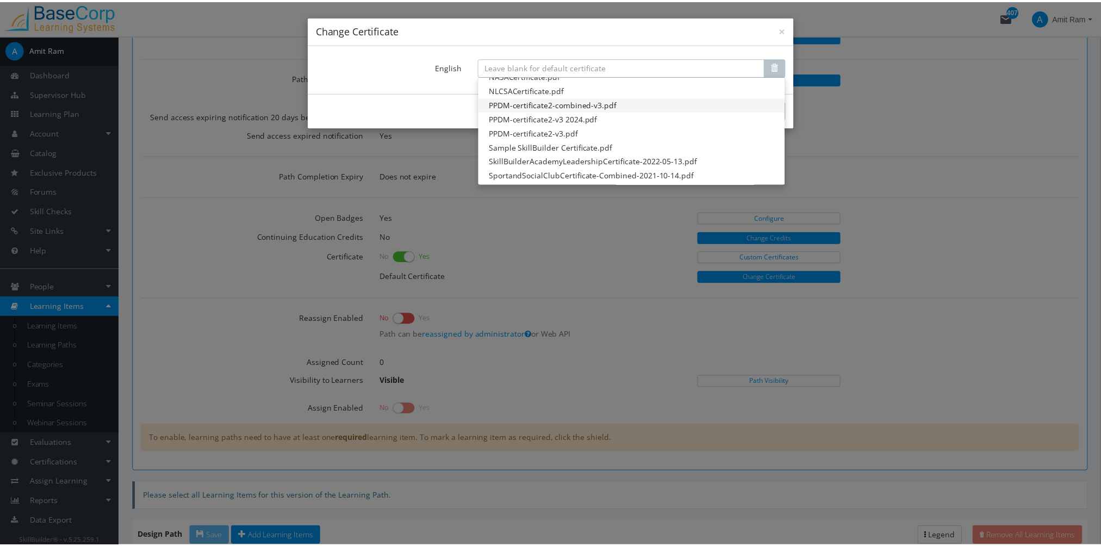
scroll to position [109, 0]
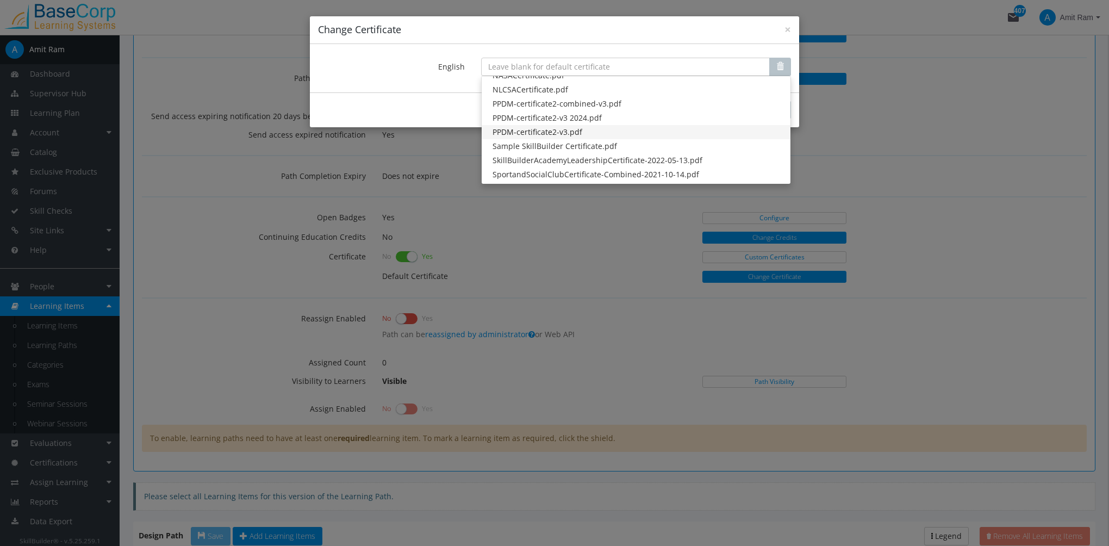
click at [560, 137] on span "PPDM-certificate2-v3.pdf" at bounding box center [636, 132] width 309 height 14
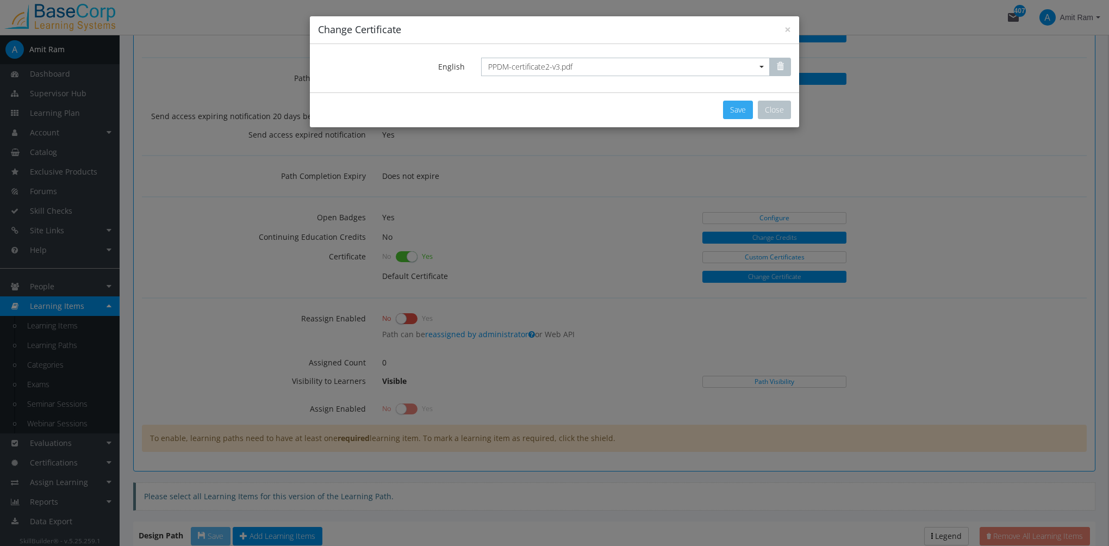
click at [731, 113] on button "Save" at bounding box center [738, 110] width 30 height 18
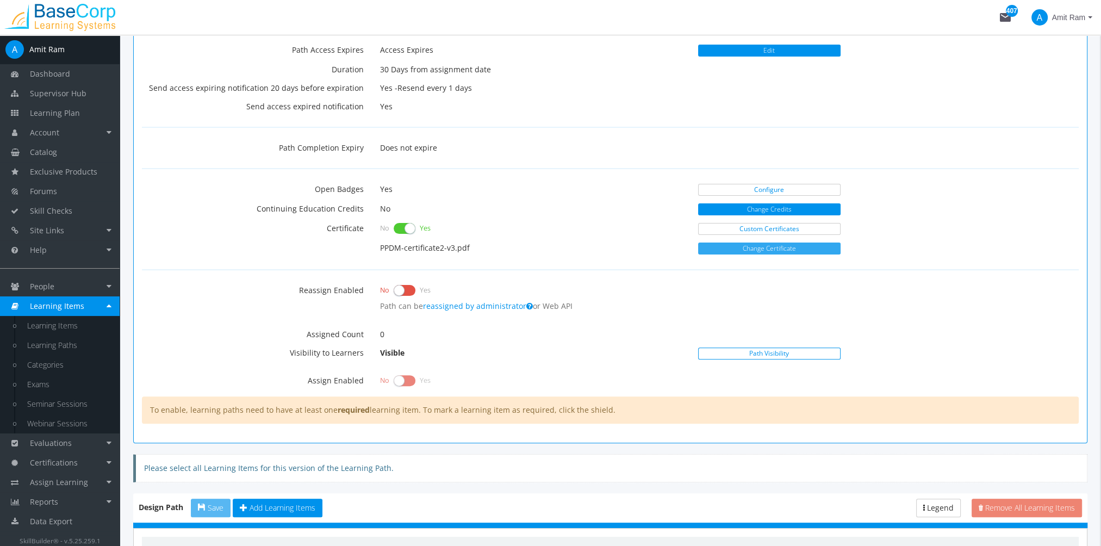
scroll to position [381, 0]
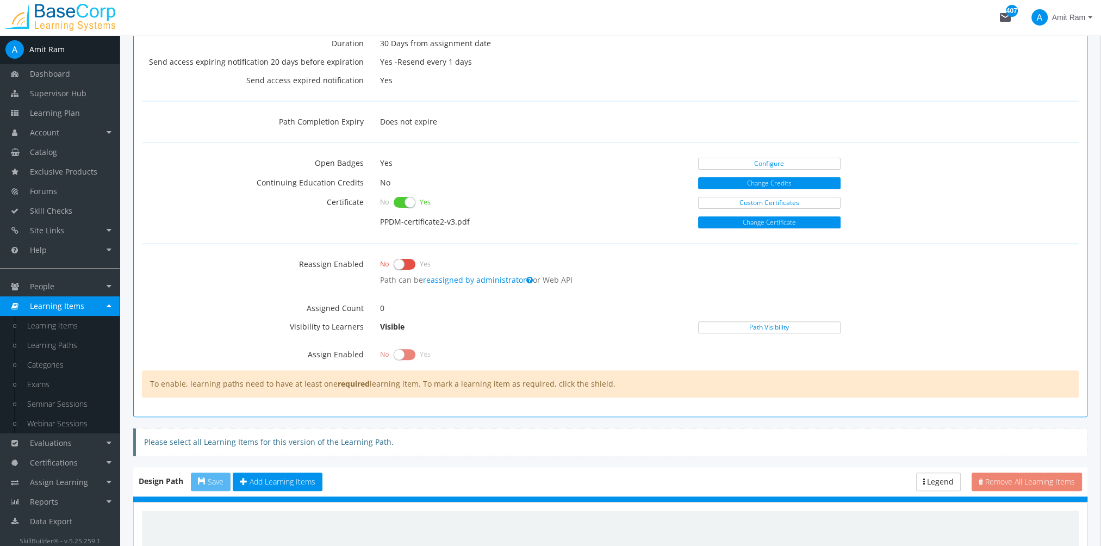
click at [402, 263] on label at bounding box center [405, 264] width 22 height 15
click at [0, 0] on input "checkbox" at bounding box center [0, 0] width 0 height 0
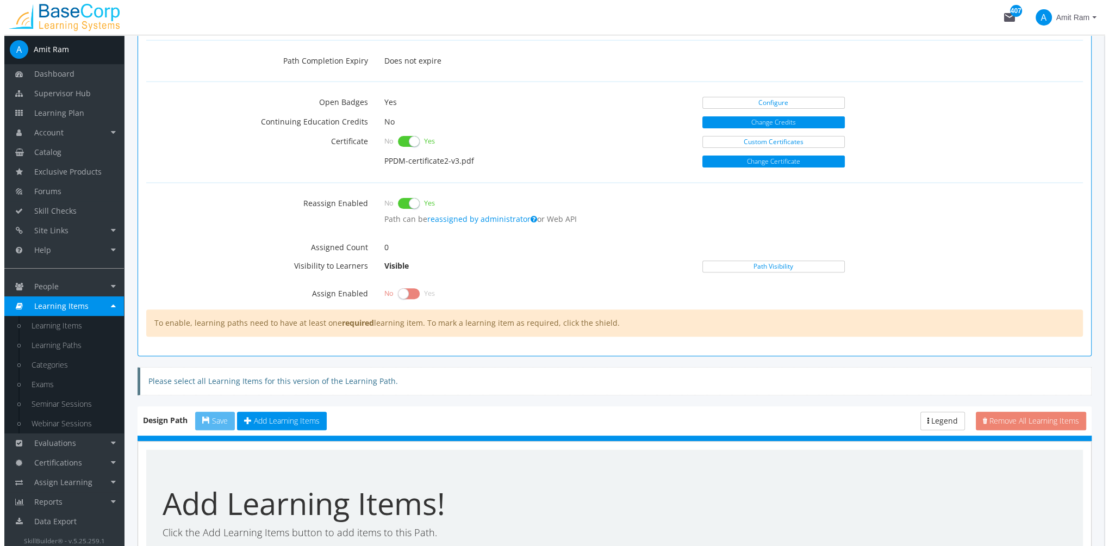
scroll to position [544, 0]
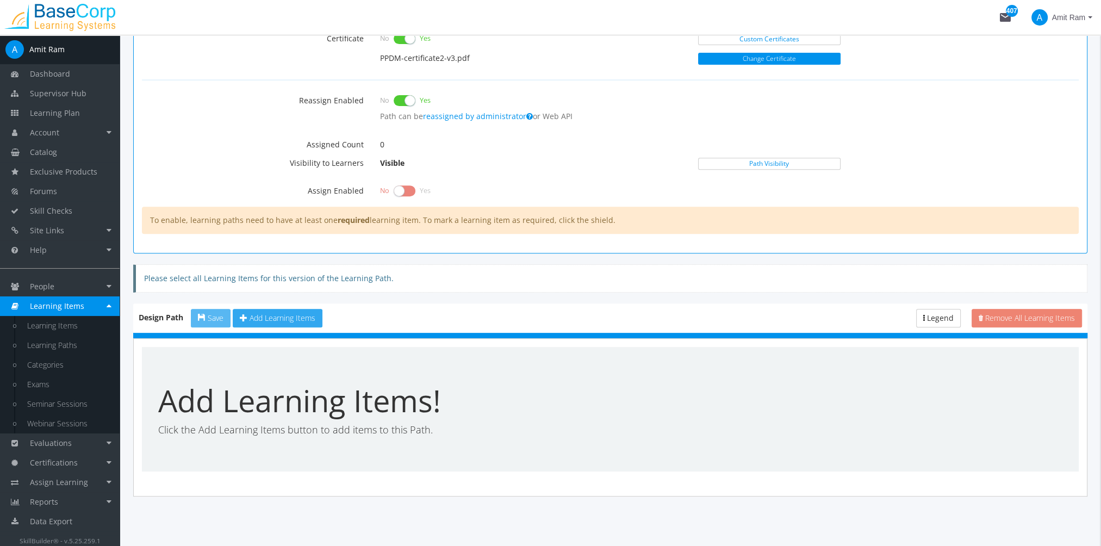
click at [280, 313] on span "Add Learning Items" at bounding box center [283, 318] width 66 height 10
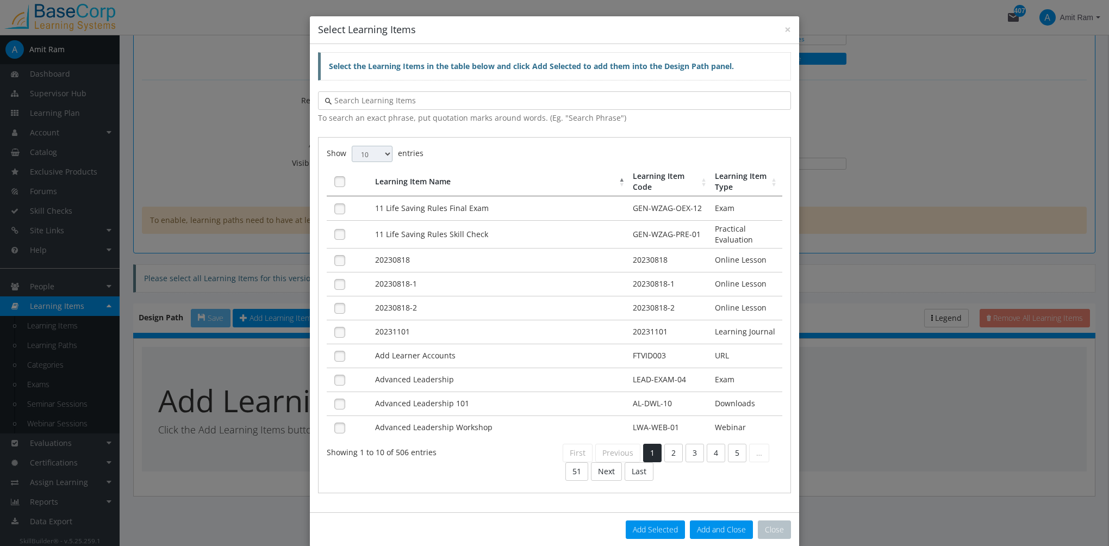
click at [376, 154] on select "10 25 50 100" at bounding box center [372, 154] width 41 height 16
select select "100"
click at [352, 146] on select "10 25 50 100" at bounding box center [372, 154] width 41 height 16
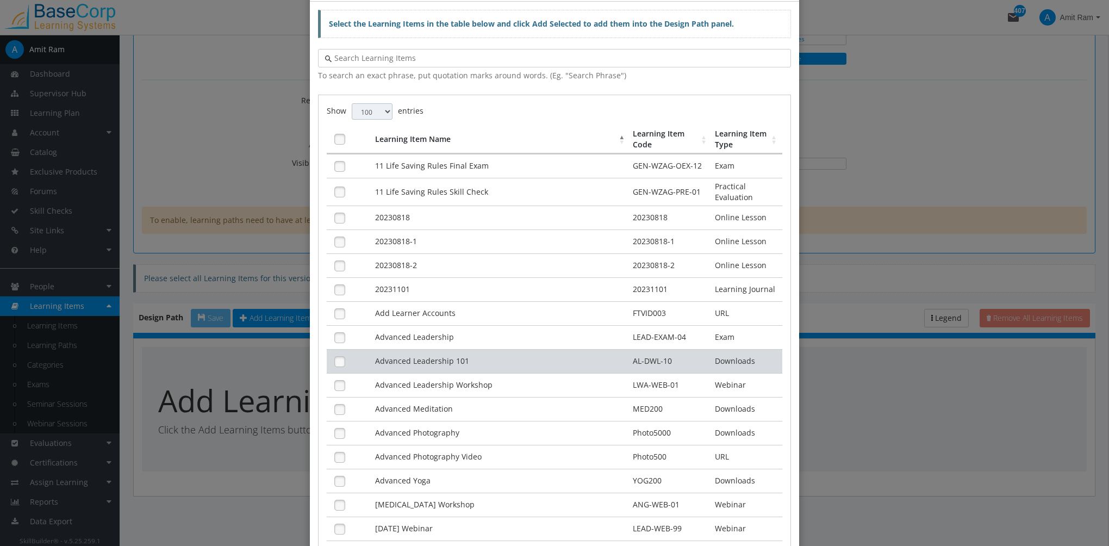
scroll to position [109, 0]
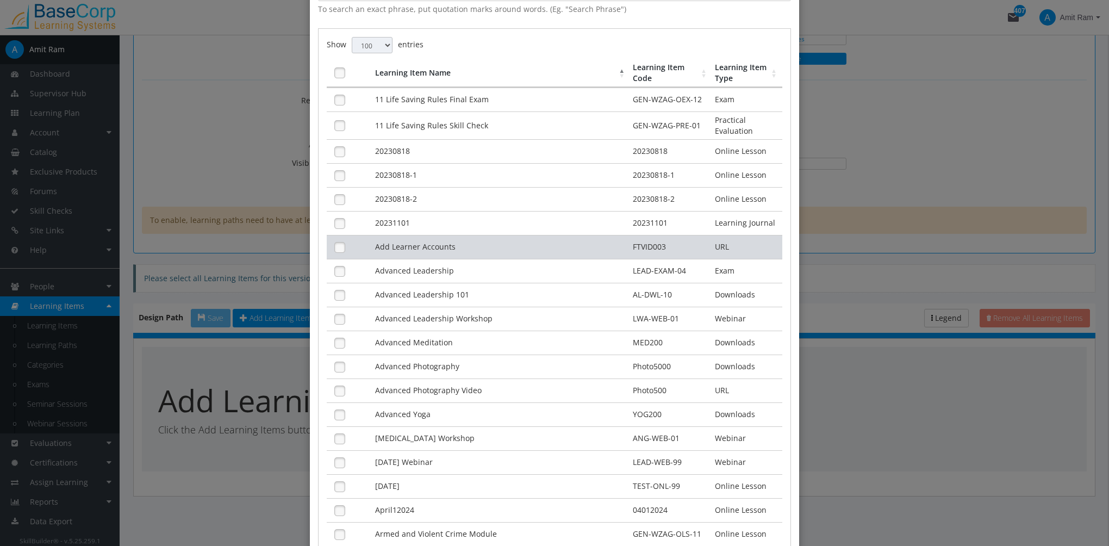
click at [475, 243] on td "Add Learner Accounts" at bounding box center [502, 247] width 258 height 24
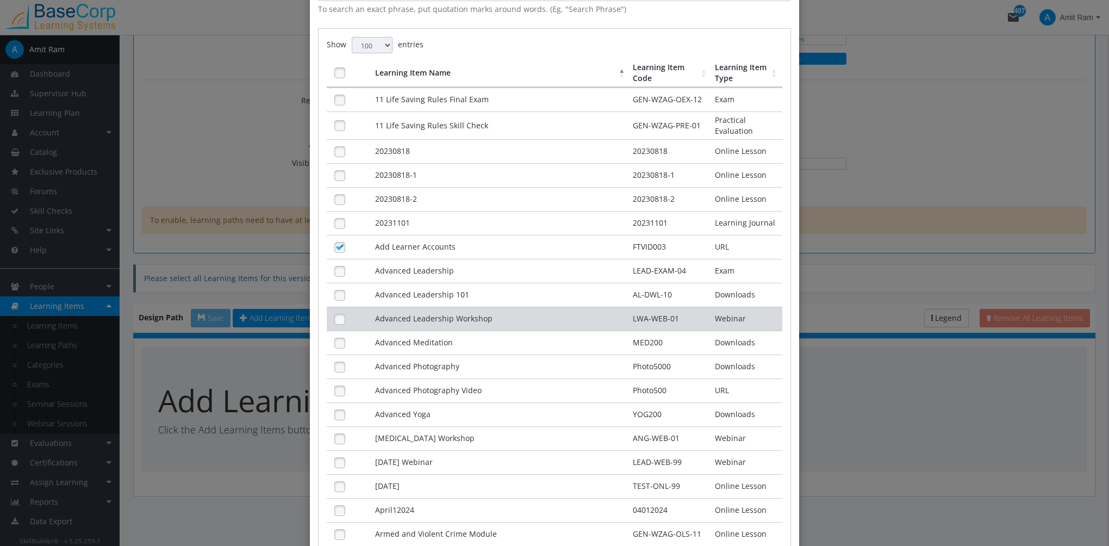
click at [452, 314] on td "Advanced Leadership Workshop" at bounding box center [502, 319] width 258 height 24
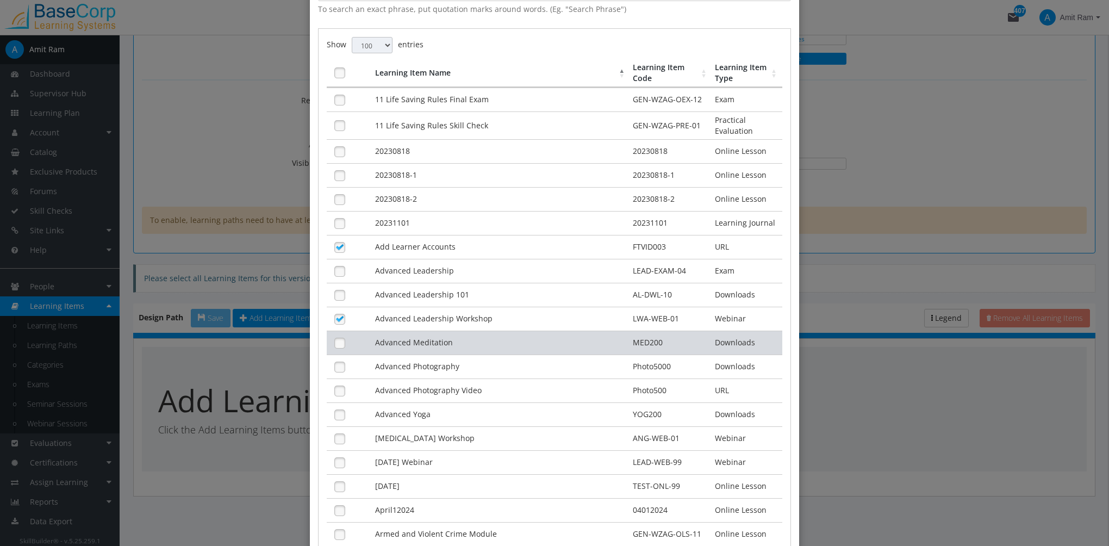
click at [451, 336] on td "Advanced Meditation" at bounding box center [502, 343] width 258 height 24
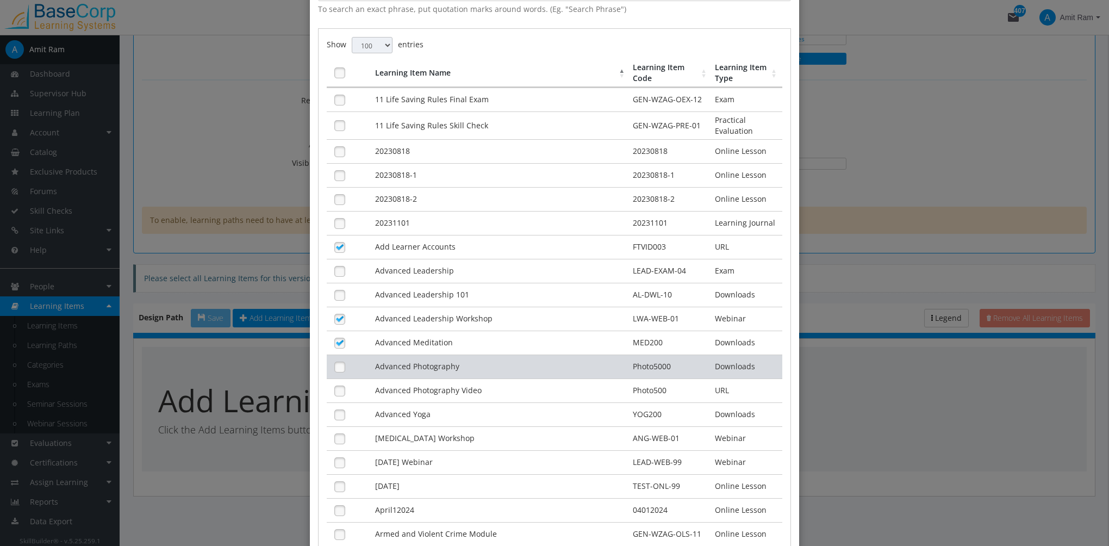
click at [446, 357] on td "Advanced Photography" at bounding box center [502, 367] width 258 height 24
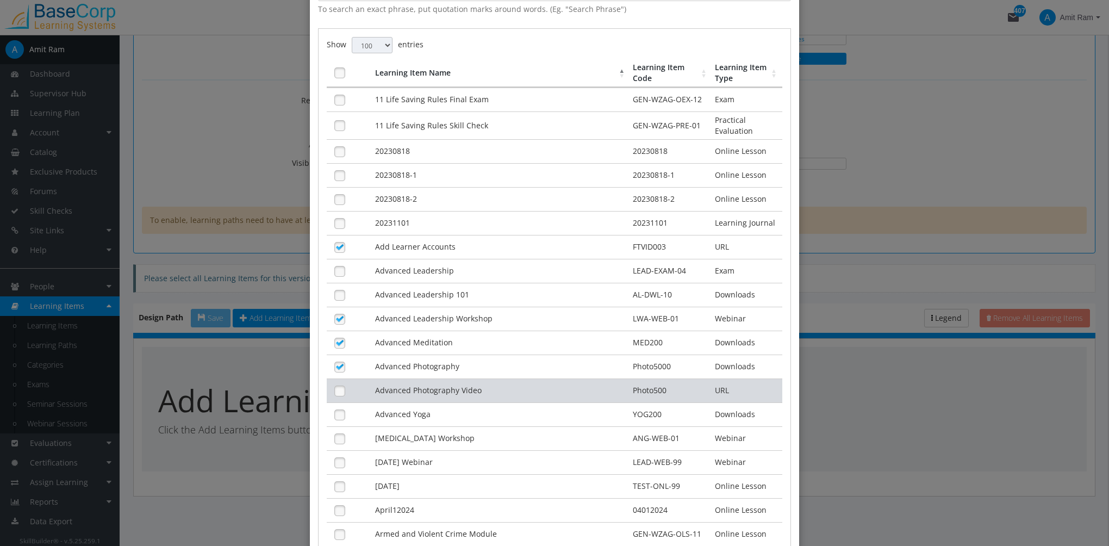
click at [445, 383] on td "Advanced Photography Video" at bounding box center [502, 390] width 258 height 24
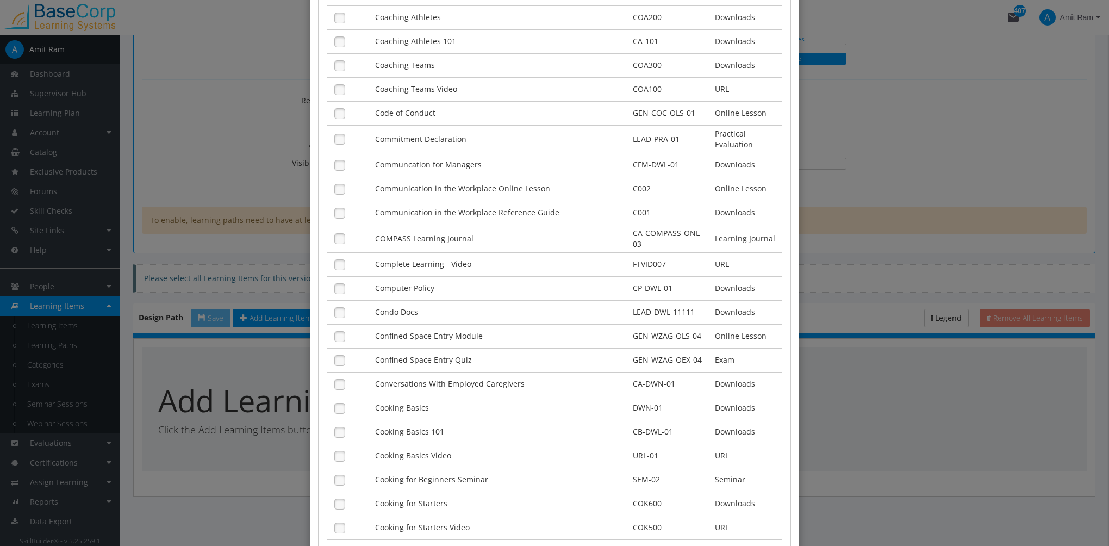
scroll to position [2152, 0]
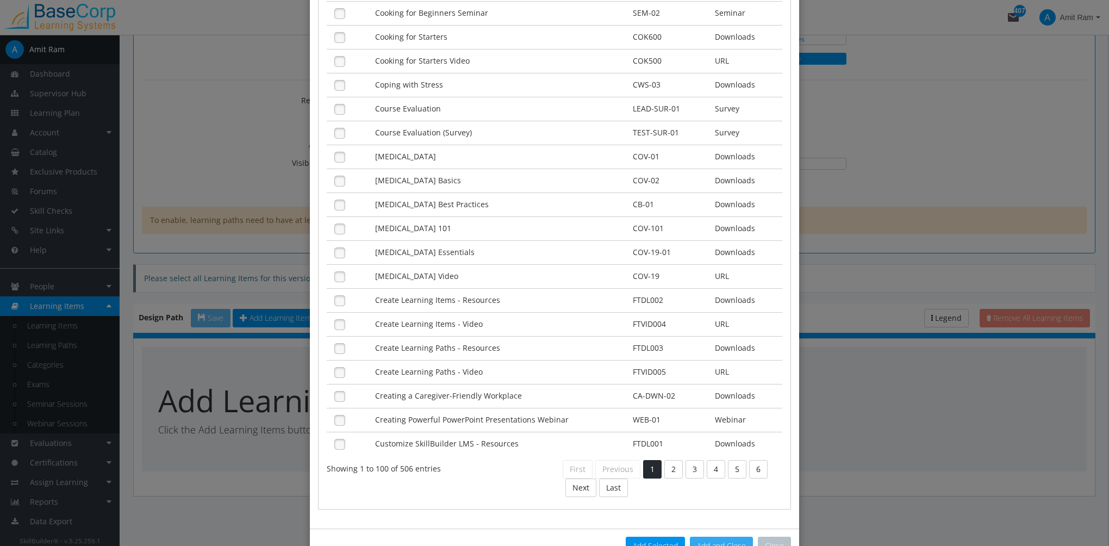
click at [708, 537] on button "Add and Close" at bounding box center [721, 546] width 63 height 18
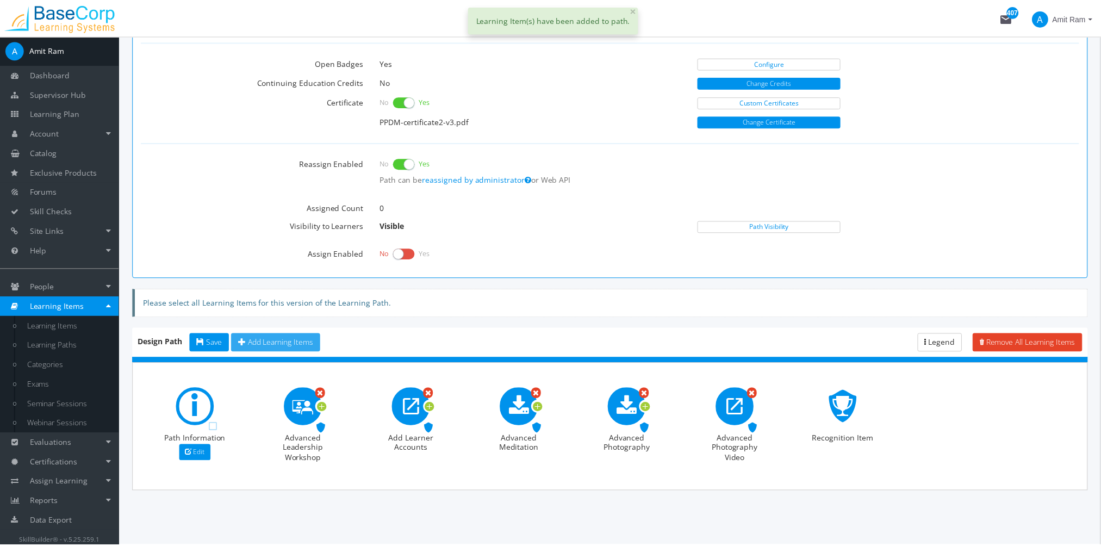
scroll to position [477, 0]
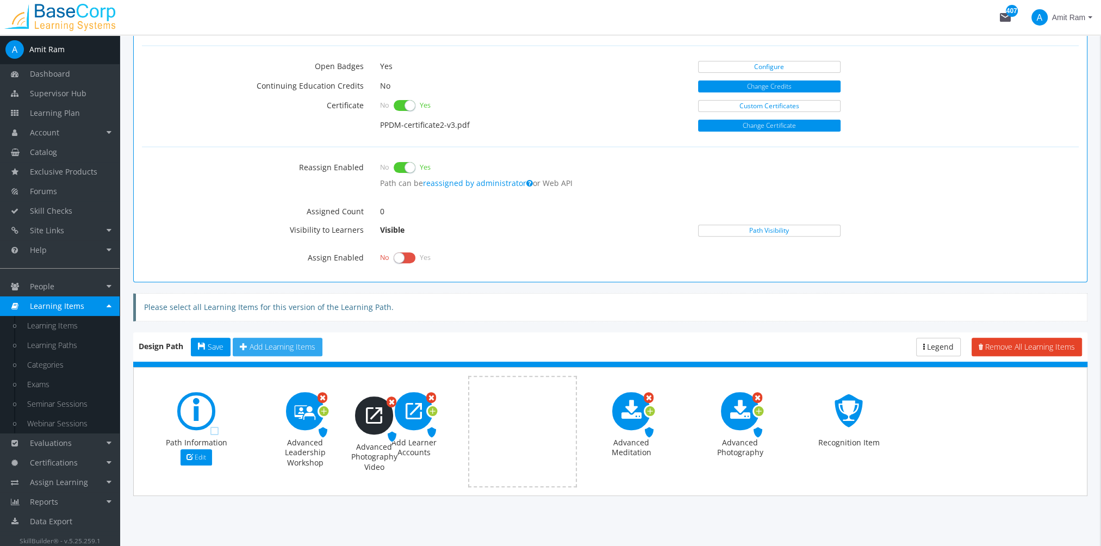
drag, startPoint x: 754, startPoint y: 409, endPoint x: 388, endPoint y: 414, distance: 366.0
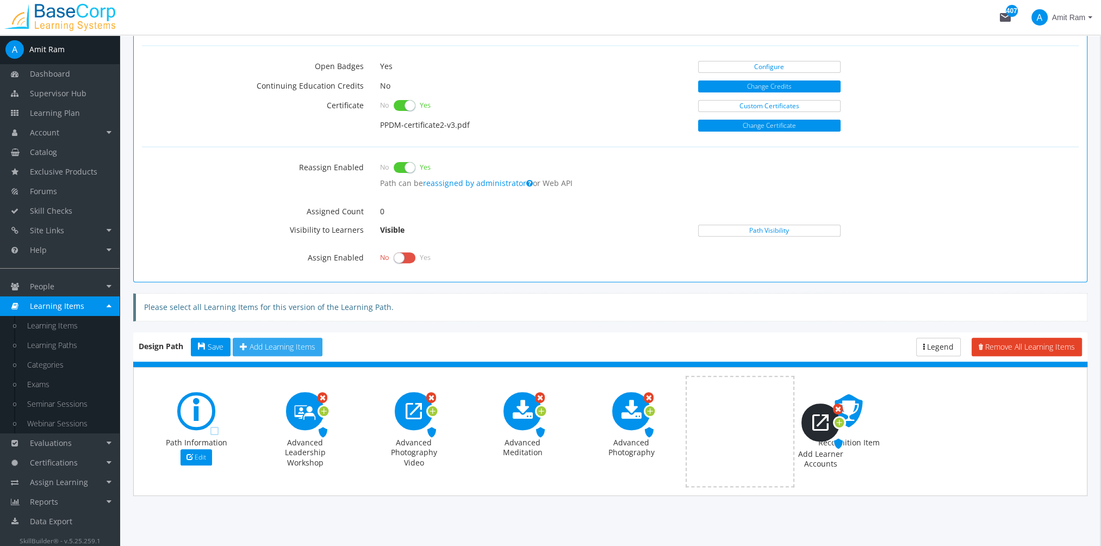
drag, startPoint x: 421, startPoint y: 409, endPoint x: 829, endPoint y: 421, distance: 407.5
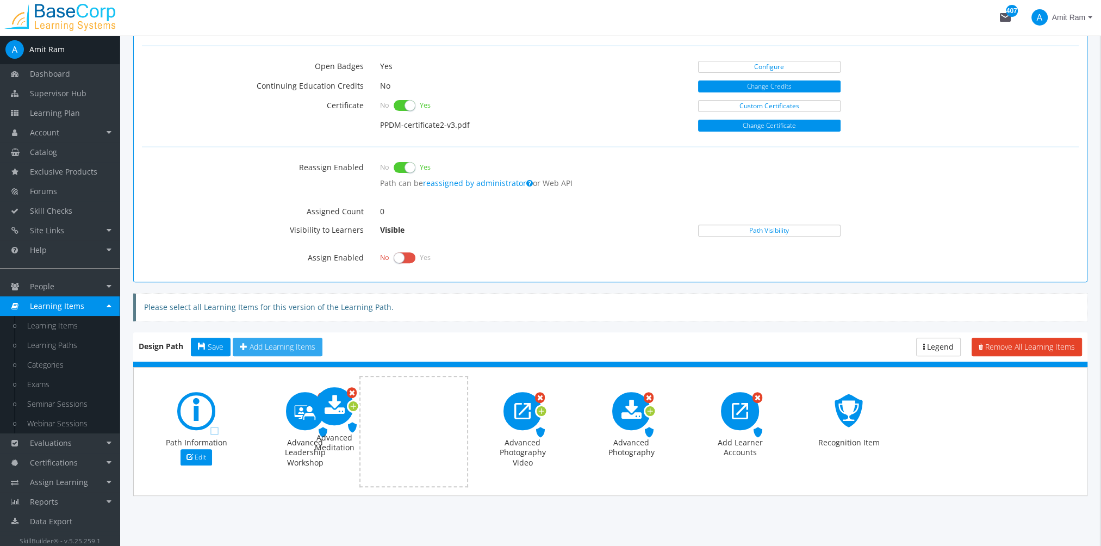
drag, startPoint x: 526, startPoint y: 408, endPoint x: 363, endPoint y: 403, distance: 163.2
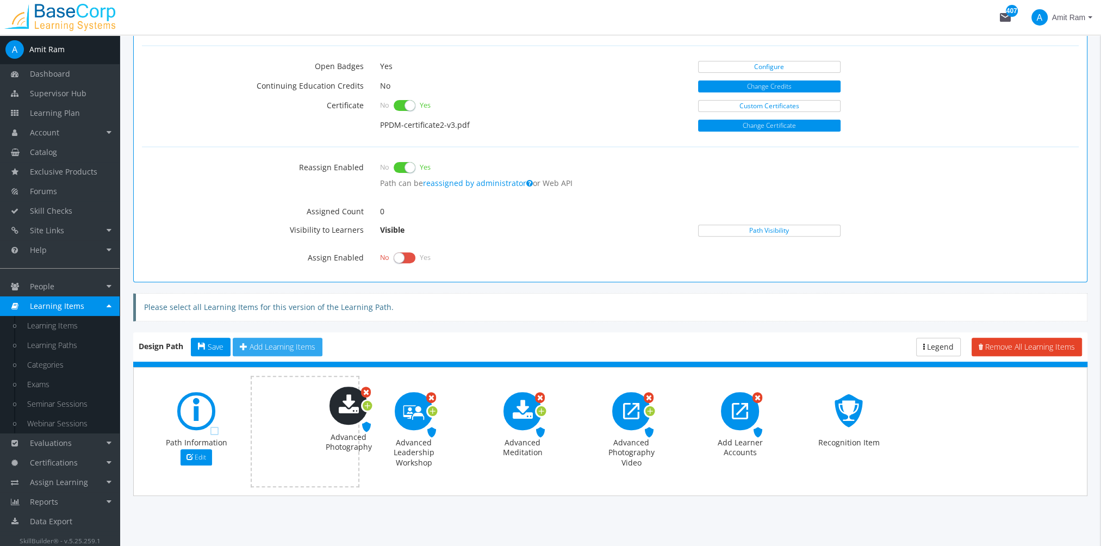
drag, startPoint x: 635, startPoint y: 411, endPoint x: 352, endPoint y: 405, distance: 282.8
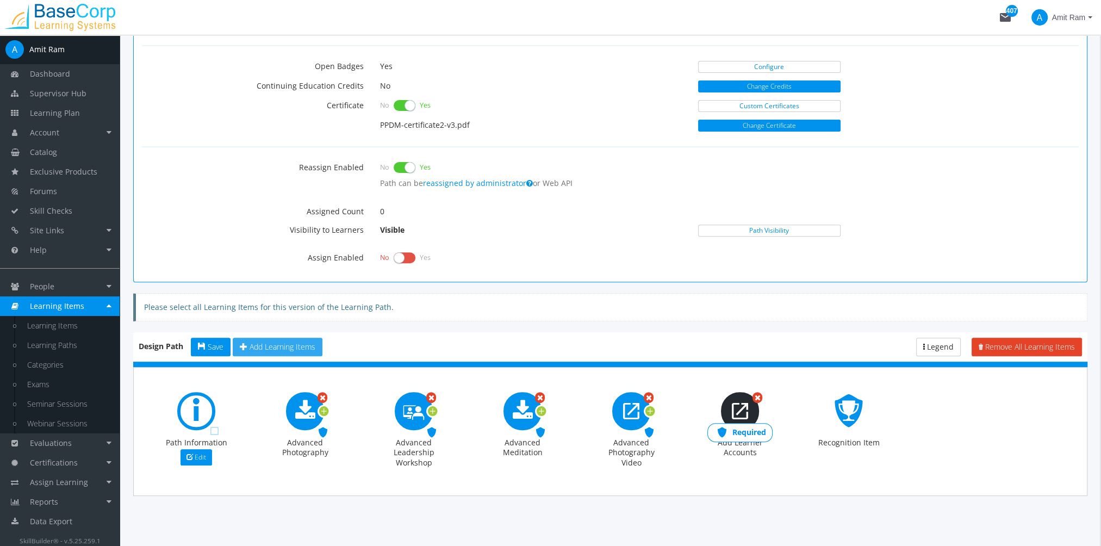
drag, startPoint x: 756, startPoint y: 395, endPoint x: 753, endPoint y: 420, distance: 25.2
click at [745, 431] on span "Required" at bounding box center [750, 432] width 34 height 10
drag, startPoint x: 623, startPoint y: 434, endPoint x: 600, endPoint y: 433, distance: 23.4
click at [538, 437] on div "Required" at bounding box center [523, 433] width 64 height 18
click at [445, 443] on div "Advanced Leadership Workshop" at bounding box center [413, 453] width 65 height 30
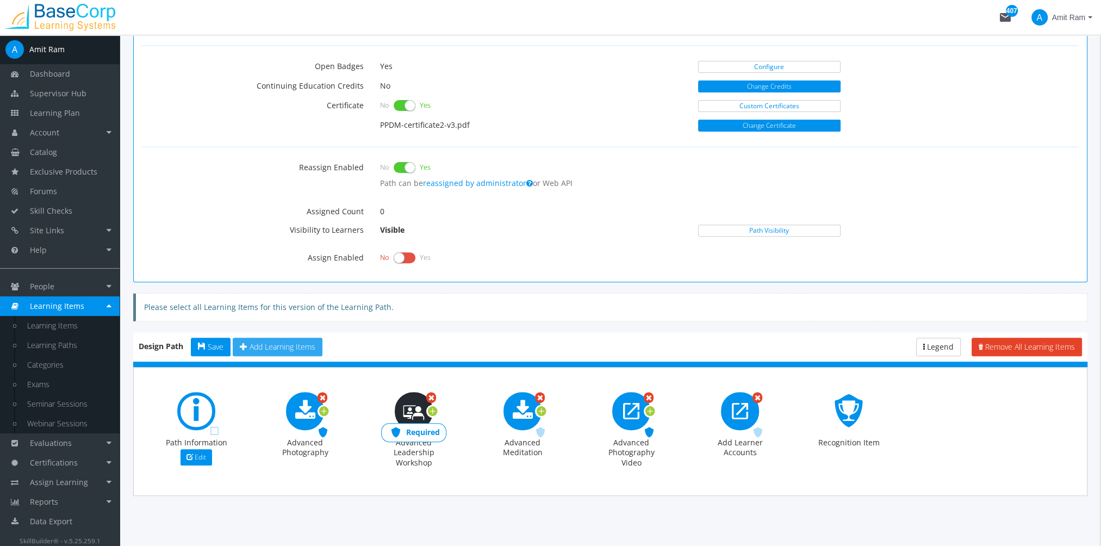
click at [426, 427] on span "Required" at bounding box center [423, 432] width 34 height 10
click at [635, 427] on span "Required" at bounding box center [641, 432] width 34 height 10
click at [426, 429] on span "Required" at bounding box center [423, 432] width 34 height 10
click at [542, 431] on span "Required" at bounding box center [532, 432] width 34 height 10
click at [644, 427] on span "Required" at bounding box center [641, 432] width 34 height 10
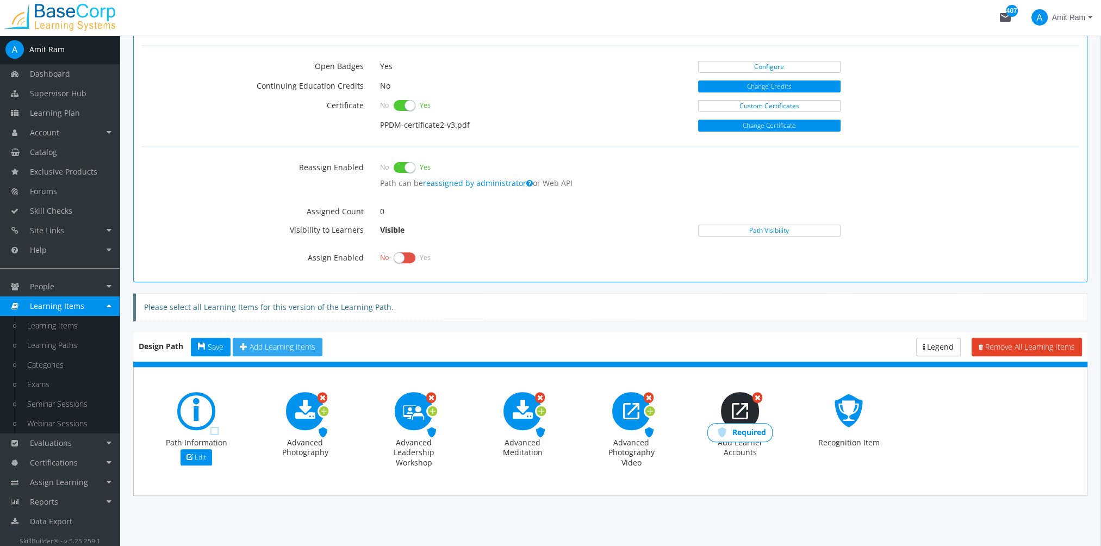
click at [754, 431] on span "Required" at bounding box center [750, 432] width 34 height 10
click at [327, 408] on icon at bounding box center [324, 411] width 10 height 15
click at [434, 405] on icon at bounding box center [433, 411] width 10 height 15
click at [543, 407] on icon at bounding box center [542, 411] width 10 height 15
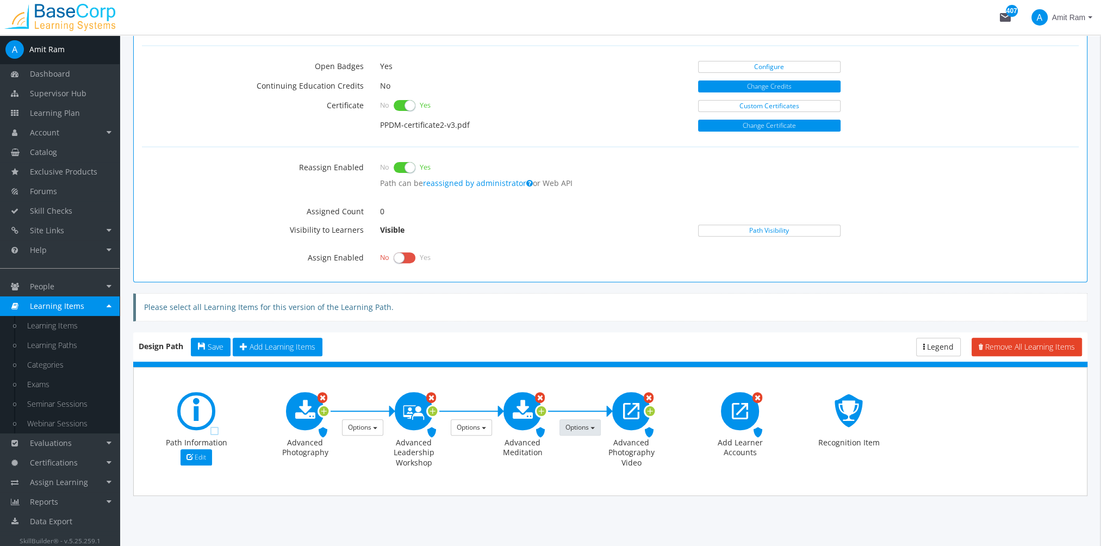
click at [578, 425] on span "Options" at bounding box center [577, 427] width 23 height 9
click at [582, 444] on link "Make this prerequisite a Recommended Prerequisite" at bounding box center [663, 448] width 207 height 16
click at [200, 338] on button "Save" at bounding box center [211, 347] width 40 height 18
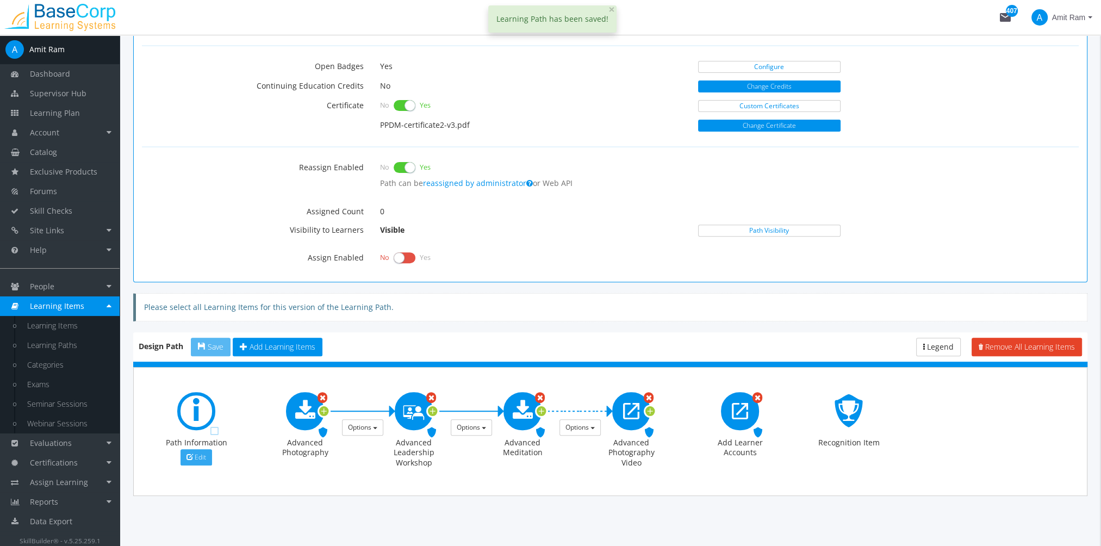
click at [204, 456] on span "Edit" at bounding box center [200, 456] width 11 height 9
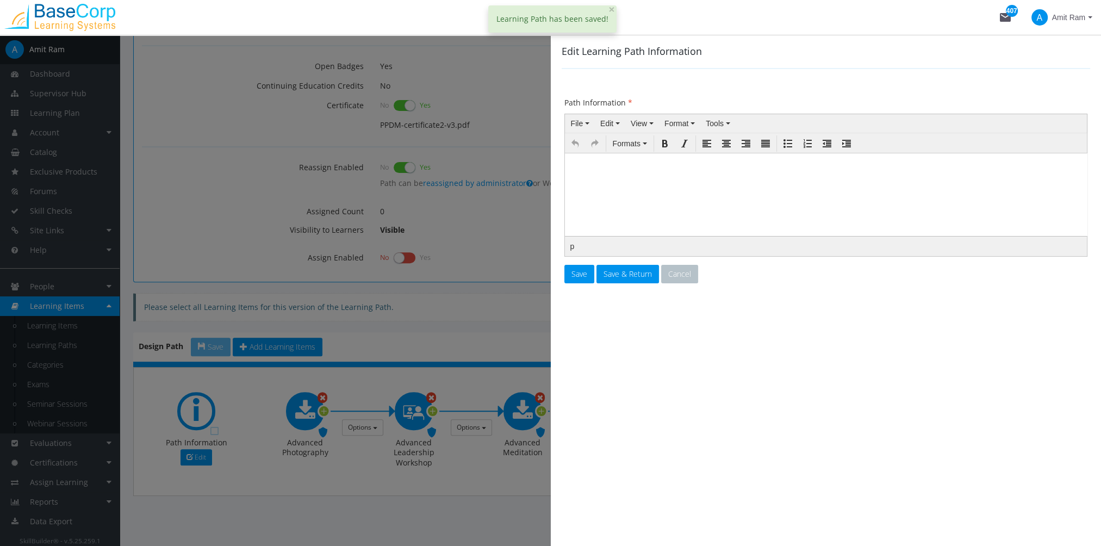
click at [635, 168] on p at bounding box center [825, 166] width 513 height 7
drag, startPoint x: 630, startPoint y: 168, endPoint x: 639, endPoint y: 168, distance: 8.7
click at [630, 168] on p "This course..." at bounding box center [825, 166] width 513 height 7
drag, startPoint x: 645, startPoint y: 169, endPoint x: 471, endPoint y: 176, distance: 173.6
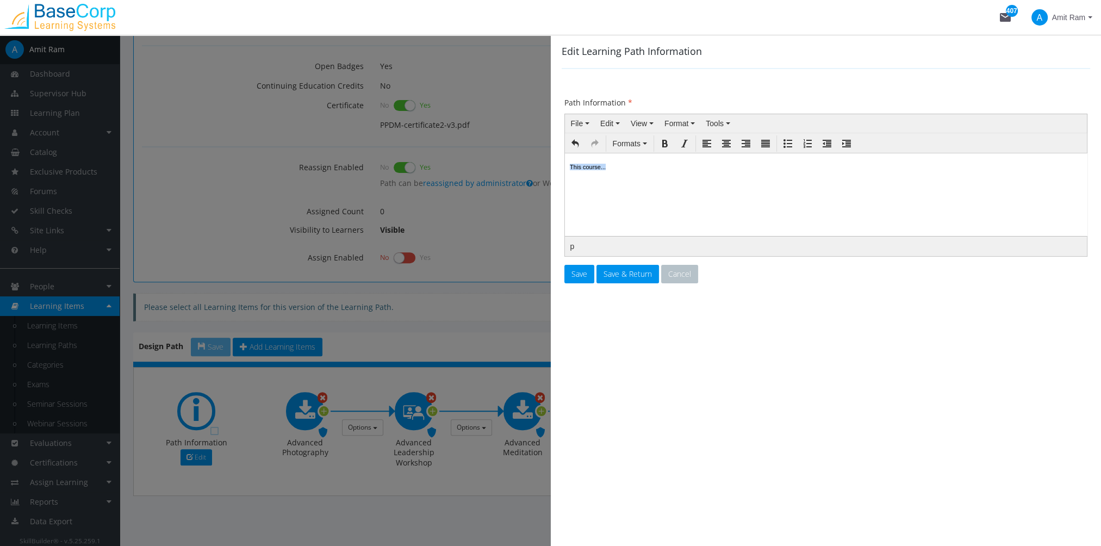
click at [564, 176] on html "This course..." at bounding box center [825, 180] width 523 height 54
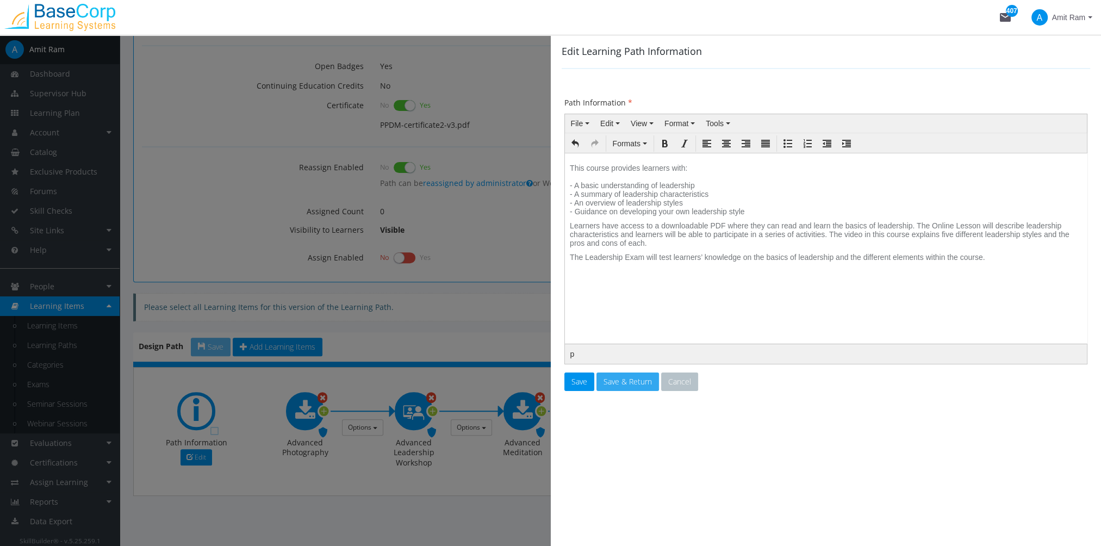
click at [628, 376] on span "Save & Return" at bounding box center [628, 381] width 48 height 10
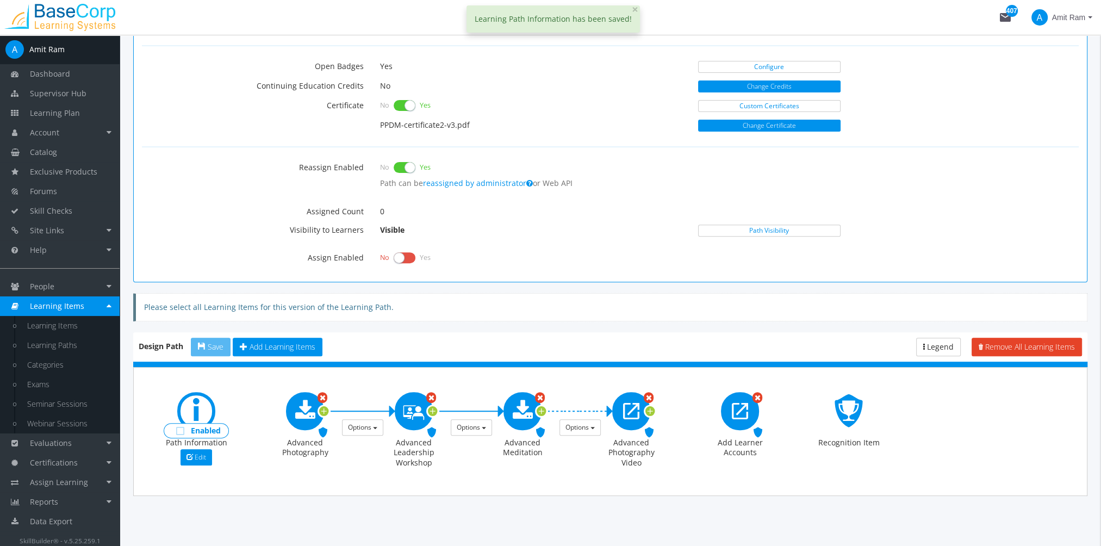
click at [212, 428] on span "Enabled" at bounding box center [206, 431] width 30 height 10
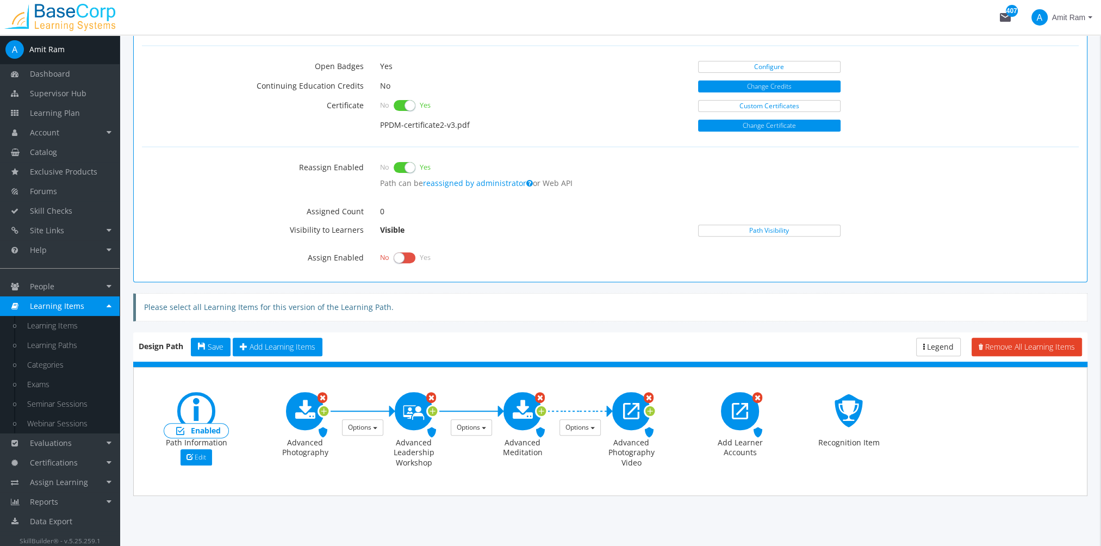
click at [210, 426] on span "Enabled" at bounding box center [206, 431] width 30 height 10
click at [213, 432] on div "Enabled" at bounding box center [196, 431] width 64 height 14
click at [219, 346] on span "Save" at bounding box center [216, 347] width 16 height 10
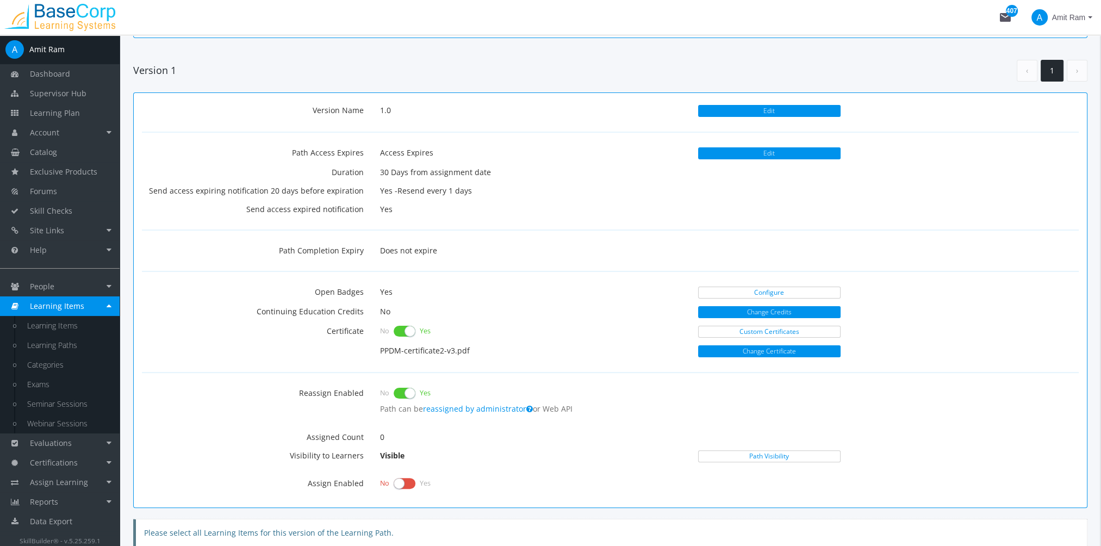
scroll to position [0, 0]
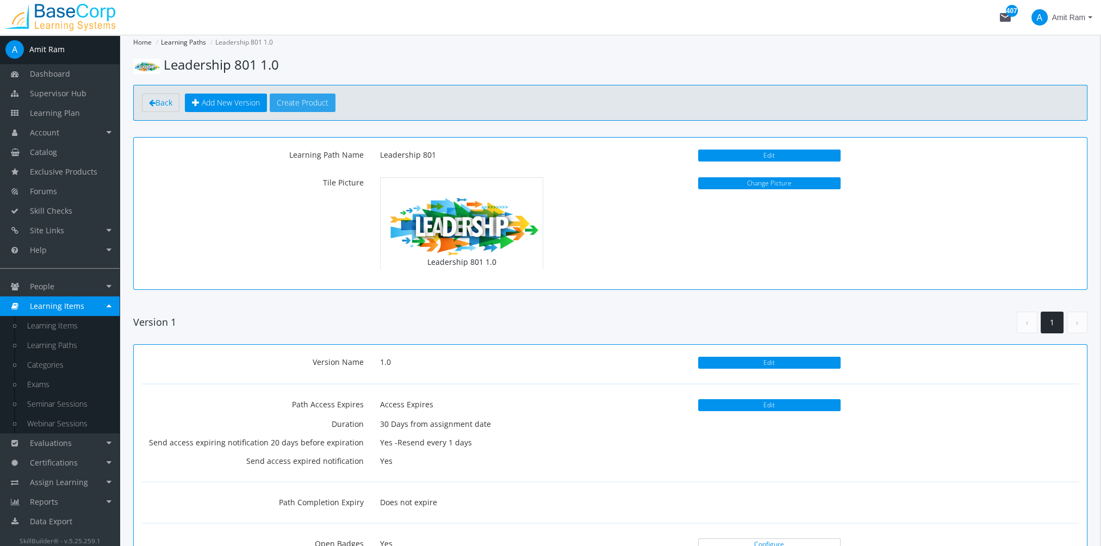
click at [306, 100] on button "Create Product" at bounding box center [303, 103] width 66 height 18
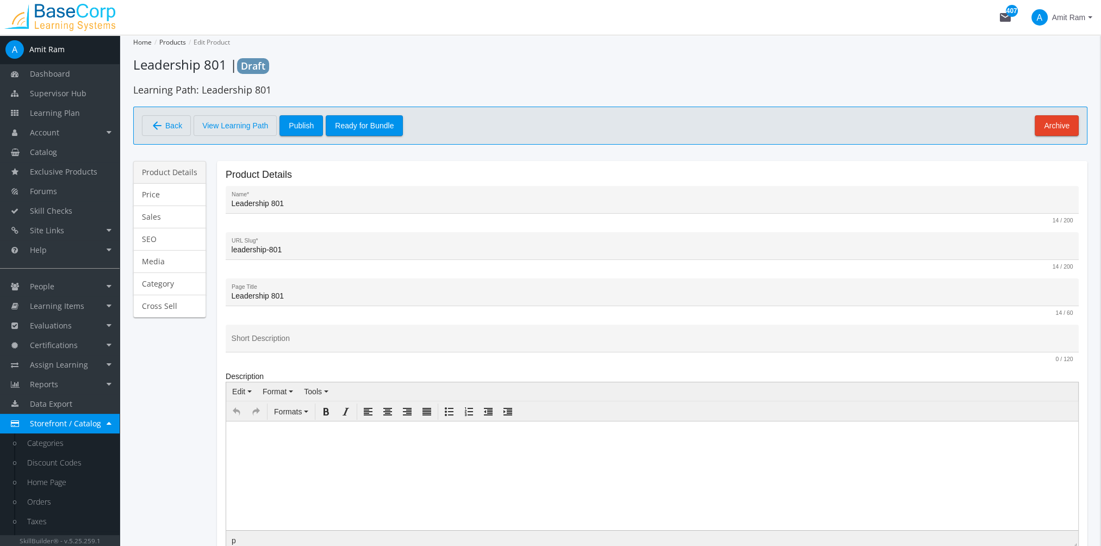
click at [194, 175] on link "Product Details" at bounding box center [169, 172] width 73 height 23
click at [183, 194] on link "Price" at bounding box center [169, 194] width 73 height 23
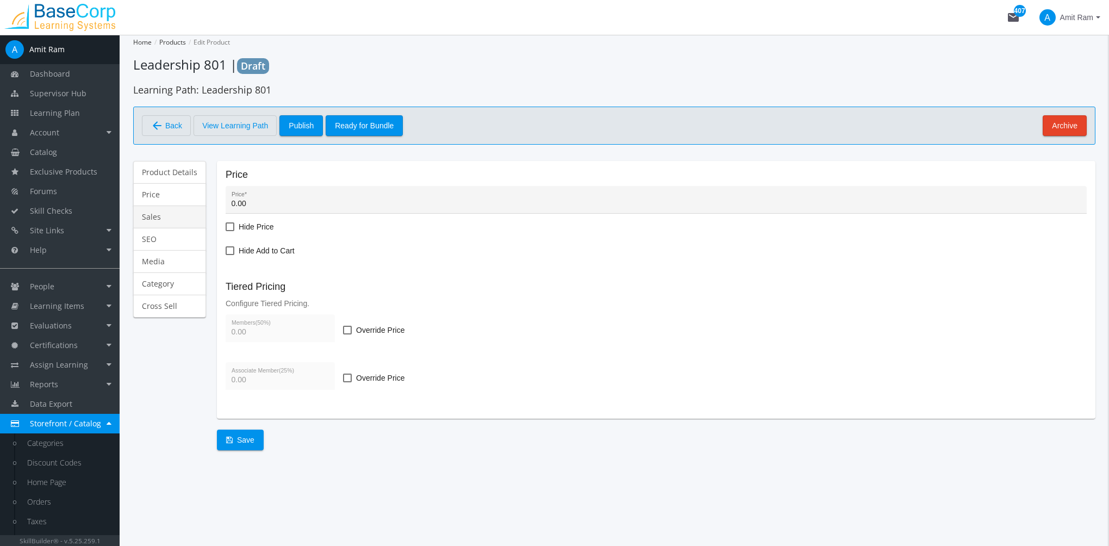
click at [161, 213] on link "Sales" at bounding box center [169, 217] width 73 height 23
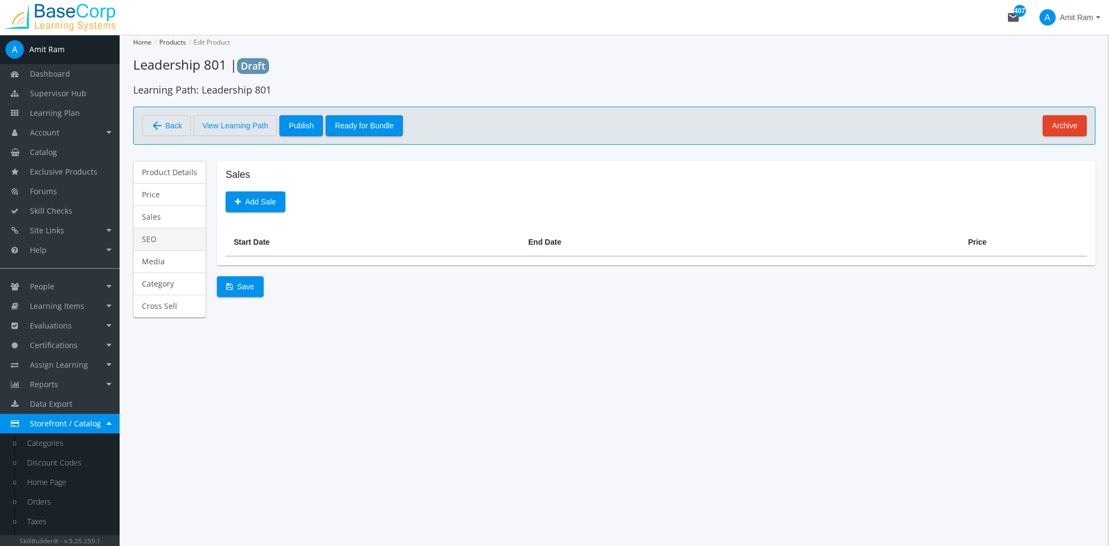
click at [167, 235] on link "SEO" at bounding box center [169, 239] width 73 height 23
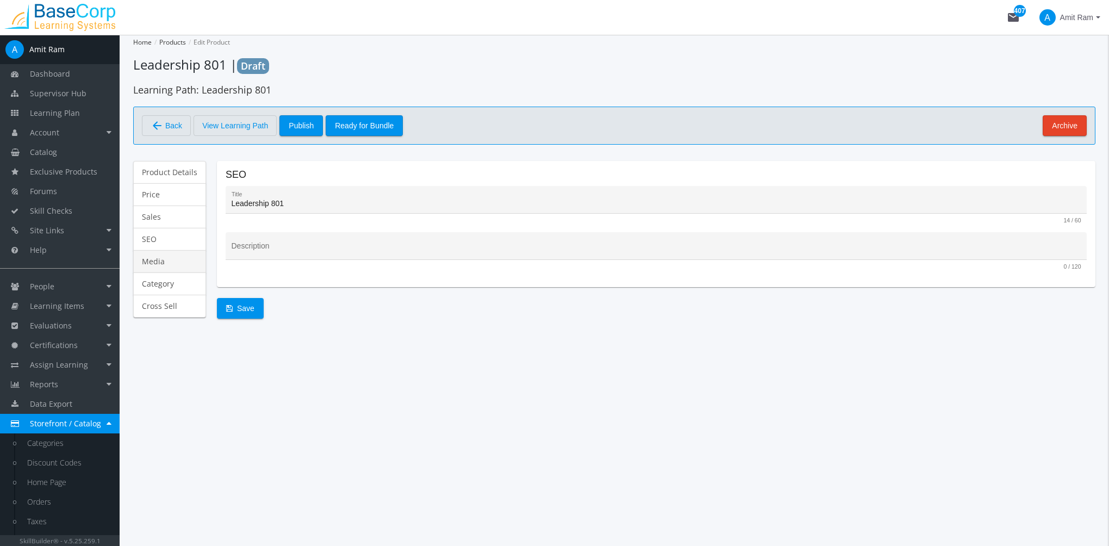
click at [167, 260] on link "Media" at bounding box center [169, 261] width 73 height 23
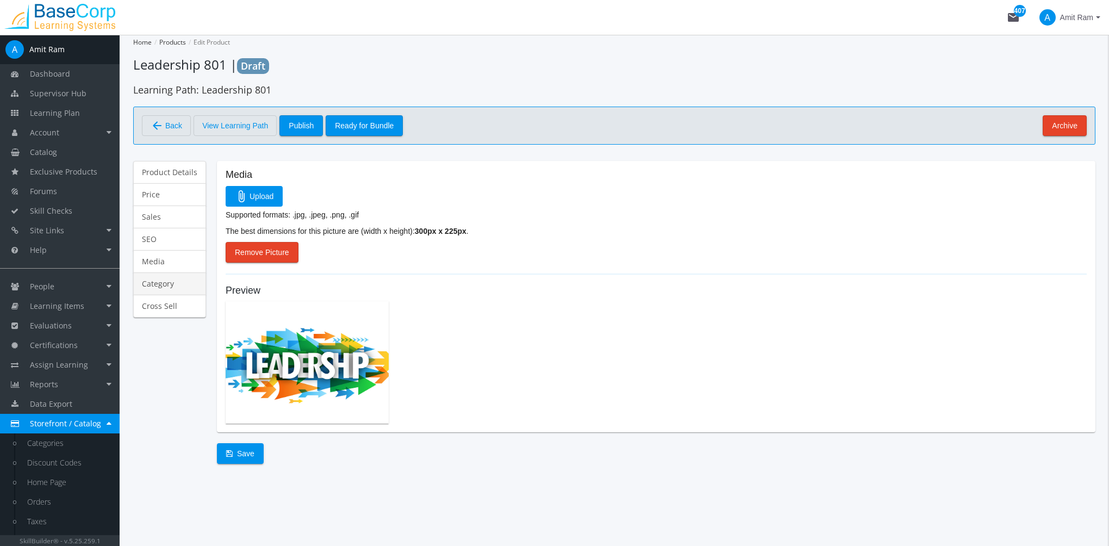
click at [170, 280] on link "Category" at bounding box center [169, 283] width 73 height 23
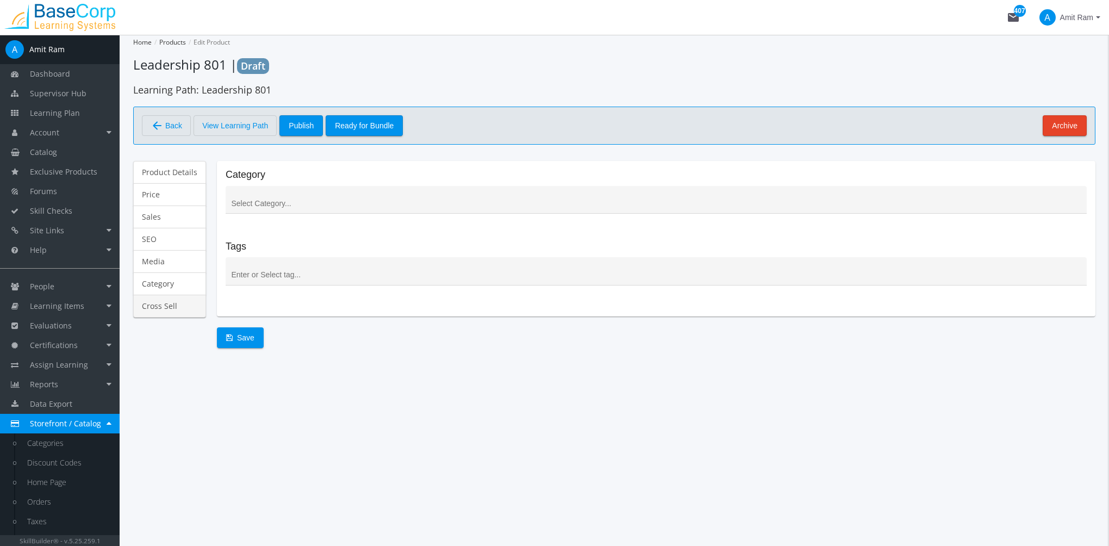
click at [167, 302] on link "Cross Sell" at bounding box center [169, 306] width 73 height 23
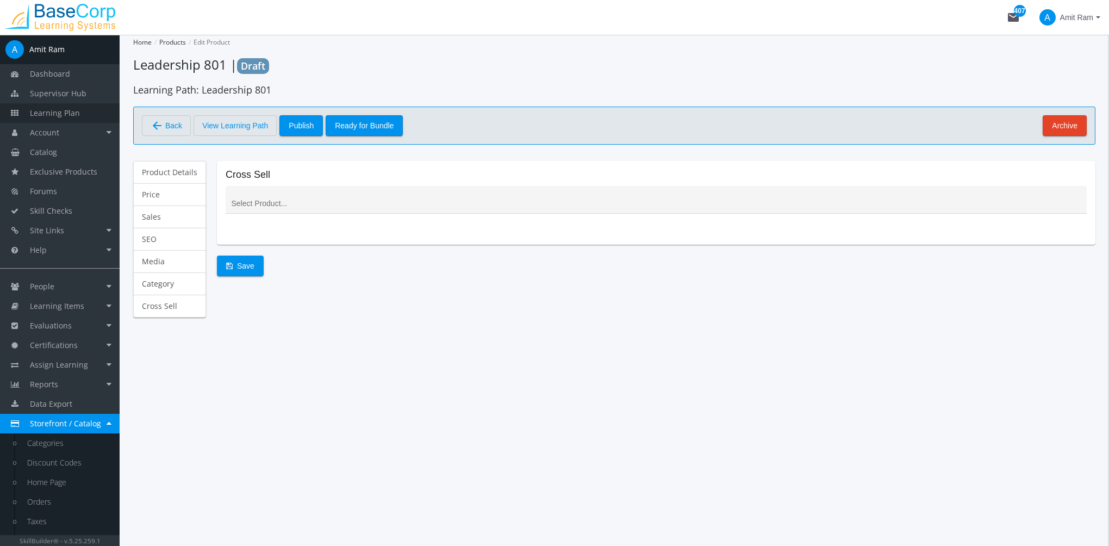
click at [73, 110] on span "Learning Plan" at bounding box center [55, 113] width 50 height 10
